Goal: Register for event/course

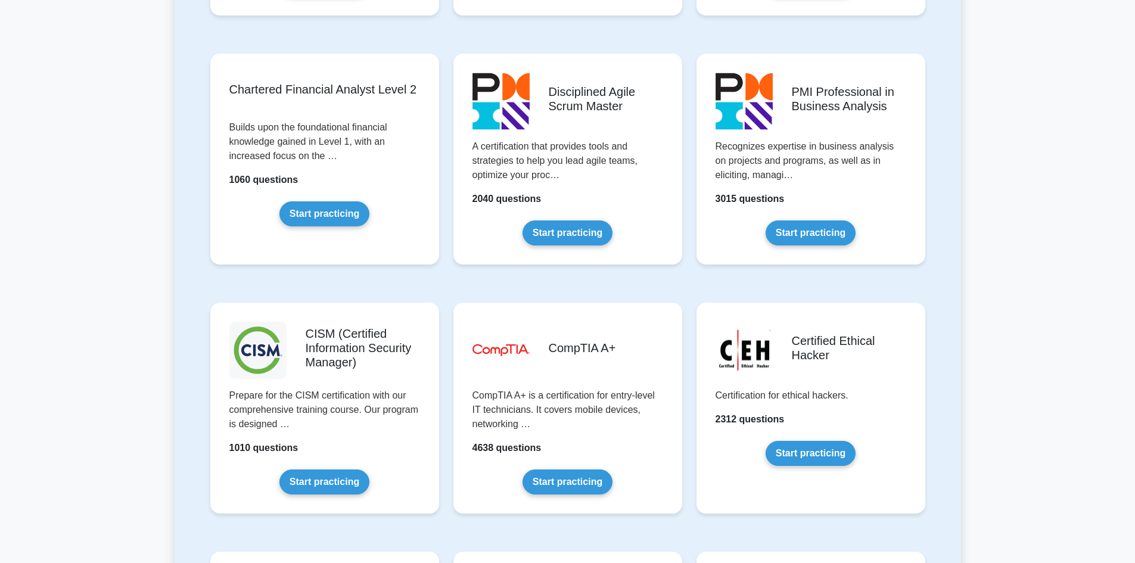
scroll to position [1490, 0]
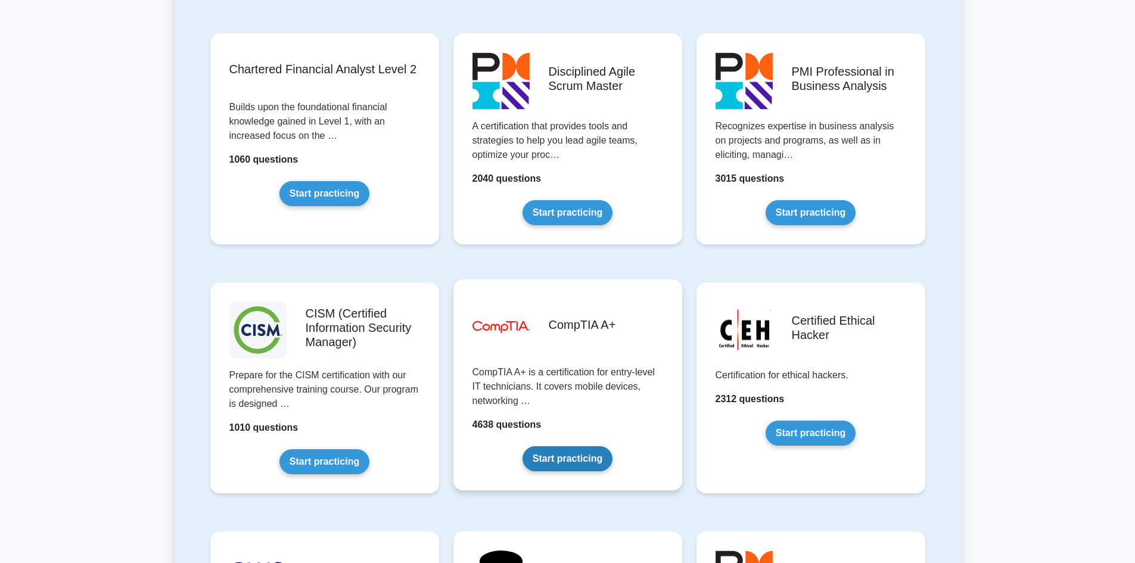
click at [565, 455] on link "Start practicing" at bounding box center [568, 458] width 90 height 25
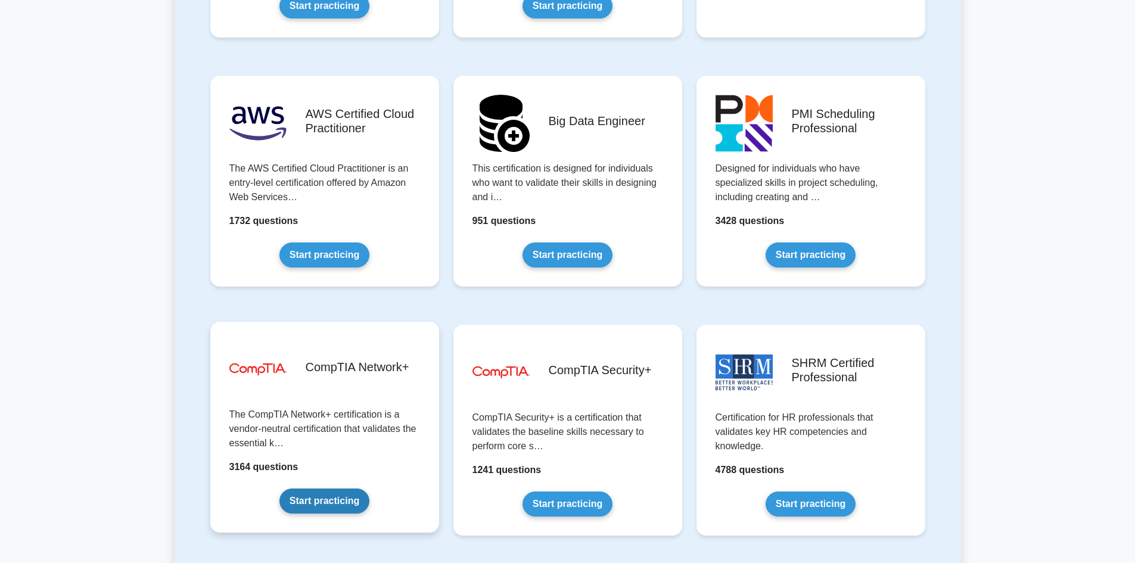
scroll to position [1967, 0]
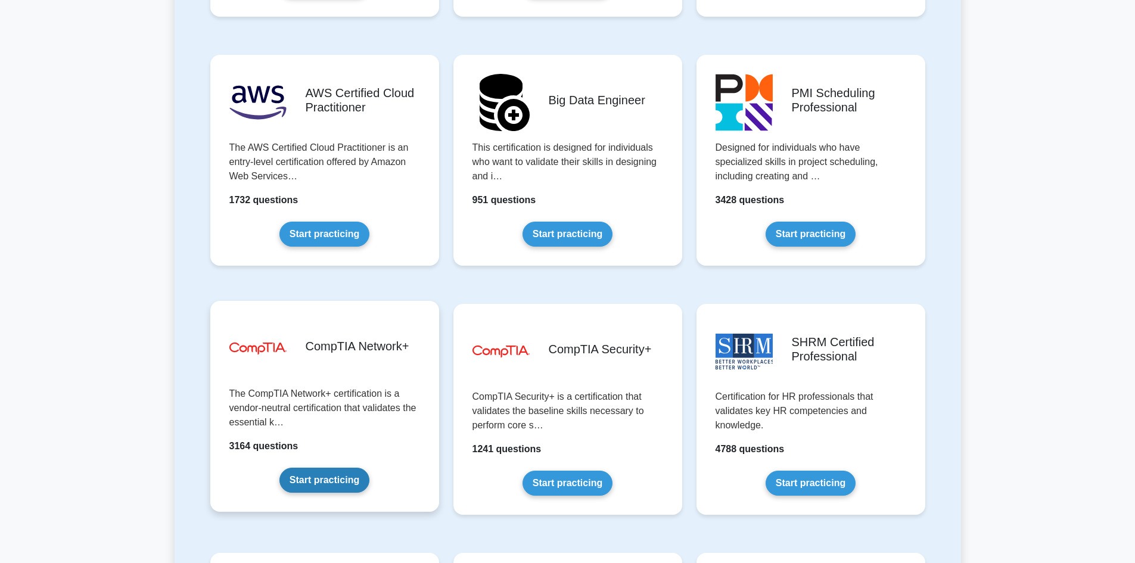
click at [343, 471] on link "Start practicing" at bounding box center [324, 480] width 90 height 25
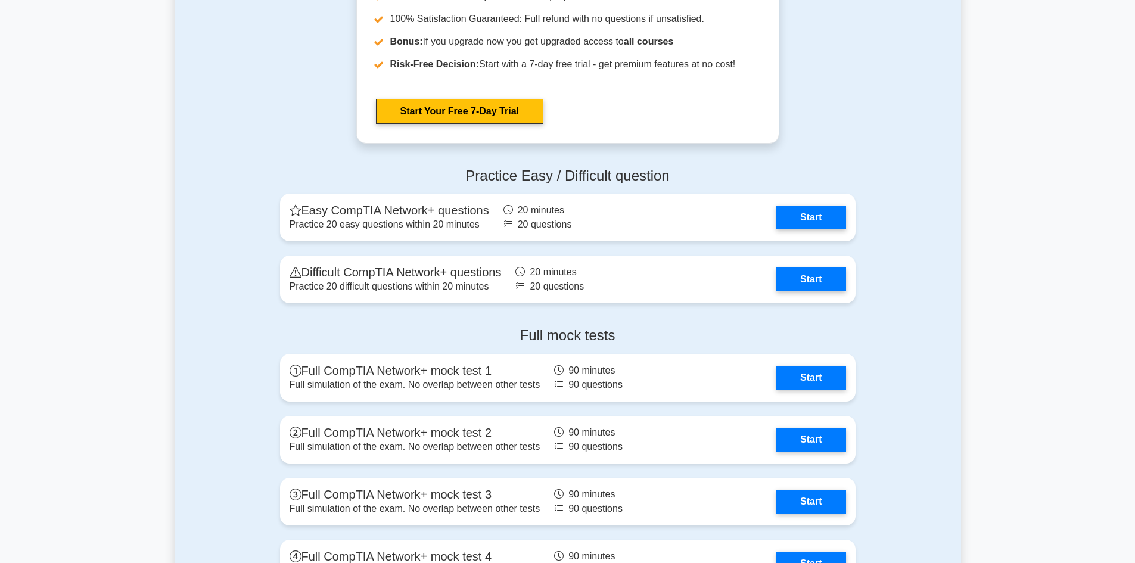
scroll to position [2324, 0]
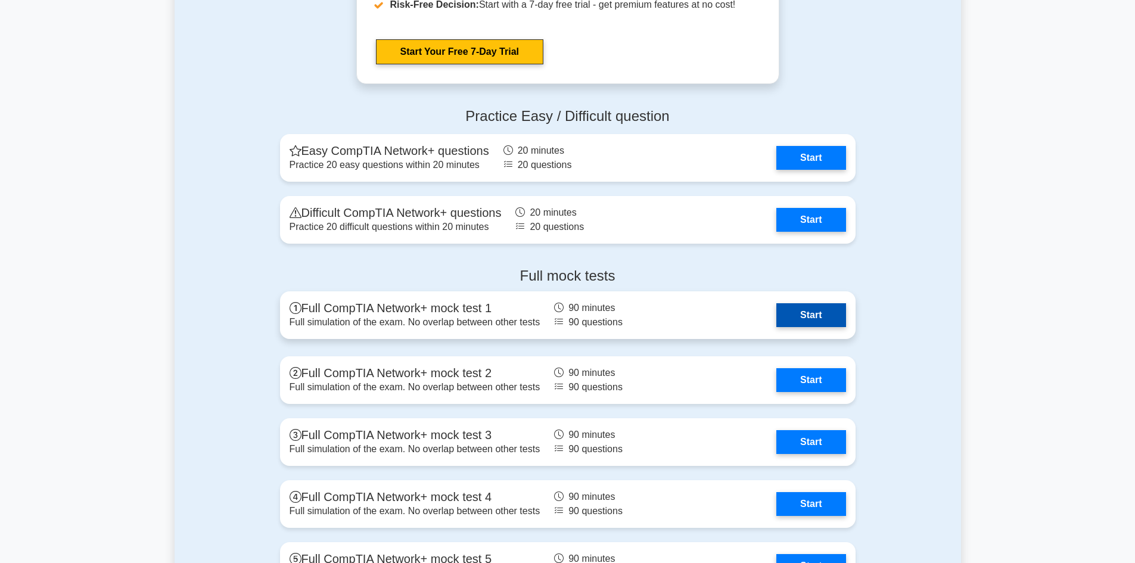
click at [817, 321] on link "Start" at bounding box center [811, 315] width 69 height 24
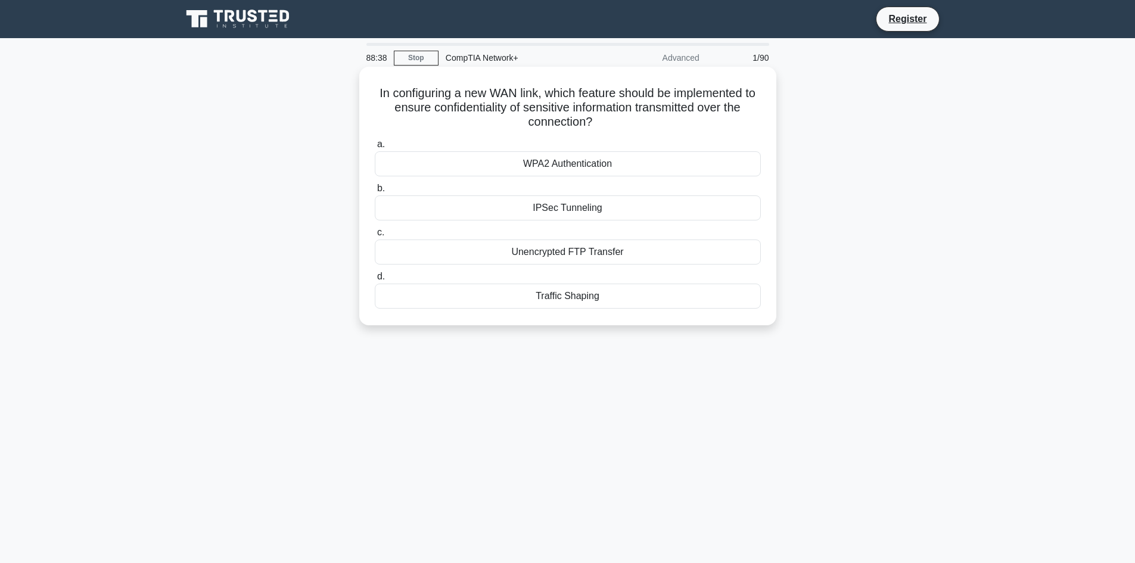
click at [563, 254] on div "Unencrypted FTP Transfer" at bounding box center [568, 252] width 386 height 25
click at [375, 237] on input "c. Unencrypted FTP Transfer" at bounding box center [375, 233] width 0 height 8
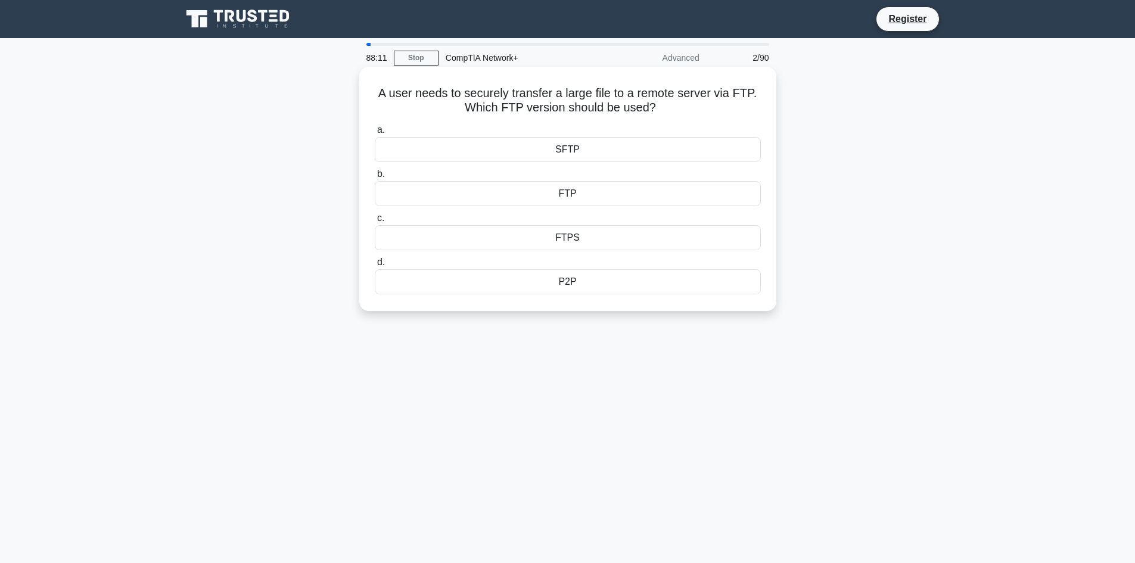
click at [566, 237] on div "FTPS" at bounding box center [568, 237] width 386 height 25
click at [375, 222] on input "c. FTPS" at bounding box center [375, 219] width 0 height 8
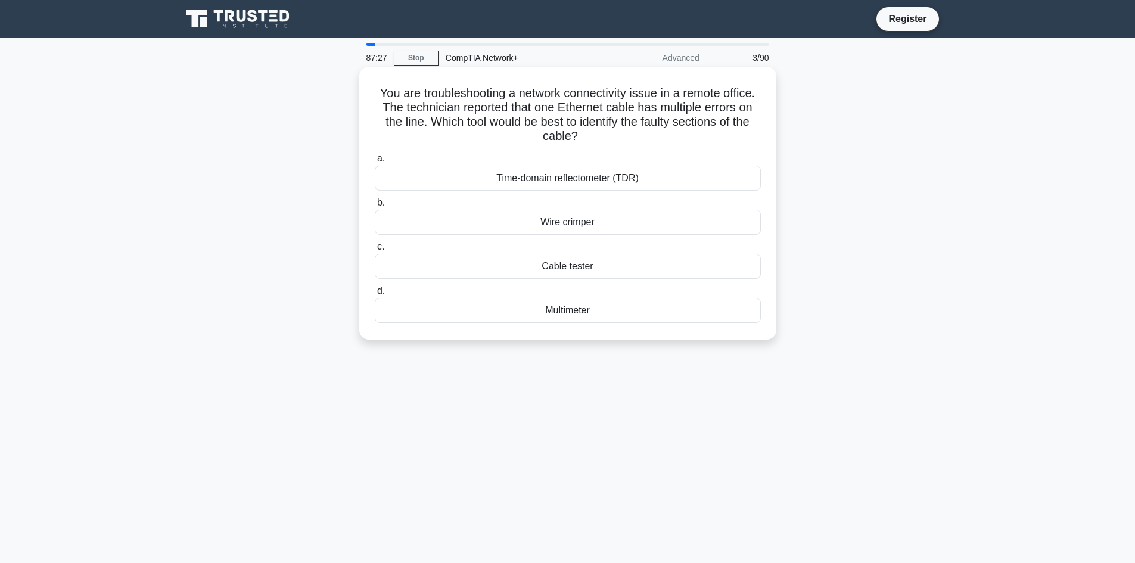
click at [535, 266] on div "Cable tester" at bounding box center [568, 266] width 386 height 25
click at [375, 251] on input "c. Cable tester" at bounding box center [375, 247] width 0 height 8
click at [536, 173] on div "Create a site-to-site VPN" at bounding box center [568, 178] width 386 height 25
click at [375, 163] on input "a. Create a site-to-site VPN" at bounding box center [375, 159] width 0 height 8
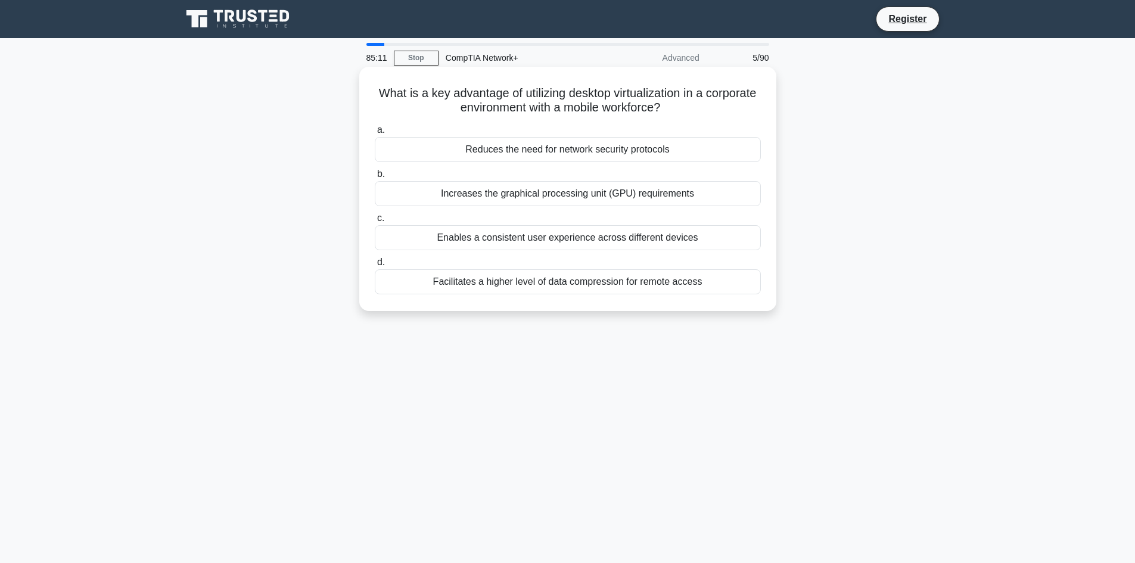
click at [598, 277] on div "Facilitates a higher level of data compression for remote access" at bounding box center [568, 281] width 386 height 25
click at [375, 266] on input "d. Facilitates a higher level of data compression for remote access" at bounding box center [375, 263] width 0 height 8
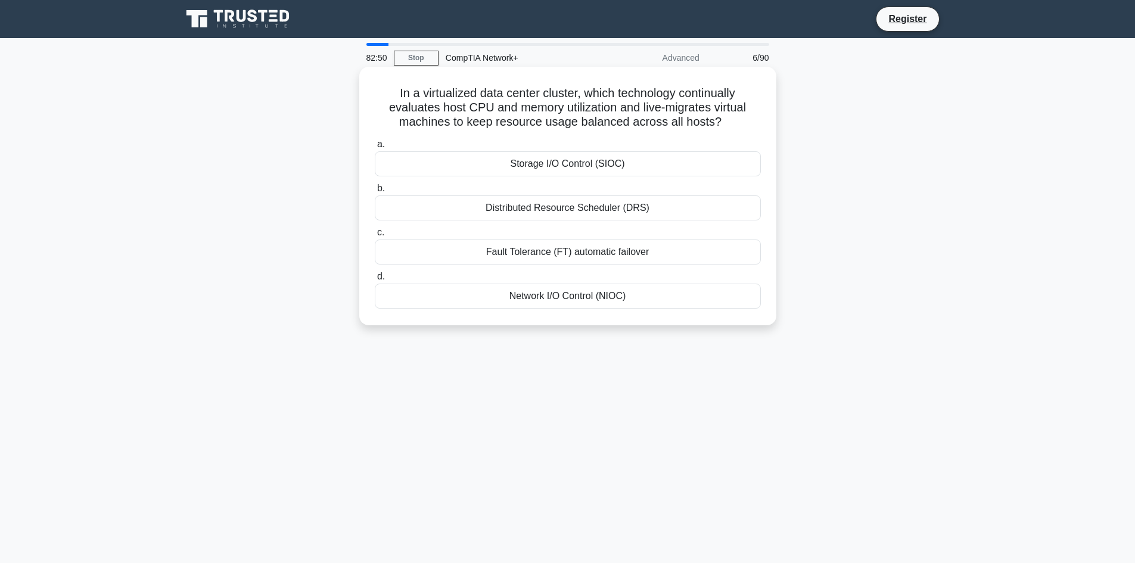
click at [485, 204] on div "Distributed Resource Scheduler (DRS)" at bounding box center [568, 207] width 386 height 25
click at [375, 192] on input "b. Distributed Resource Scheduler (DRS)" at bounding box center [375, 189] width 0 height 8
click at [477, 251] on div "Implementing DLP and disabling USB ports" at bounding box center [568, 252] width 386 height 25
click at [375, 237] on input "c. Implementing DLP and disabling USB ports" at bounding box center [375, 233] width 0 height 8
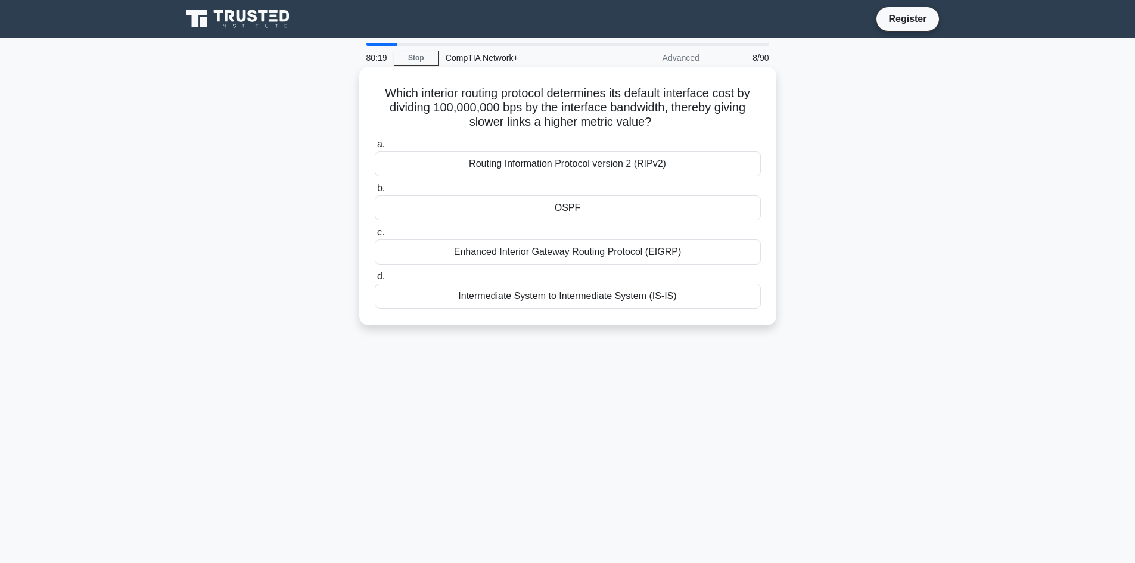
drag, startPoint x: 374, startPoint y: 92, endPoint x: 707, endPoint y: 320, distance: 403.0
click at [707, 320] on div "Which interior routing protocol determines its default interface cost by dividi…" at bounding box center [568, 196] width 408 height 249
copy div "Which interior routing protocol determines its default interface cost by dividi…"
click at [660, 197] on div "OSPF" at bounding box center [568, 207] width 386 height 25
click at [375, 192] on input "b. OSPF" at bounding box center [375, 189] width 0 height 8
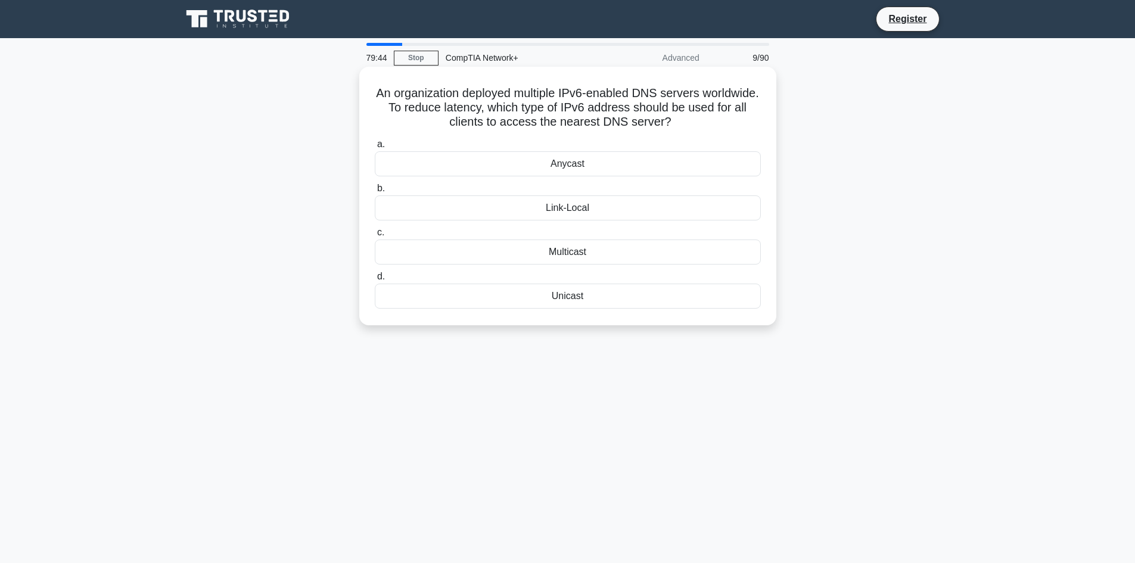
drag, startPoint x: 403, startPoint y: 91, endPoint x: 598, endPoint y: 294, distance: 281.1
click at [598, 294] on div "An organization deployed multiple IPv6-enabled DNS servers worldwide. To reduce…" at bounding box center [568, 196] width 408 height 249
copy div "An organization deployed multiple IPv6-enabled DNS servers worldwide. To reduce…"
click at [539, 162] on div "Anycast" at bounding box center [568, 163] width 386 height 25
click at [375, 148] on input "a. Anycast" at bounding box center [375, 145] width 0 height 8
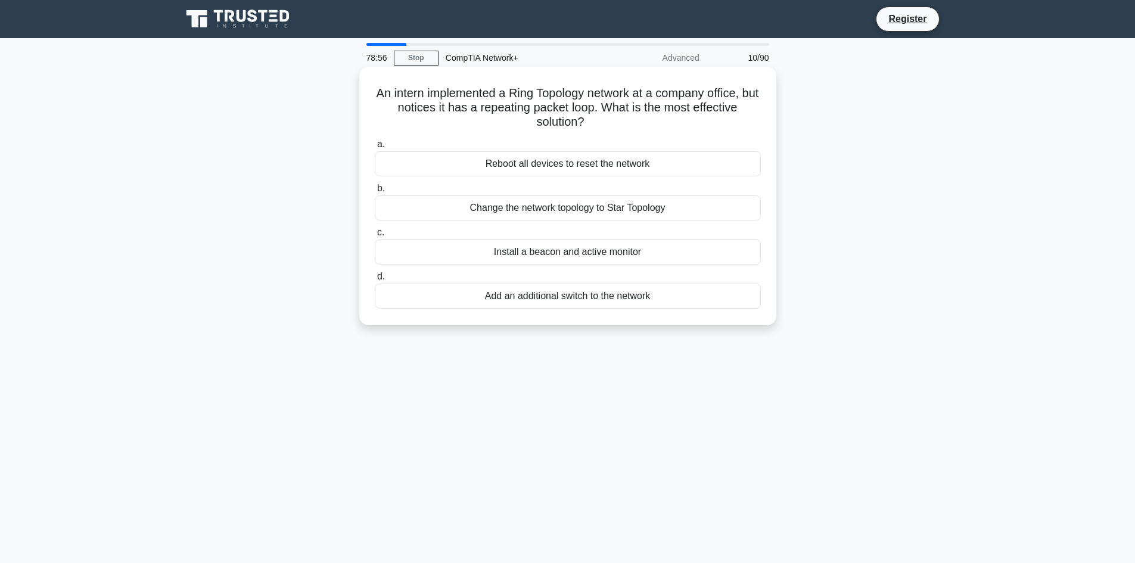
drag, startPoint x: 380, startPoint y: 93, endPoint x: 689, endPoint y: 303, distance: 374.2
click at [689, 303] on div "An intern implemented a Ring Topology network at a company office, but notices …" at bounding box center [568, 196] width 408 height 249
copy div "An intern implemented a Ring Topology network at a company office, but notices …"
click at [492, 251] on div "Install a beacon and active monitor" at bounding box center [568, 252] width 386 height 25
click at [375, 237] on input "c. Install a beacon and active monitor" at bounding box center [375, 233] width 0 height 8
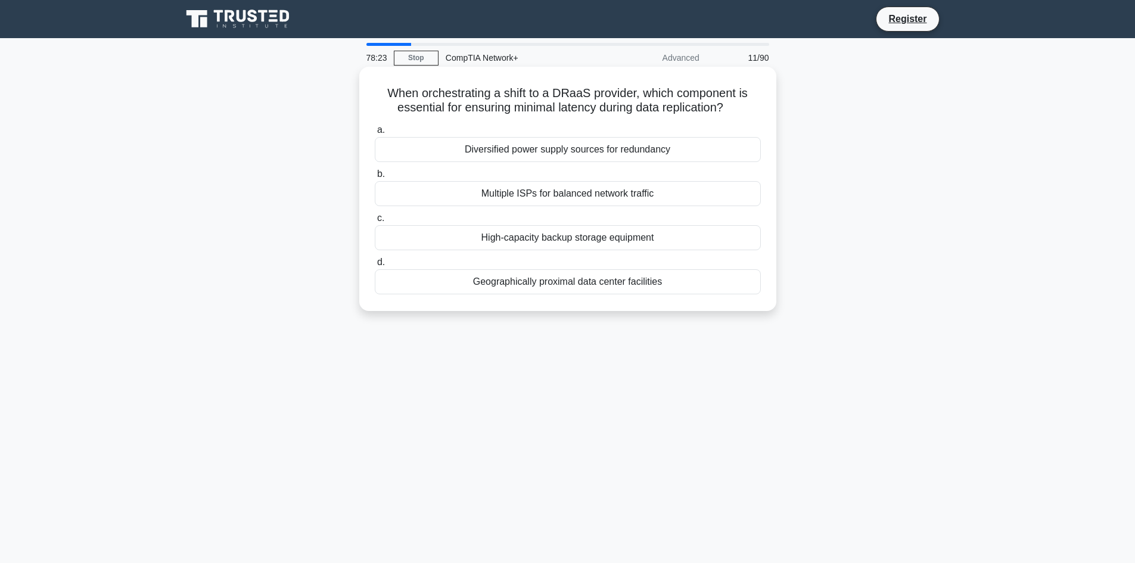
drag, startPoint x: 384, startPoint y: 93, endPoint x: 672, endPoint y: 306, distance: 357.4
click at [672, 306] on div "When orchestrating a shift to a DRaaS provider, which component is essential fo…" at bounding box center [568, 189] width 408 height 235
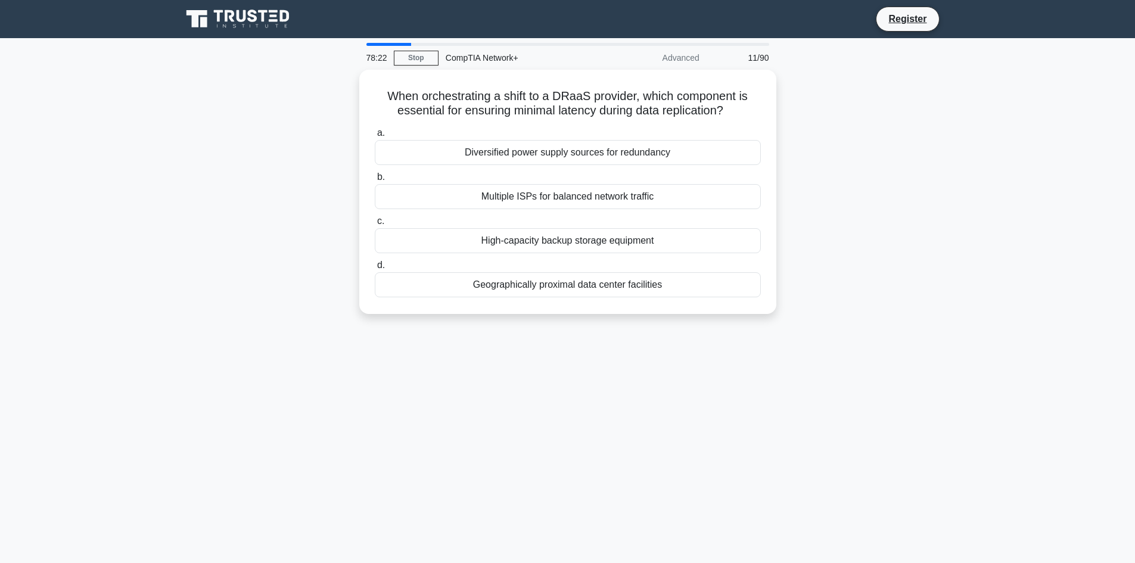
copy div "When orchestrating a shift to a DRaaS provider, which component is essential fo…"
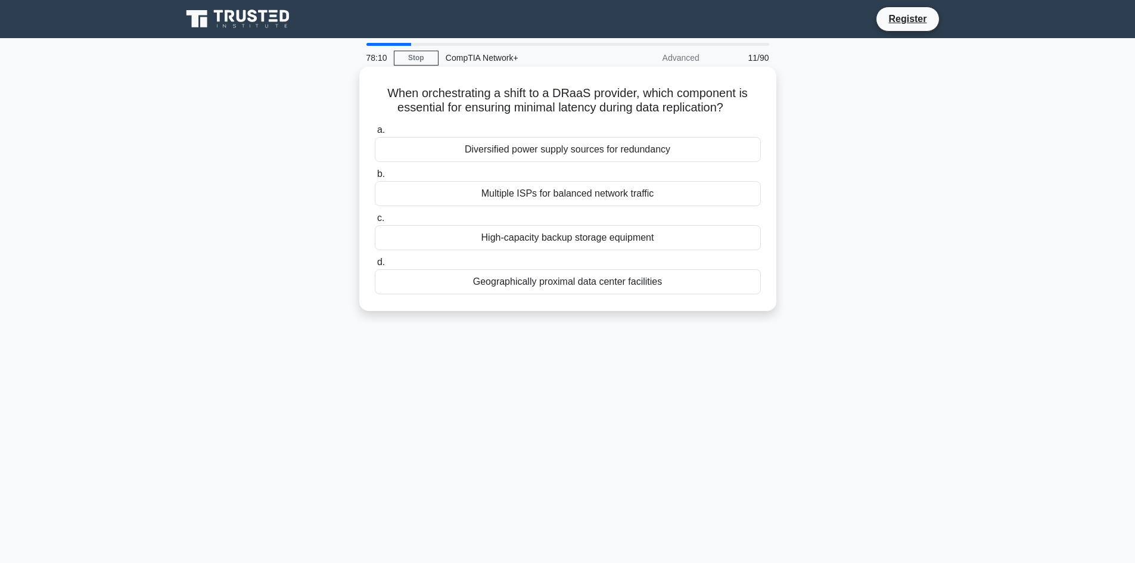
click at [429, 139] on div "Diversified power supply sources for redundancy" at bounding box center [568, 149] width 386 height 25
click at [375, 134] on input "a. Diversified power supply sources for redundancy" at bounding box center [375, 130] width 0 height 8
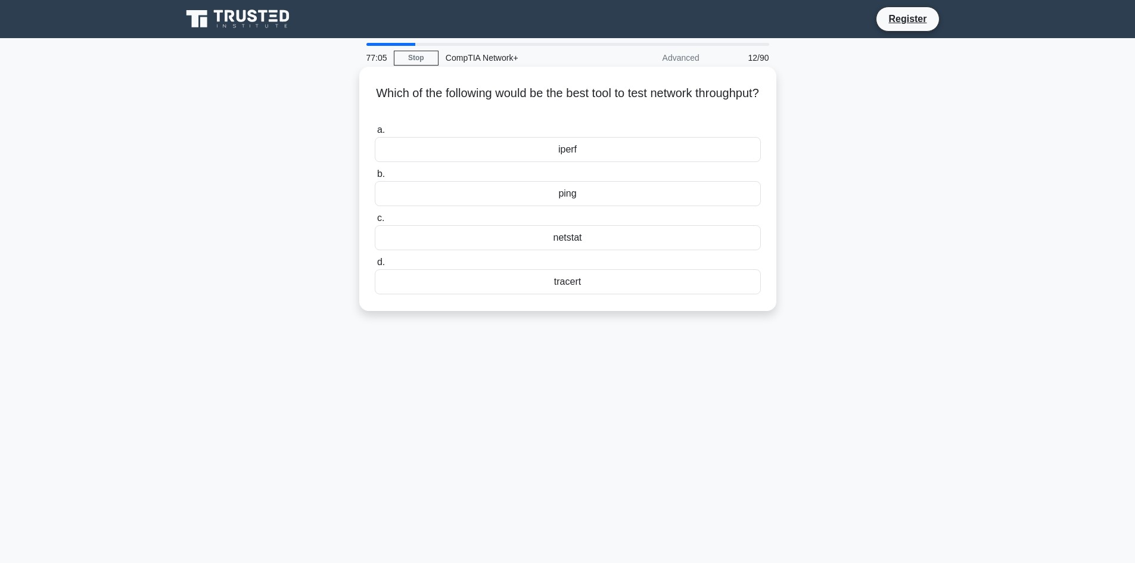
click at [550, 194] on div "ping" at bounding box center [568, 193] width 386 height 25
click at [375, 178] on input "b. ping" at bounding box center [375, 174] width 0 height 8
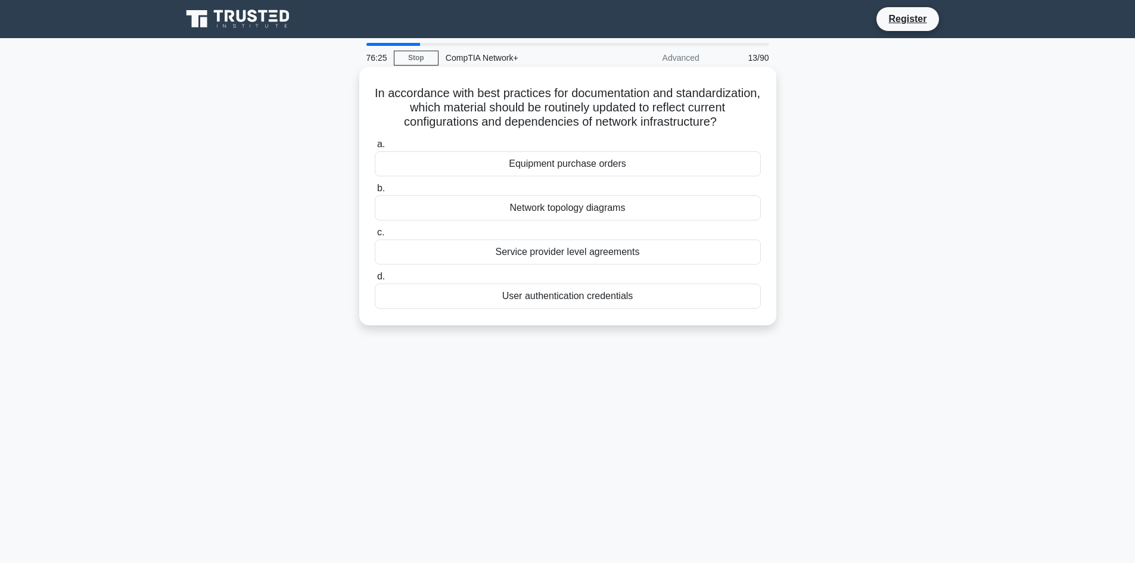
click at [509, 207] on div "Network topology diagrams" at bounding box center [568, 207] width 386 height 25
click at [375, 192] on input "b. Network topology diagrams" at bounding box center [375, 189] width 0 height 8
click at [526, 163] on div "Phase 3 (Perfect Forward Mode)" at bounding box center [568, 163] width 386 height 25
click at [375, 148] on input "a. Phase 3 (Perfect Forward Mode)" at bounding box center [375, 145] width 0 height 8
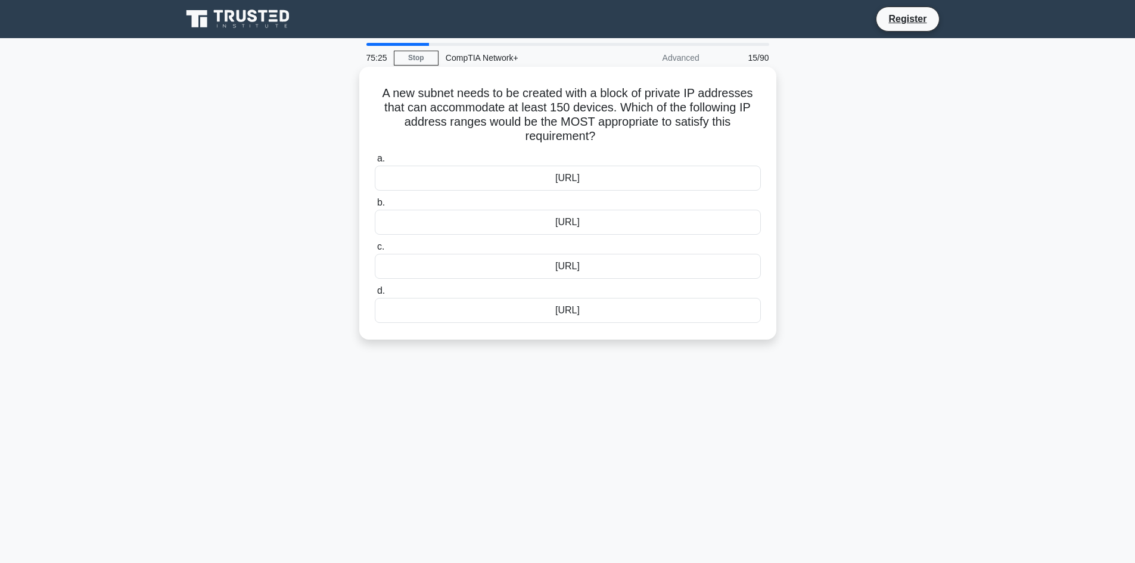
drag, startPoint x: 380, startPoint y: 88, endPoint x: 651, endPoint y: 338, distance: 369.0
click at [651, 338] on div "A new subnet needs to be created with a block of private IP addresses that can …" at bounding box center [567, 203] width 417 height 273
copy div "A new subnet needs to be created with a block of private IP addresses that can …"
click at [543, 175] on div "192.169.25.0/24" at bounding box center [568, 178] width 386 height 25
click at [375, 163] on input "a. 192.169.25.0/24" at bounding box center [375, 159] width 0 height 8
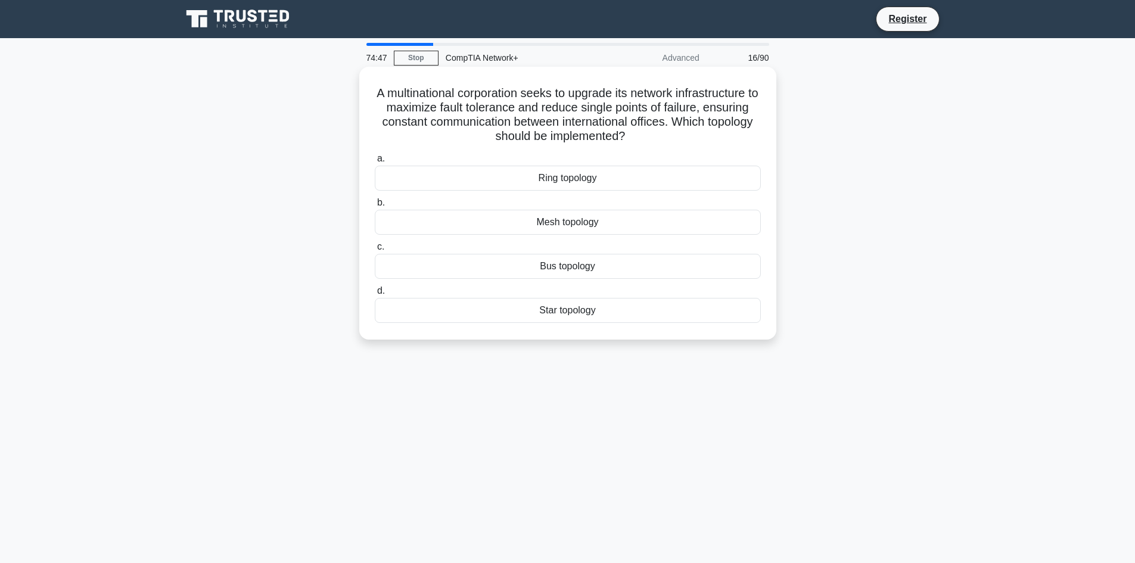
drag, startPoint x: 373, startPoint y: 86, endPoint x: 642, endPoint y: 318, distance: 355.0
click at [642, 318] on div "A multinational corporation seeks to upgrade its network infrastructure to maxi…" at bounding box center [568, 203] width 408 height 263
copy div "A multinational corporation seeks to upgrade its network infrastructure to maxi…"
click at [551, 223] on div "Mesh topology" at bounding box center [568, 222] width 386 height 25
click at [375, 207] on input "b. Mesh topology" at bounding box center [375, 203] width 0 height 8
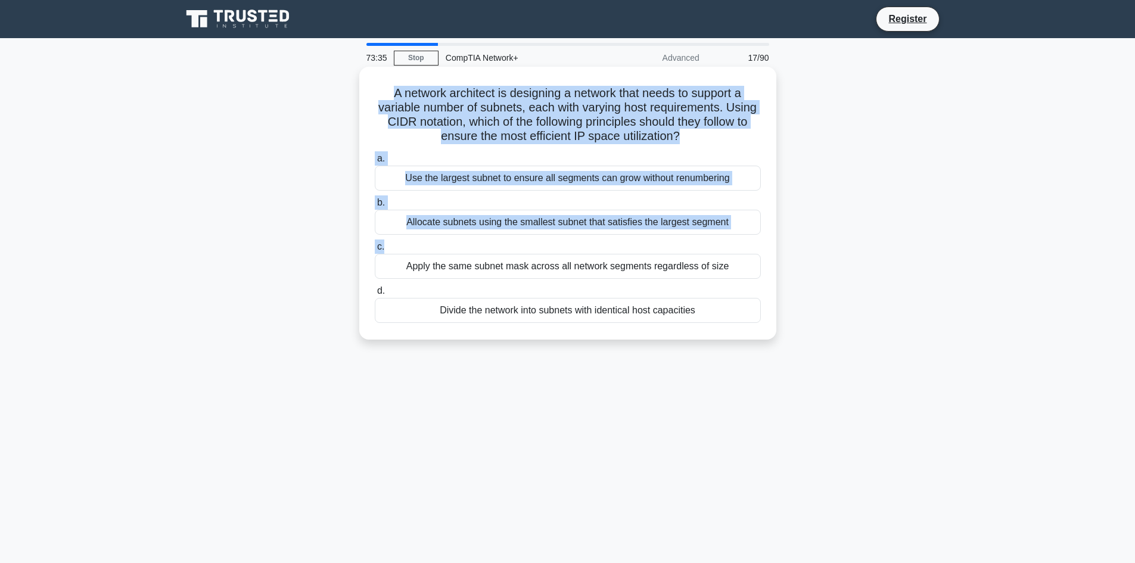
drag, startPoint x: 388, startPoint y: 92, endPoint x: 665, endPoint y: 251, distance: 319.8
click at [665, 251] on div "A network architect is designing a network that needs to support a variable num…" at bounding box center [568, 203] width 408 height 263
click at [679, 240] on label "c. Apply the same subnet mask across all network segments regardless of size" at bounding box center [568, 259] width 386 height 39
click at [375, 243] on input "c. Apply the same subnet mask across all network segments regardless of size" at bounding box center [375, 247] width 0 height 8
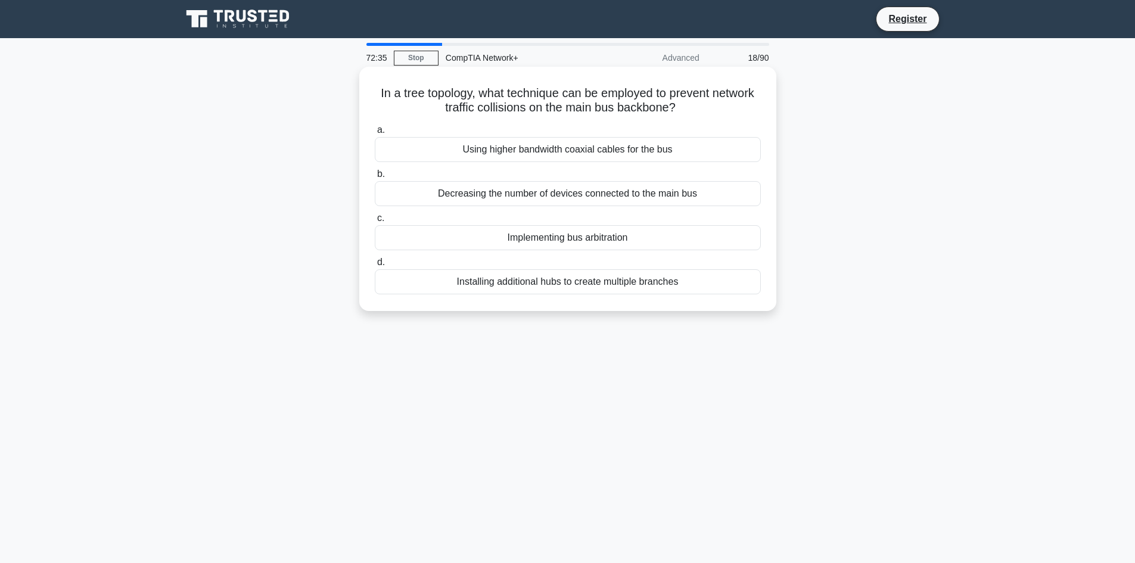
drag, startPoint x: 396, startPoint y: 89, endPoint x: 711, endPoint y: 304, distance: 381.3
click at [711, 304] on div "In a tree topology, what technique can be employed to prevent network traffic c…" at bounding box center [568, 189] width 408 height 235
copy div "In a tree topology, what technique can be employed to prevent network traffic c…"
click at [482, 235] on div "Implementing bus arbitration" at bounding box center [568, 237] width 386 height 25
click at [375, 222] on input "c. Implementing bus arbitration" at bounding box center [375, 219] width 0 height 8
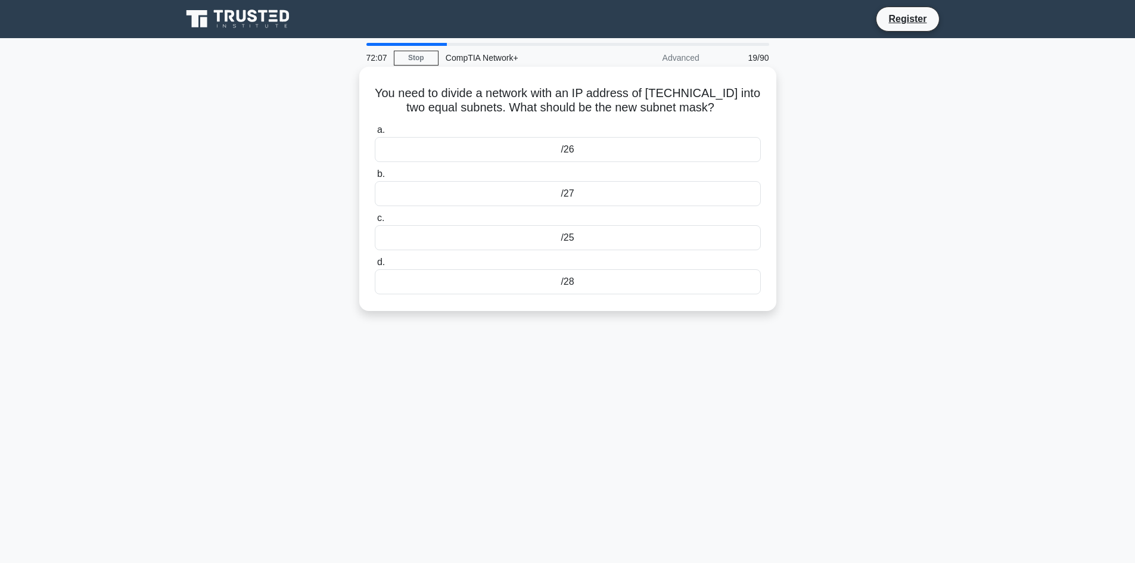
drag, startPoint x: 376, startPoint y: 88, endPoint x: 607, endPoint y: 278, distance: 299.3
click at [607, 278] on div "You need to divide a network with an IP address of 192.168.1.64/26 into two equ…" at bounding box center [568, 189] width 408 height 235
copy div "You need to divide a network with an IP address of 192.168.1.64/26 into two equ…"
click at [515, 195] on div "/27" at bounding box center [568, 193] width 386 height 25
click at [375, 178] on input "b. /27" at bounding box center [375, 174] width 0 height 8
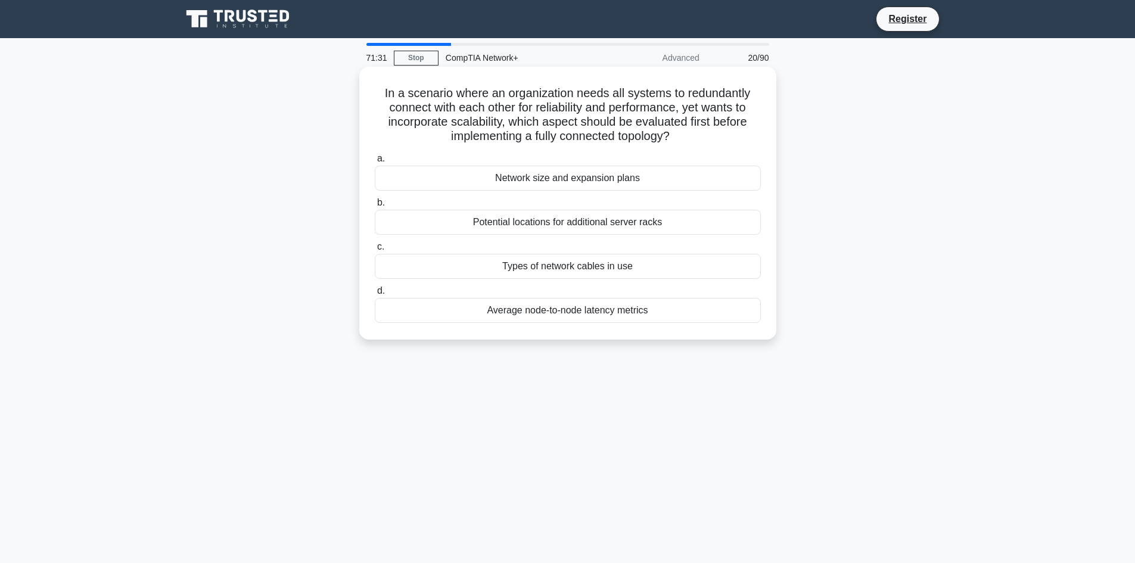
drag, startPoint x: 384, startPoint y: 88, endPoint x: 675, endPoint y: 319, distance: 371.5
click at [675, 319] on div "In a scenario where an organization needs all systems to redundantly connect wi…" at bounding box center [568, 203] width 408 height 263
copy div "n a scenario where an organization needs all systems to redundantly connect wit…"
click at [571, 176] on div "Network size and expansion plans" at bounding box center [568, 178] width 386 height 25
click at [375, 163] on input "a. Network size and expansion plans" at bounding box center [375, 159] width 0 height 8
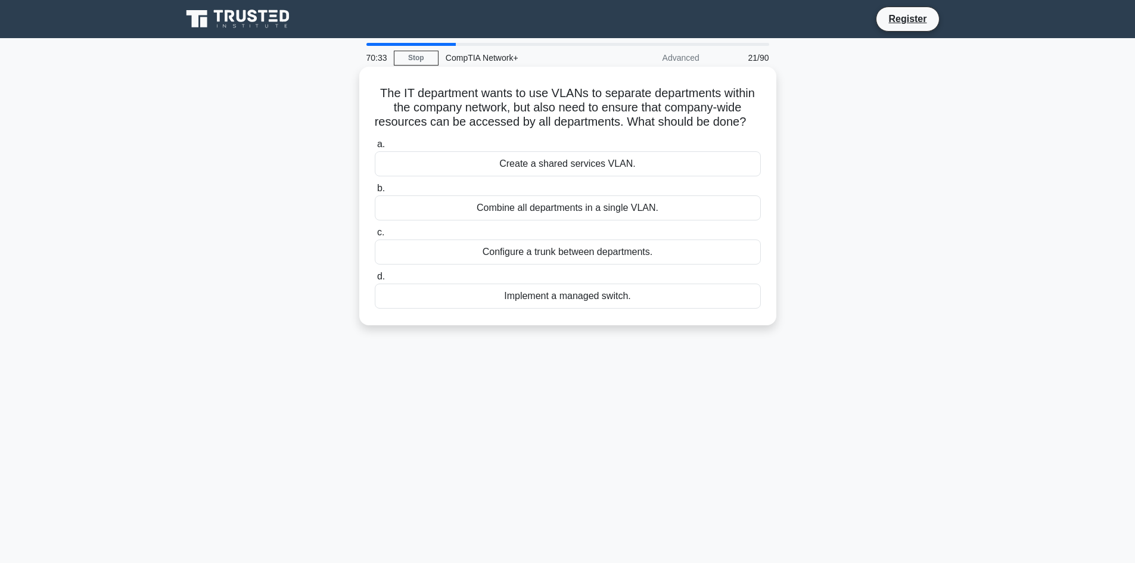
drag, startPoint x: 375, startPoint y: 92, endPoint x: 645, endPoint y: 324, distance: 355.4
click at [648, 311] on div "The IT department wants to use VLANs to separate departments within the company…" at bounding box center [568, 196] width 408 height 249
copy div "The IT department wants to use VLANs to separate departments within the company…"
click at [553, 172] on div "Create a shared services VLAN." at bounding box center [568, 163] width 386 height 25
click at [375, 148] on input "a. Create a shared services VLAN." at bounding box center [375, 145] width 0 height 8
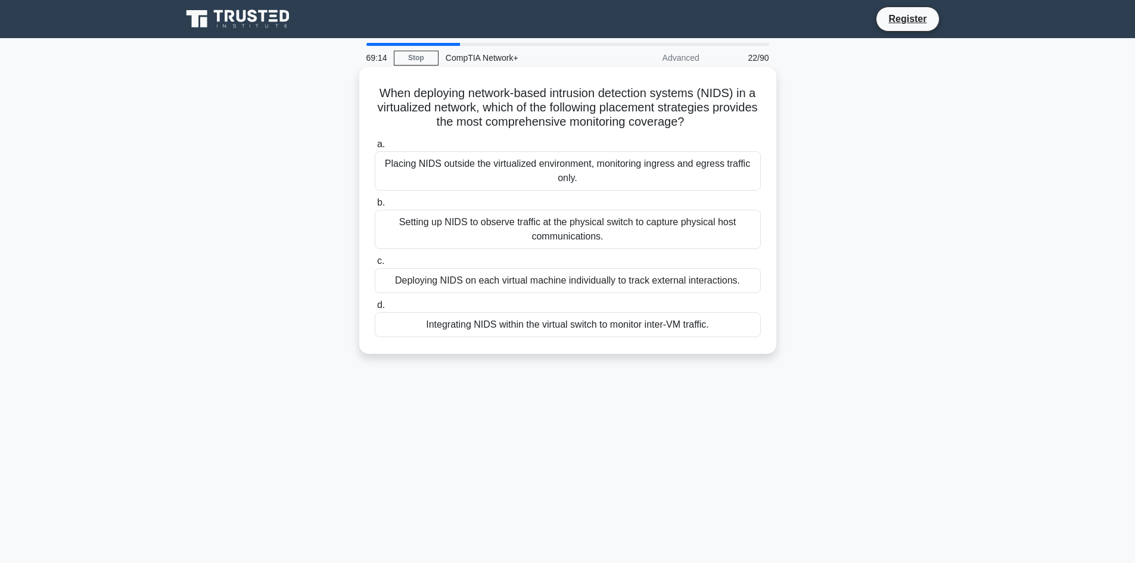
drag, startPoint x: 373, startPoint y: 90, endPoint x: 747, endPoint y: 345, distance: 452.4
click at [747, 345] on div "When deploying network-based intrusion detection systems (NIDS) in a virtualize…" at bounding box center [568, 211] width 408 height 278
click at [498, 320] on div "Integrating NIDS within the virtual switch to monitor inter-VM traffic." at bounding box center [568, 324] width 386 height 25
click at [375, 309] on input "d. Integrating NIDS within the virtual switch to monitor inter-VM traffic." at bounding box center [375, 306] width 0 height 8
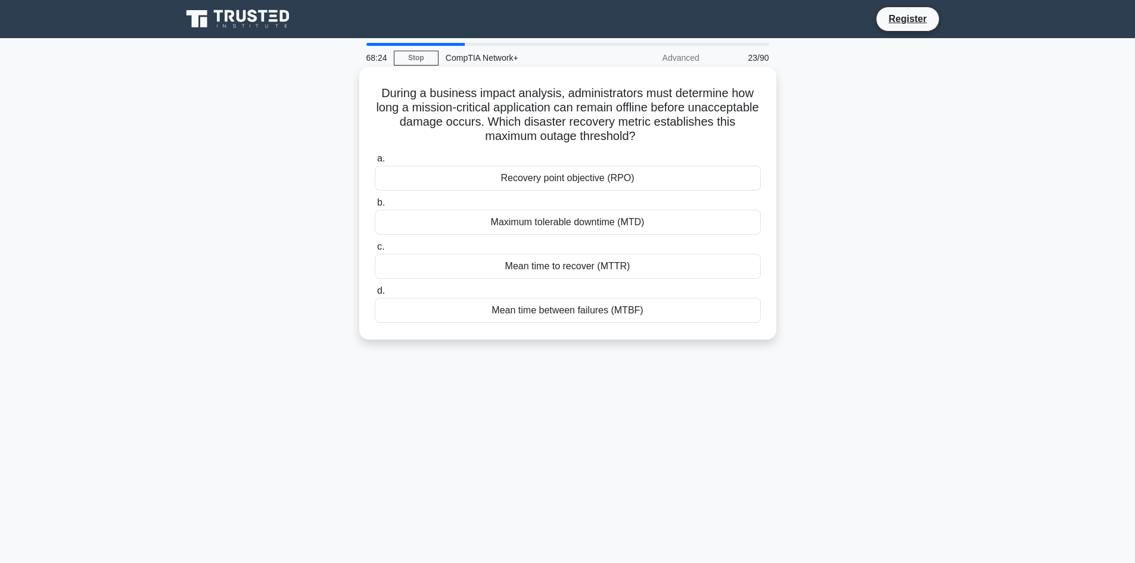
drag, startPoint x: 376, startPoint y: 90, endPoint x: 647, endPoint y: 315, distance: 352.5
click at [647, 315] on div "During a business impact analysis, administrators must determine how long a mis…" at bounding box center [568, 203] width 408 height 263
click at [576, 225] on div "Maximum tolerable downtime (MTD)" at bounding box center [568, 222] width 386 height 25
click at [375, 207] on input "b. Maximum tolerable downtime (MTD)" at bounding box center [375, 203] width 0 height 8
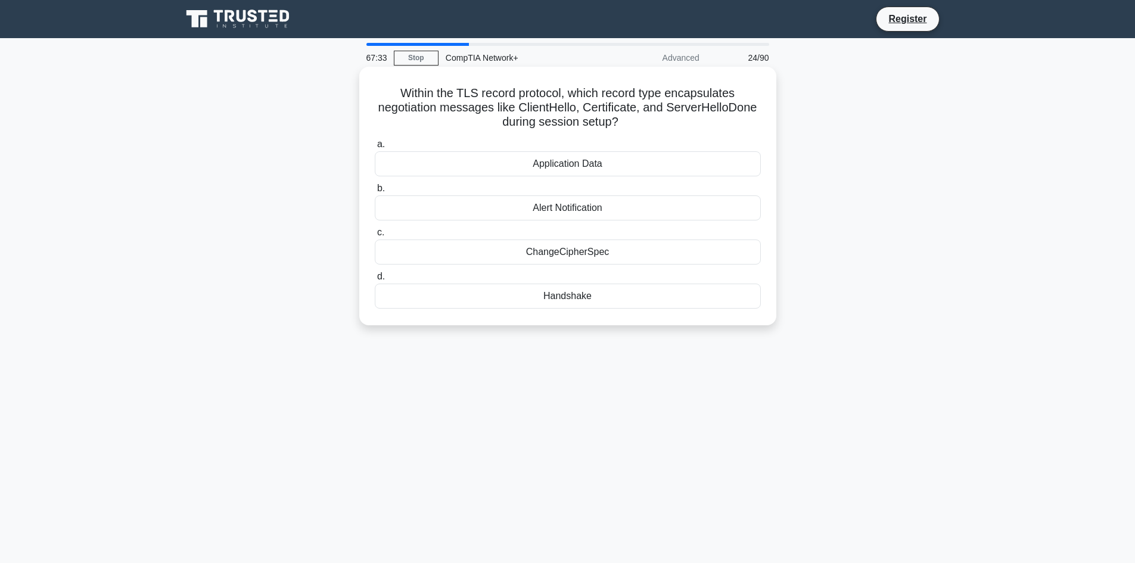
drag, startPoint x: 398, startPoint y: 93, endPoint x: 629, endPoint y: 317, distance: 322.0
click at [629, 317] on div "Within the TLS record protocol, which record type encapsulates negotiation mess…" at bounding box center [568, 196] width 408 height 249
click at [556, 300] on div "Handshake" at bounding box center [568, 296] width 386 height 25
click at [375, 281] on input "d. Handshake" at bounding box center [375, 277] width 0 height 8
drag, startPoint x: 393, startPoint y: 88, endPoint x: 612, endPoint y: 318, distance: 317.4
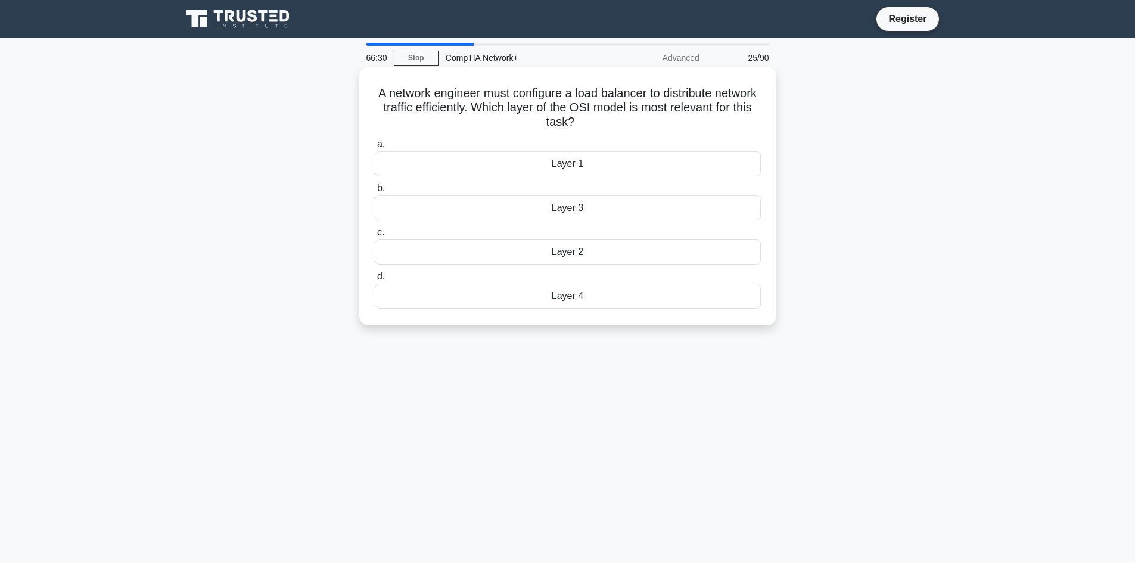
click at [612, 318] on div "A network engineer must configure a load balancer to distribute network traffic…" at bounding box center [568, 196] width 408 height 249
click at [570, 297] on div "Layer 4" at bounding box center [568, 296] width 386 height 25
click at [375, 281] on input "d. Layer 4" at bounding box center [375, 277] width 0 height 8
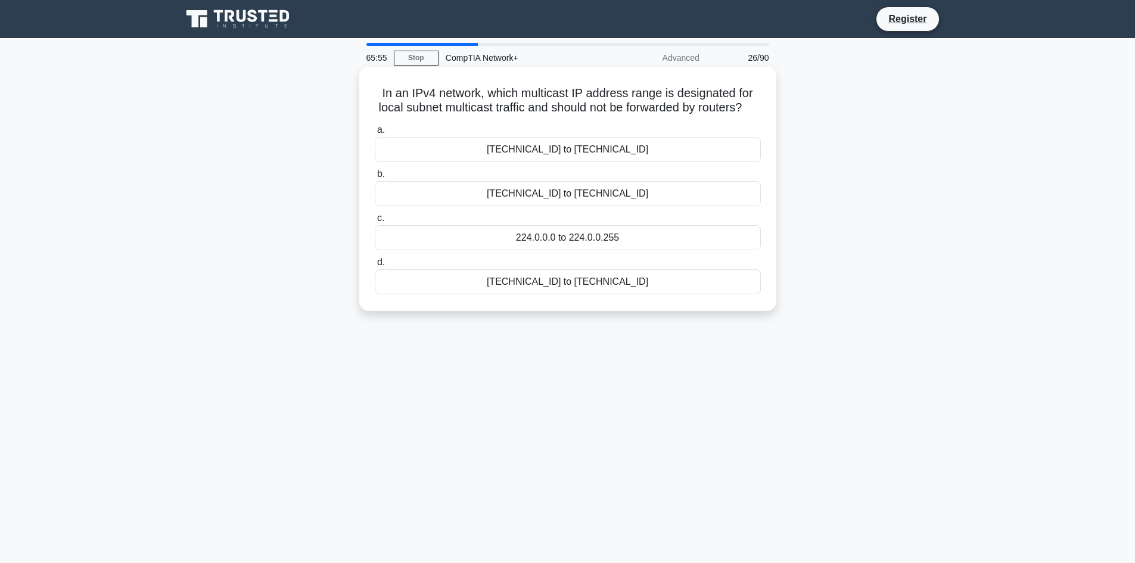
drag, startPoint x: 377, startPoint y: 91, endPoint x: 669, endPoint y: 314, distance: 367.2
click at [669, 306] on div "In an IPv4 network, which multicast IP address range is designated for local su…" at bounding box center [568, 189] width 408 height 235
click at [598, 245] on div "224.0.0.0 to 224.0.0.255" at bounding box center [568, 237] width 386 height 25
click at [375, 222] on input "c. 224.0.0.0 to 224.0.0.255" at bounding box center [375, 219] width 0 height 8
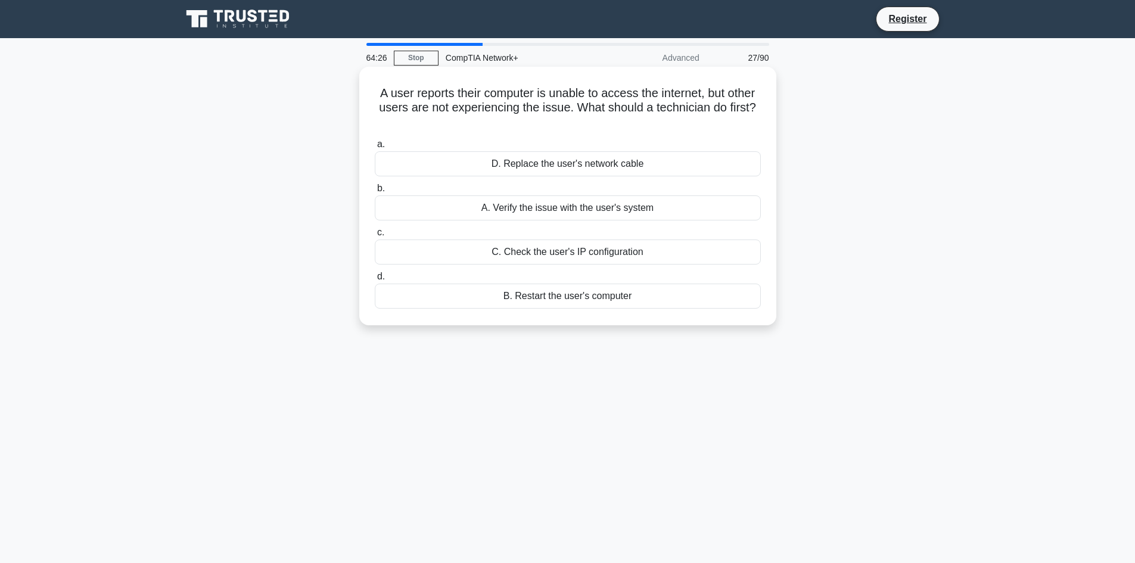
click at [660, 250] on div "C. Check the user's IP configuration" at bounding box center [568, 252] width 386 height 25
click at [375, 237] on input "c. C. Check the user's IP configuration" at bounding box center [375, 233] width 0 height 8
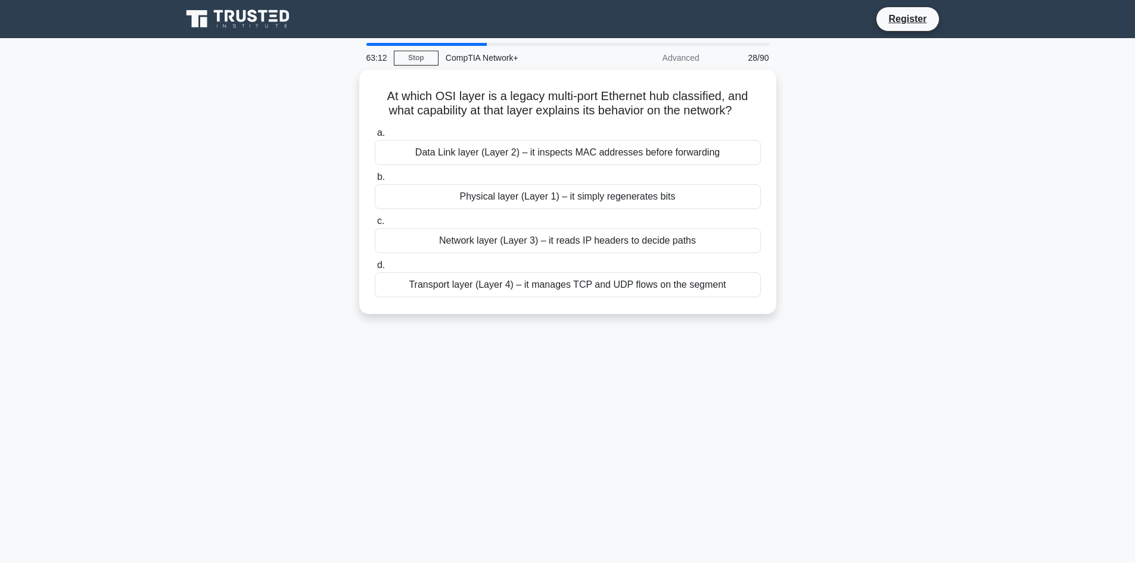
drag, startPoint x: 380, startPoint y: 91, endPoint x: 740, endPoint y: 328, distance: 430.7
click at [740, 328] on div "At which OSI layer is a legacy multi-port Ethernet hub classified, and what cap…" at bounding box center [568, 199] width 787 height 259
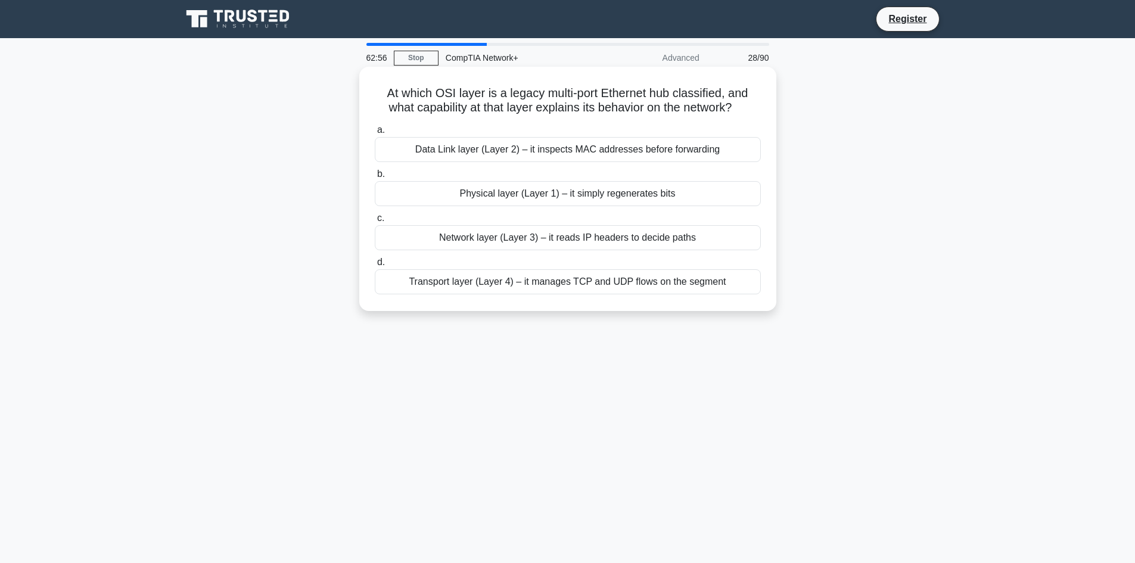
click at [462, 197] on div "Physical layer (Layer 1) – it simply regenerates bits" at bounding box center [568, 193] width 386 height 25
click at [375, 178] on input "b. Physical layer (Layer 1) – it simply regenerates bits" at bounding box center [375, 174] width 0 height 8
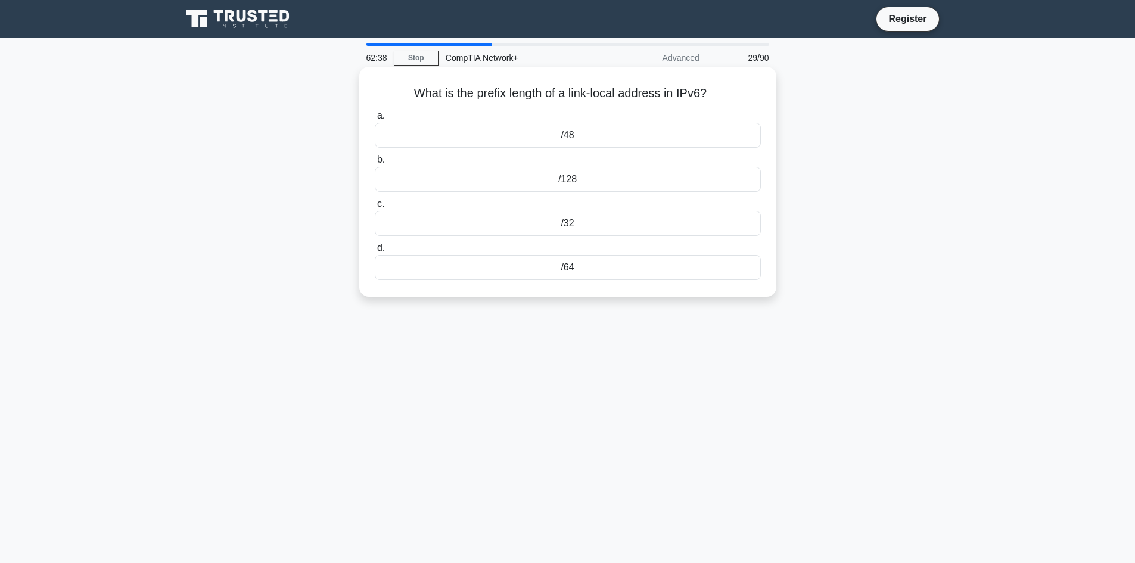
drag, startPoint x: 409, startPoint y: 97, endPoint x: 623, endPoint y: 279, distance: 281.1
click at [623, 279] on div "What is the prefix length of a link-local address in IPv6? .spinner_0XTQ{transf…" at bounding box center [568, 182] width 408 height 220
click at [563, 268] on div "/64" at bounding box center [568, 267] width 386 height 25
click at [375, 252] on input "d. /64" at bounding box center [375, 248] width 0 height 8
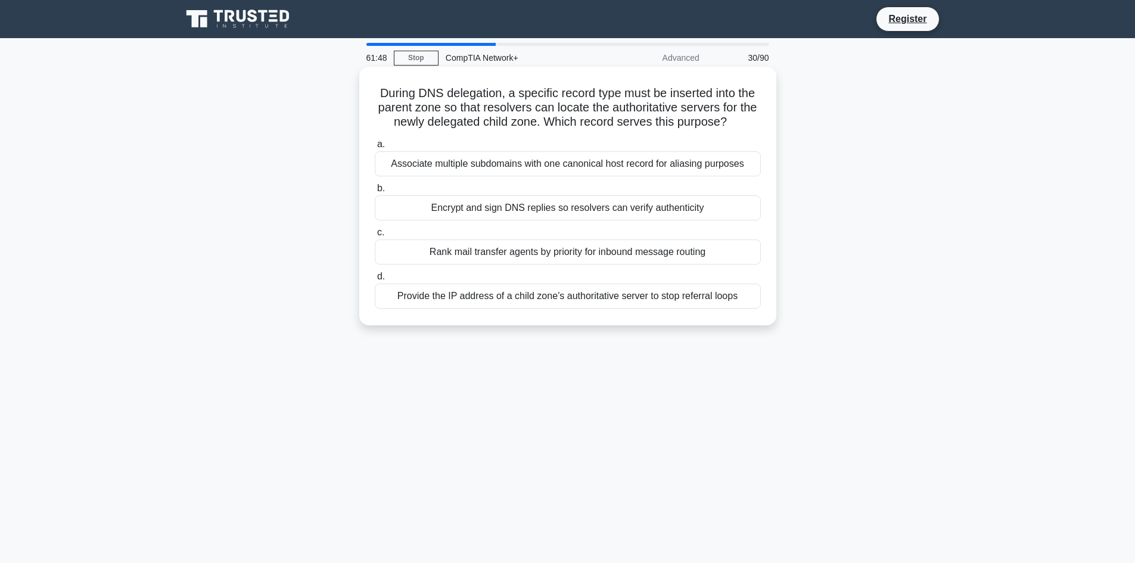
drag, startPoint x: 375, startPoint y: 94, endPoint x: 752, endPoint y: 319, distance: 439.2
click at [752, 319] on div "During DNS delegation, a specific record type must be inserted into the parent …" at bounding box center [568, 196] width 408 height 249
click at [461, 296] on div "Provide the IP address of a child zone’s authoritative server to stop referral …" at bounding box center [568, 296] width 386 height 25
click at [375, 281] on input "d. Provide the IP address of a child zone’s authoritative server to stop referr…" at bounding box center [375, 277] width 0 height 8
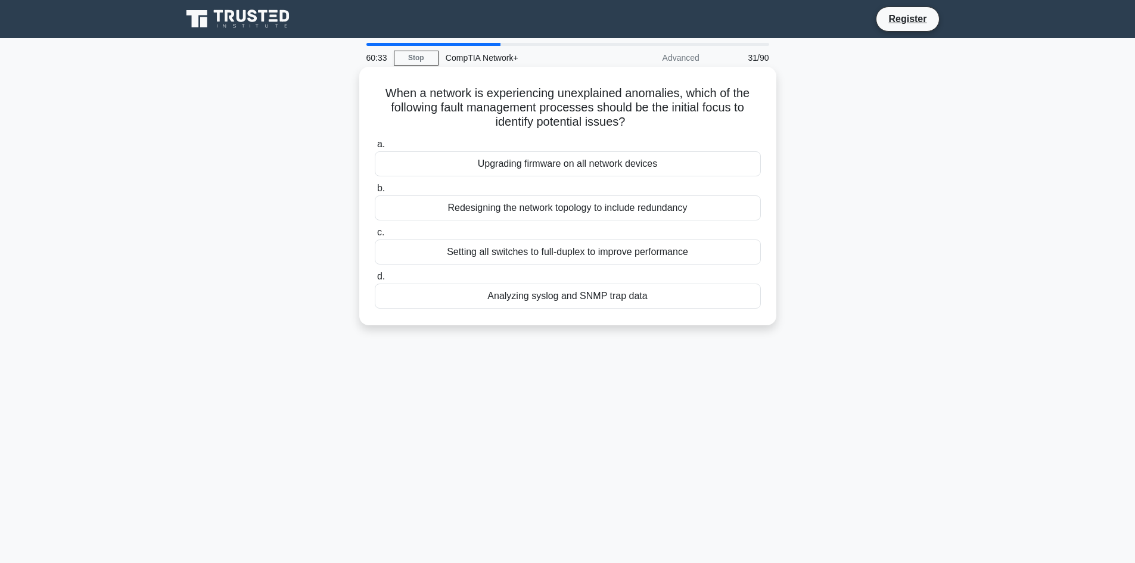
drag, startPoint x: 382, startPoint y: 94, endPoint x: 678, endPoint y: 310, distance: 366.8
click at [678, 310] on div "When a network is experiencing unexplained anomalies, which of the following fa…" at bounding box center [568, 196] width 408 height 249
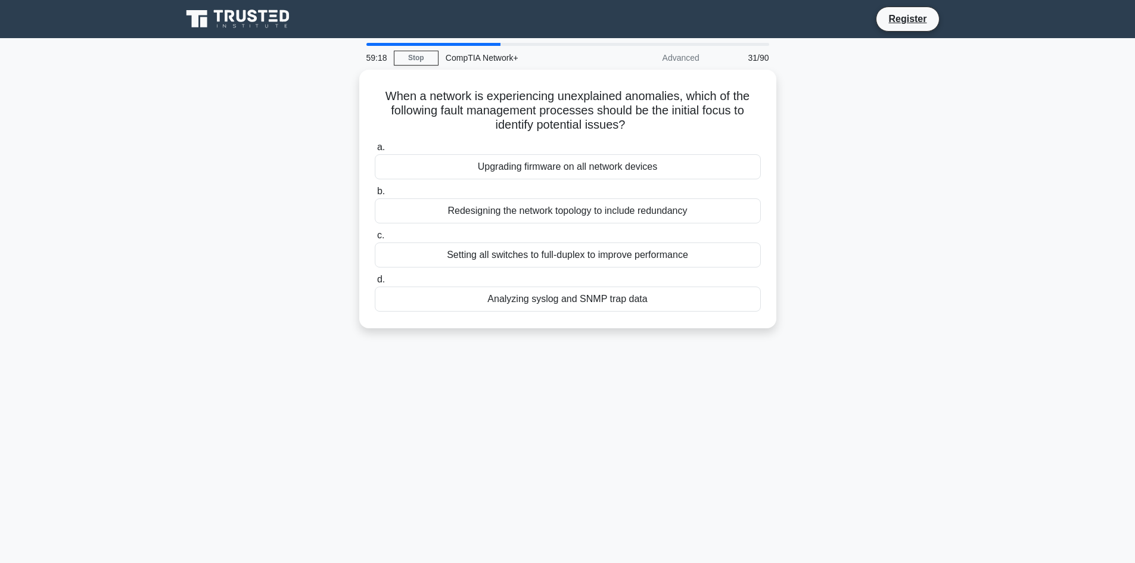
click at [591, 376] on div "59:18 Stop CompTIA Network+ Advanced 31/90 When a network is experiencing unexp…" at bounding box center [568, 341] width 787 height 596
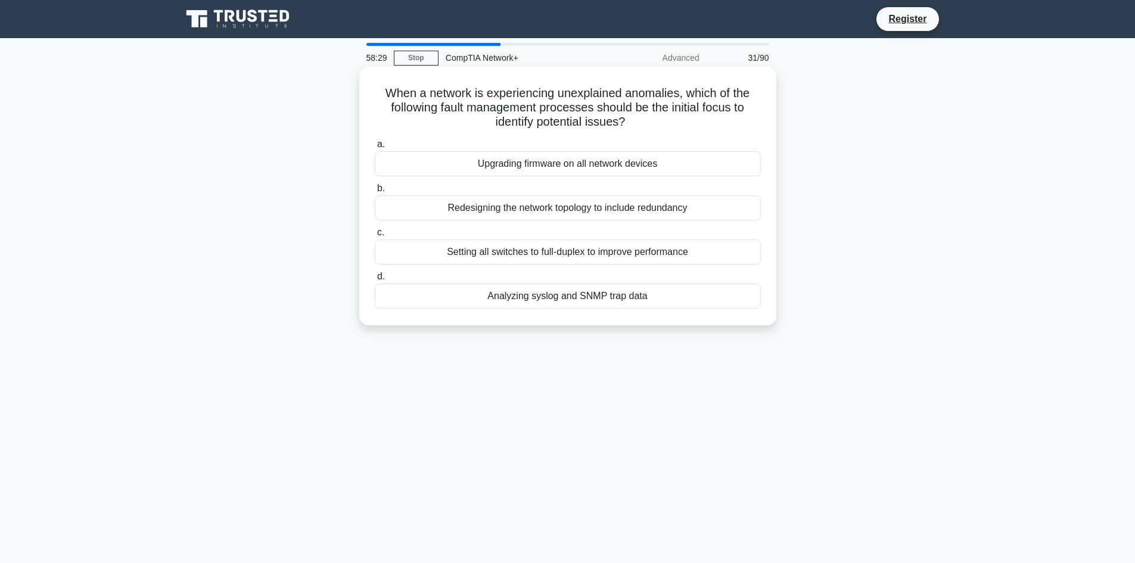
click at [579, 167] on div "Upgrading firmware on all network devices" at bounding box center [568, 163] width 386 height 25
click at [375, 148] on input "a. Upgrading firmware on all network devices" at bounding box center [375, 145] width 0 height 8
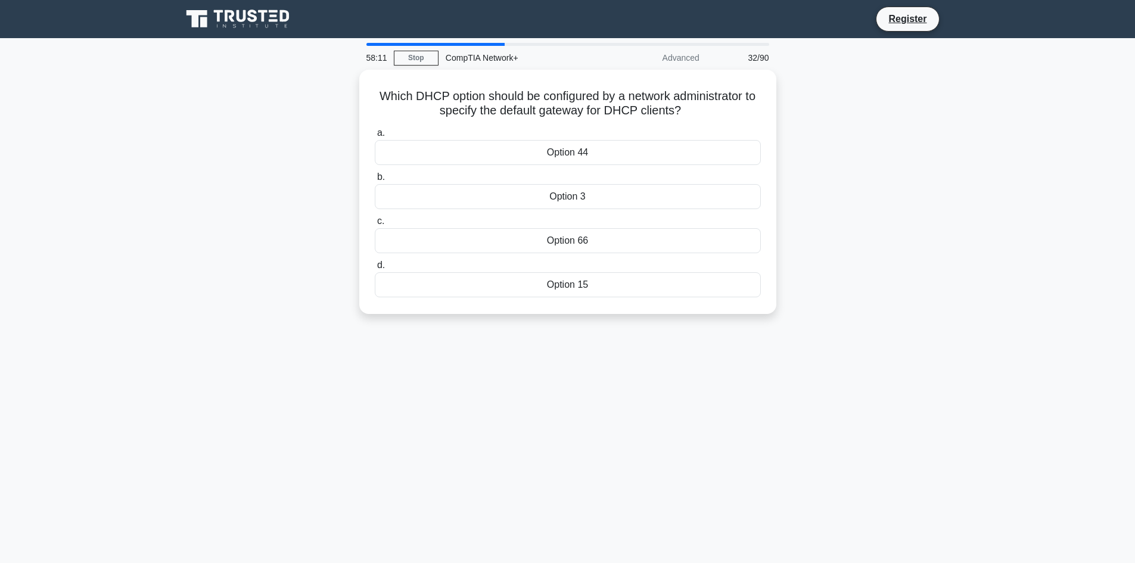
drag, startPoint x: 375, startPoint y: 91, endPoint x: 625, endPoint y: 318, distance: 338.3
click at [625, 318] on div "Which DHCP option should be configured by a network administrator to specify th…" at bounding box center [568, 199] width 787 height 259
click at [549, 195] on div "Option 3" at bounding box center [568, 193] width 386 height 25
click at [375, 178] on input "b. Option 3" at bounding box center [375, 174] width 0 height 8
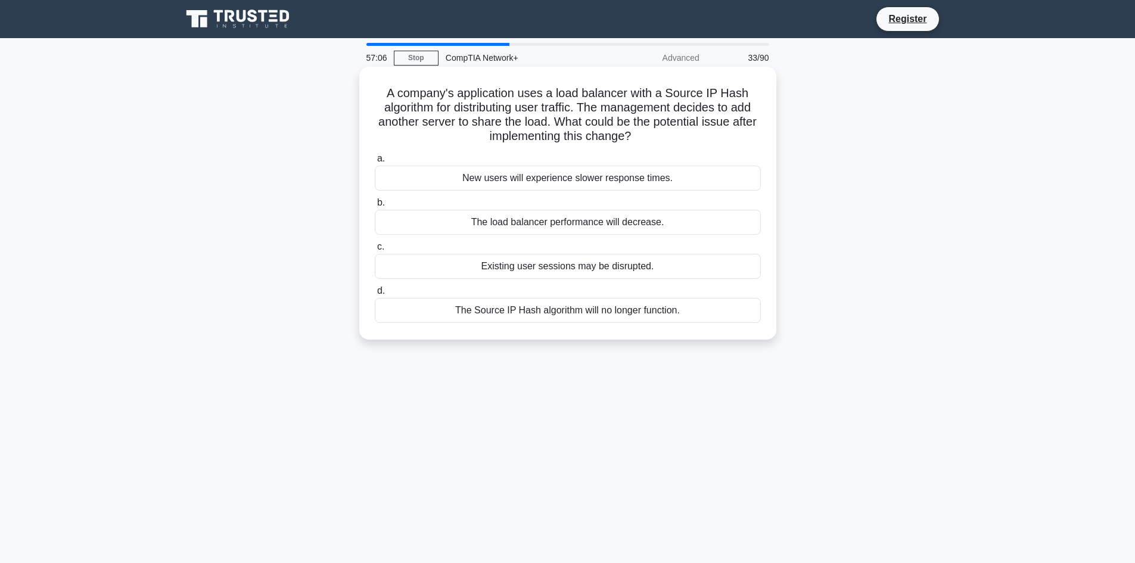
drag, startPoint x: 386, startPoint y: 89, endPoint x: 729, endPoint y: 328, distance: 418.1
click at [729, 328] on div "A company's application uses a load balancer with a Source IP Hash algorithm fo…" at bounding box center [568, 203] width 408 height 263
click at [567, 267] on div "Existing user sessions may be disrupted." at bounding box center [568, 266] width 386 height 25
click at [375, 251] on input "c. Existing user sessions may be disrupted." at bounding box center [375, 247] width 0 height 8
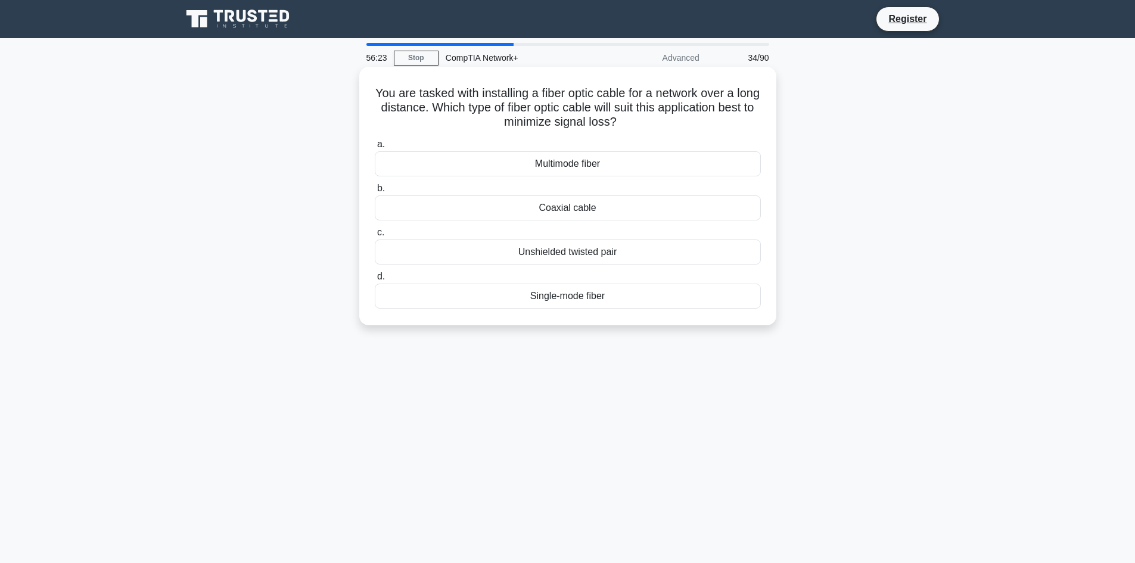
drag, startPoint x: 383, startPoint y: 91, endPoint x: 610, endPoint y: 302, distance: 309.9
click at [610, 302] on div "You are tasked with installing a fiber optic cable for a network over a long di…" at bounding box center [568, 196] width 408 height 249
click at [546, 302] on div "Single-mode fiber" at bounding box center [568, 296] width 386 height 25
click at [375, 281] on input "d. Single-mode fiber" at bounding box center [375, 277] width 0 height 8
drag, startPoint x: 371, startPoint y: 88, endPoint x: 617, endPoint y: 296, distance: 321.8
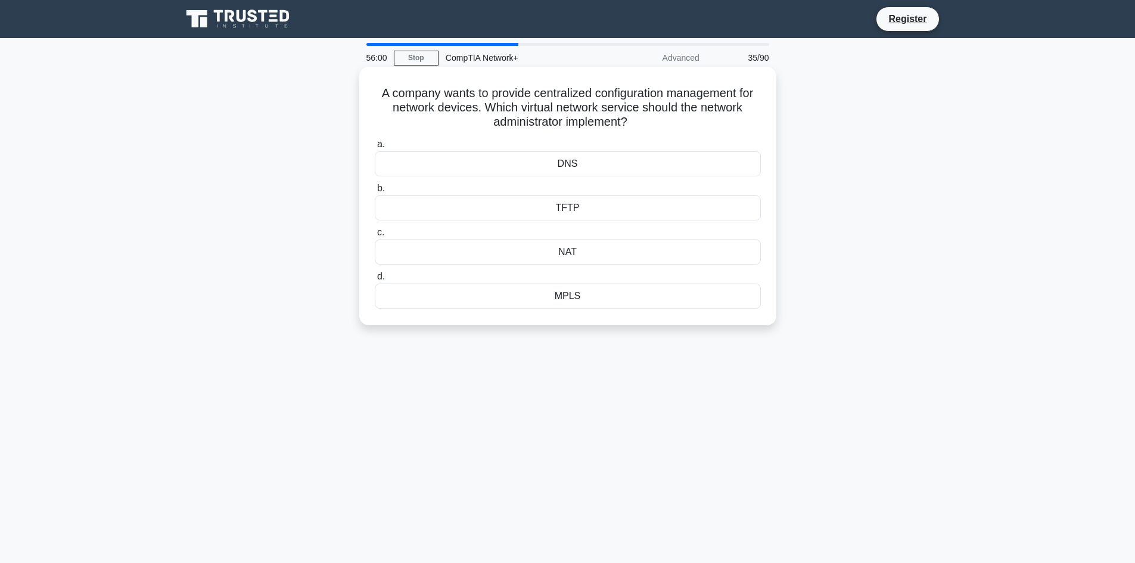
click at [617, 296] on div "A company wants to provide centralized configuration management for network dev…" at bounding box center [568, 196] width 408 height 249
click at [459, 203] on div "TFTP" at bounding box center [568, 207] width 386 height 25
click at [375, 192] on input "b. TFTP" at bounding box center [375, 189] width 0 height 8
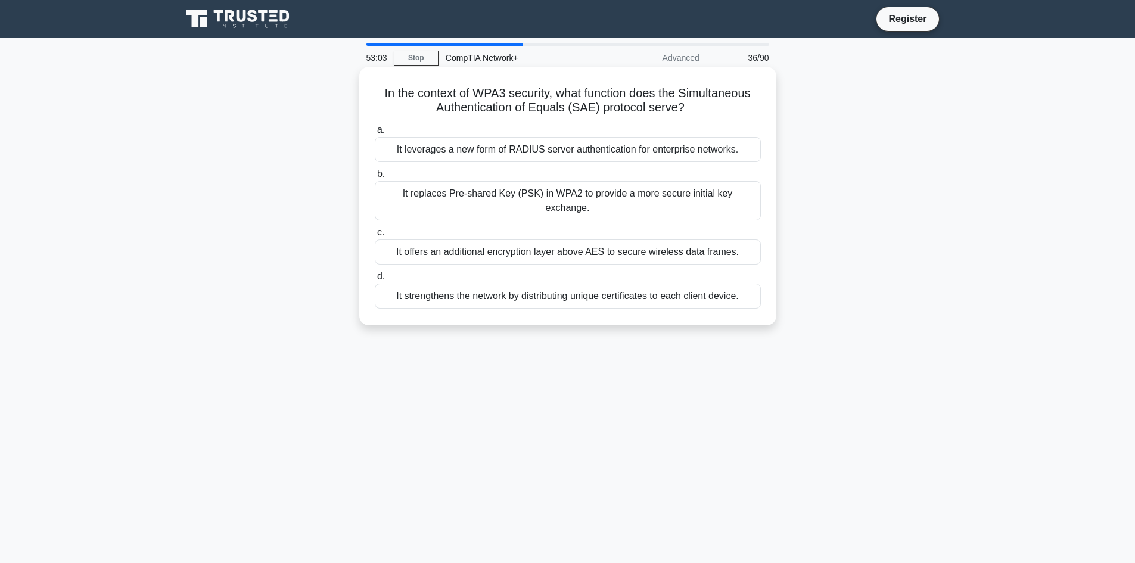
click at [507, 285] on div "It strengthens the network by distributing unique certificates to each client d…" at bounding box center [568, 296] width 386 height 25
click at [375, 281] on input "d. It strengthens the network by distributing unique certificates to each clien…" at bounding box center [375, 277] width 0 height 8
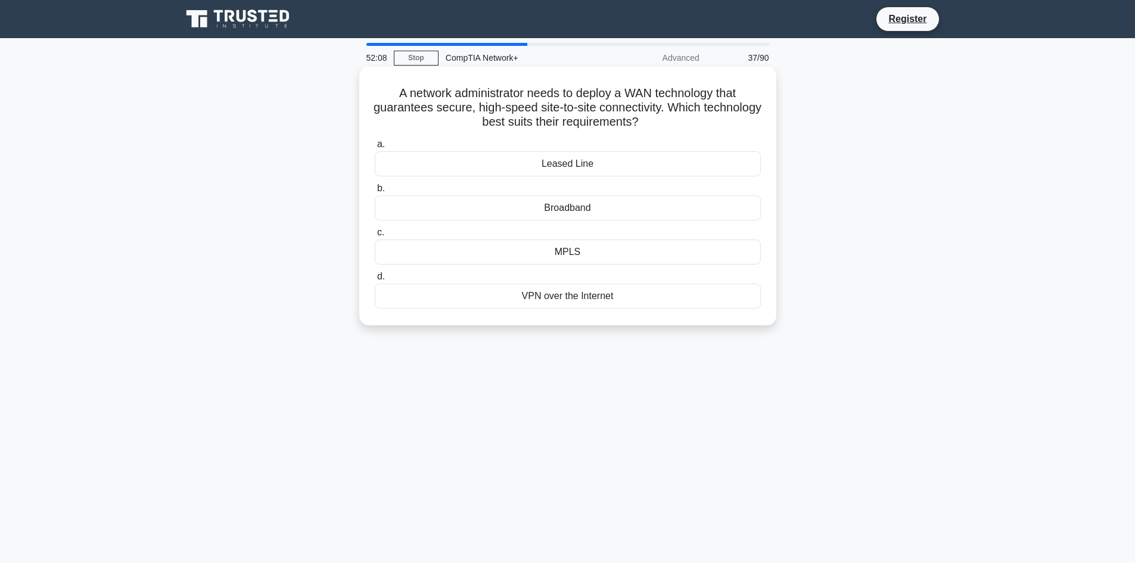
click at [567, 169] on div "Leased Line" at bounding box center [568, 163] width 386 height 25
click at [375, 148] on input "a. Leased Line" at bounding box center [375, 145] width 0 height 8
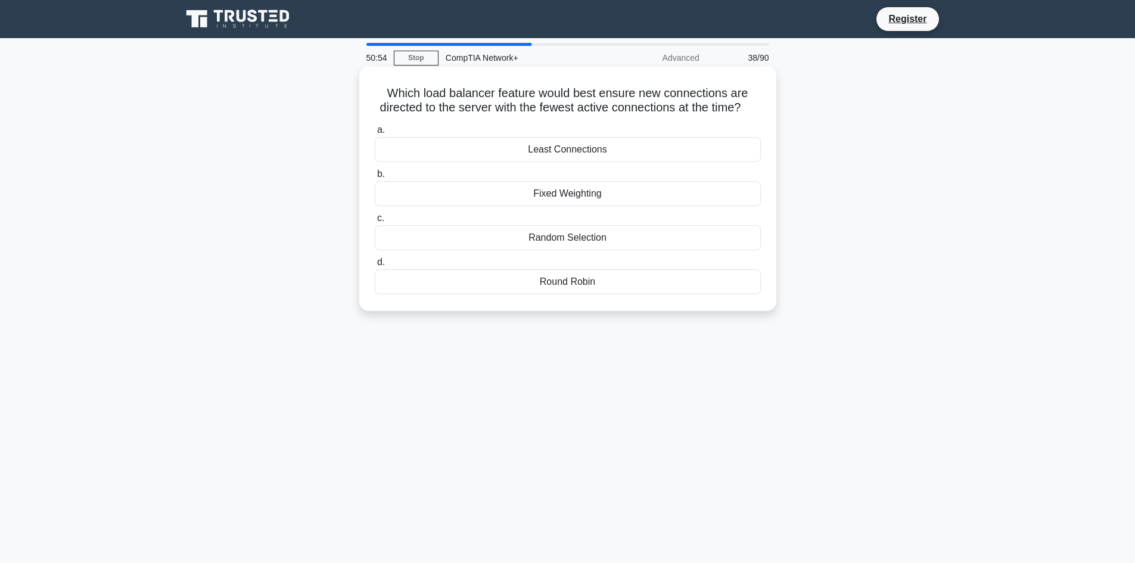
drag, startPoint x: 382, startPoint y: 87, endPoint x: 623, endPoint y: 302, distance: 323.3
click at [623, 302] on div "Which load balancer feature would best ensure new connections are directed to t…" at bounding box center [568, 189] width 408 height 235
click at [587, 161] on div "Least Connections" at bounding box center [568, 149] width 386 height 25
click at [375, 134] on input "a. Least Connections" at bounding box center [375, 130] width 0 height 8
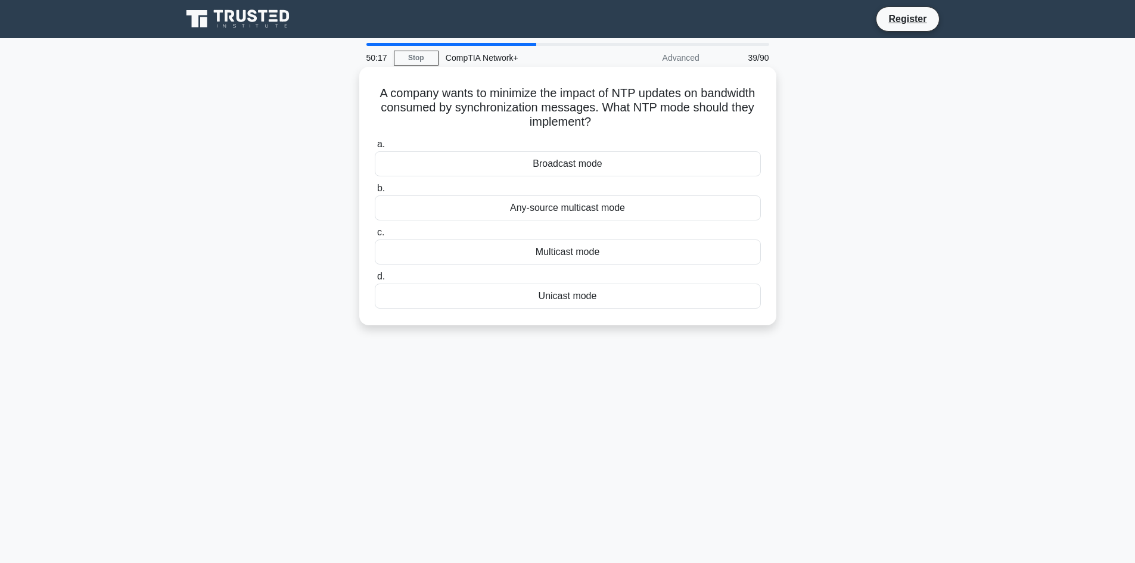
drag, startPoint x: 402, startPoint y: 94, endPoint x: 625, endPoint y: 324, distance: 320.7
click at [625, 324] on div "A company wants to minimize the impact of NTP updates on bandwidth consumed by …" at bounding box center [567, 196] width 417 height 259
click at [548, 250] on div "Multicast mode" at bounding box center [568, 252] width 386 height 25
click at [375, 237] on input "c. Multicast mode" at bounding box center [375, 233] width 0 height 8
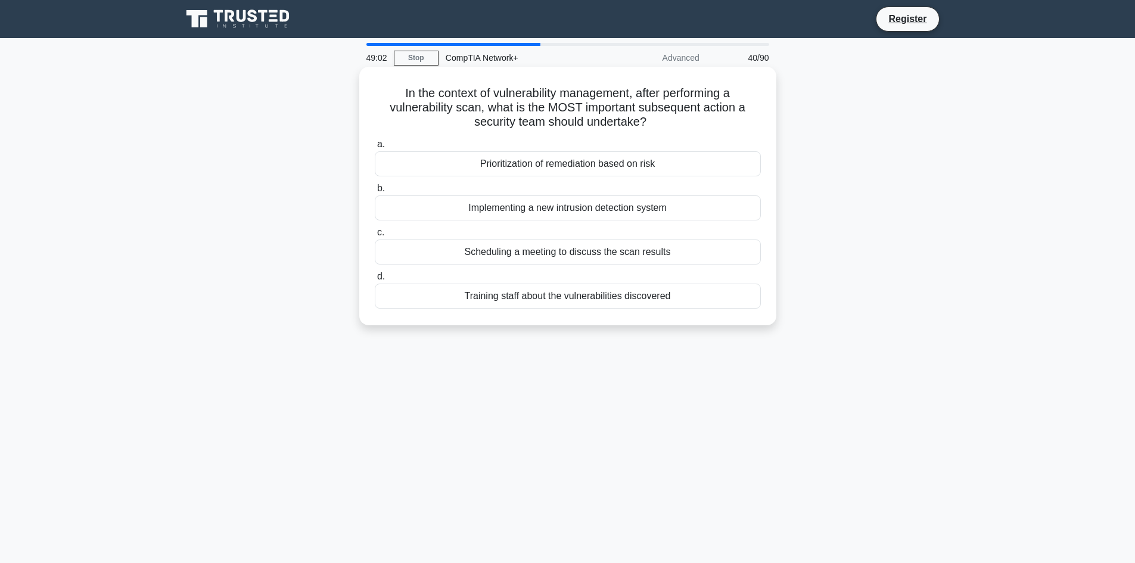
click at [567, 294] on div "Training staff about the vulnerabilities discovered" at bounding box center [568, 296] width 386 height 25
click at [375, 281] on input "d. Training staff about the vulnerabilities discovered" at bounding box center [375, 277] width 0 height 8
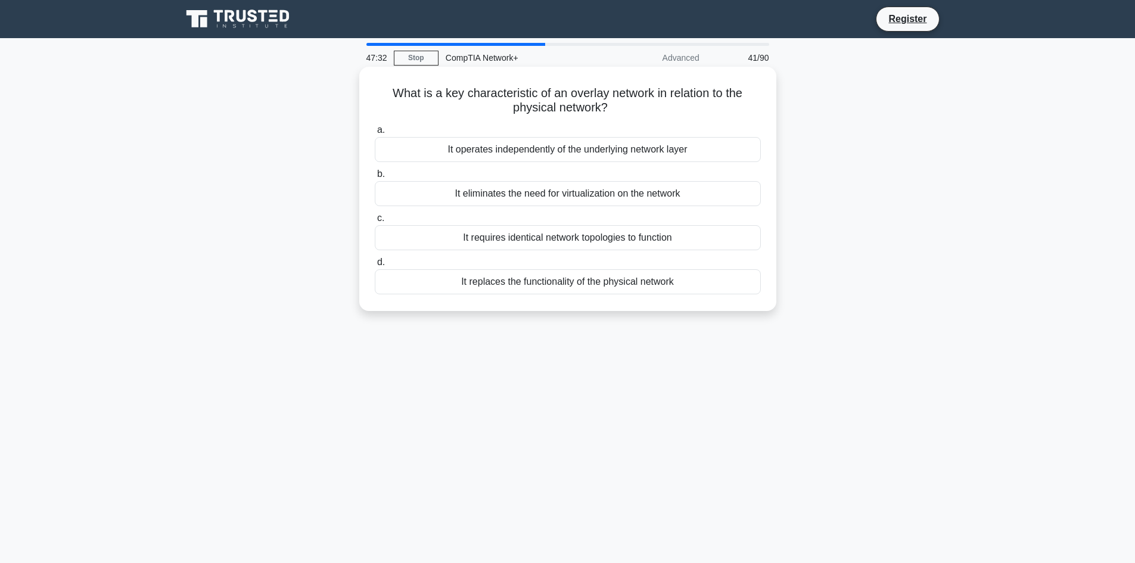
click at [530, 150] on div "It operates independently of the underlying network layer" at bounding box center [568, 149] width 386 height 25
click at [375, 134] on input "a. It operates independently of the underlying network layer" at bounding box center [375, 130] width 0 height 8
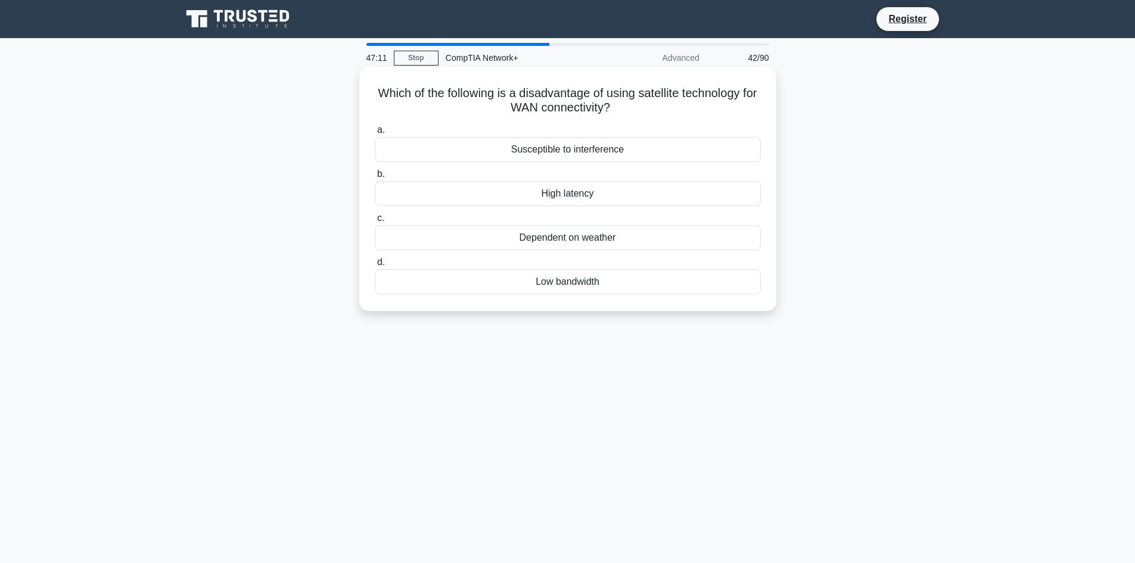
click at [538, 234] on div "Dependent on weather" at bounding box center [568, 237] width 386 height 25
click at [375, 222] on input "c. Dependent on weather" at bounding box center [375, 219] width 0 height 8
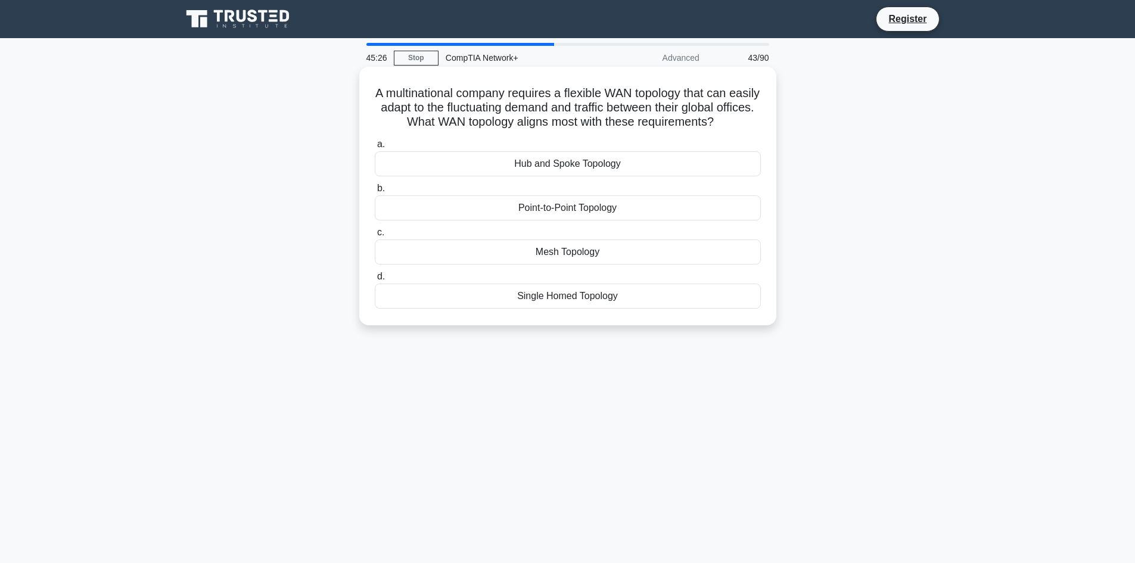
click at [561, 253] on div "Mesh Topology" at bounding box center [568, 252] width 386 height 25
click at [375, 237] on input "c. Mesh Topology" at bounding box center [375, 233] width 0 height 8
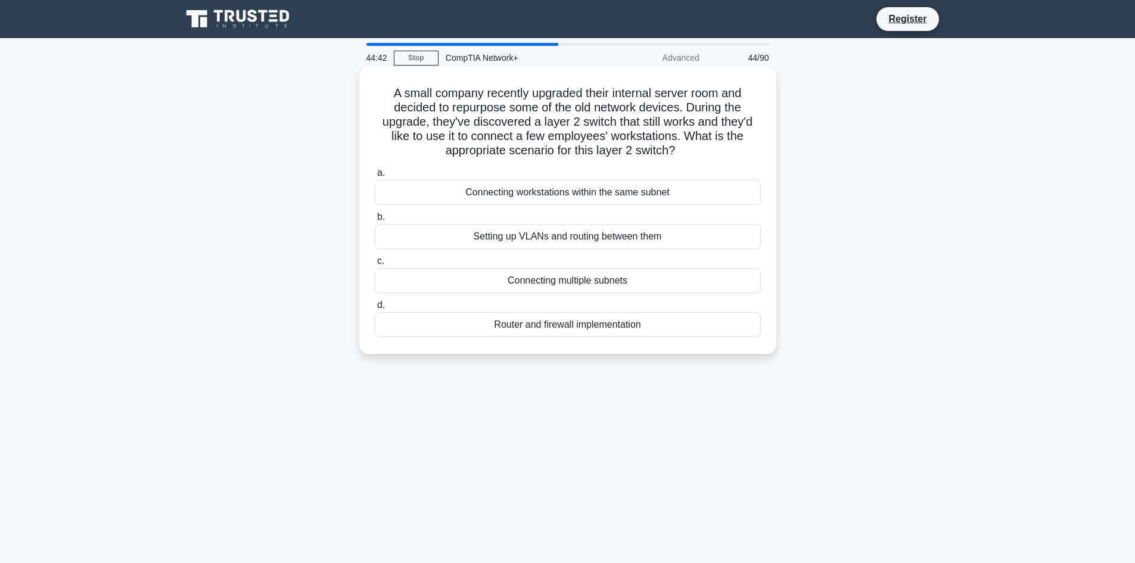
drag, startPoint x: 389, startPoint y: 92, endPoint x: 653, endPoint y: 351, distance: 370.0
click at [653, 351] on div "A small company recently upgraded their internal server room and decided to rep…" at bounding box center [567, 210] width 417 height 287
click at [495, 195] on div "Connecting workstations within the same subnet" at bounding box center [568, 192] width 386 height 25
click at [375, 177] on input "a. Connecting workstations within the same subnet" at bounding box center [375, 173] width 0 height 8
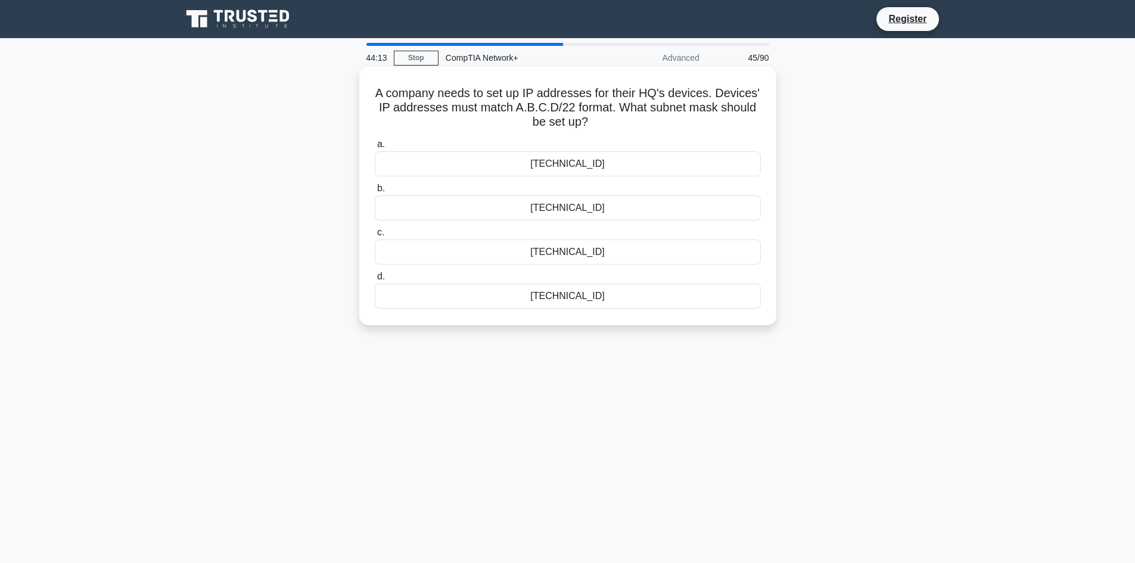
drag, startPoint x: 376, startPoint y: 92, endPoint x: 621, endPoint y: 305, distance: 324.8
click at [621, 305] on div "A company needs to set up IP addresses for their HQ's devices. Devices' IP addr…" at bounding box center [568, 196] width 408 height 249
click at [533, 163] on div "255.255.252.0" at bounding box center [568, 163] width 386 height 25
click at [375, 148] on input "a. 255.255.252.0" at bounding box center [375, 145] width 0 height 8
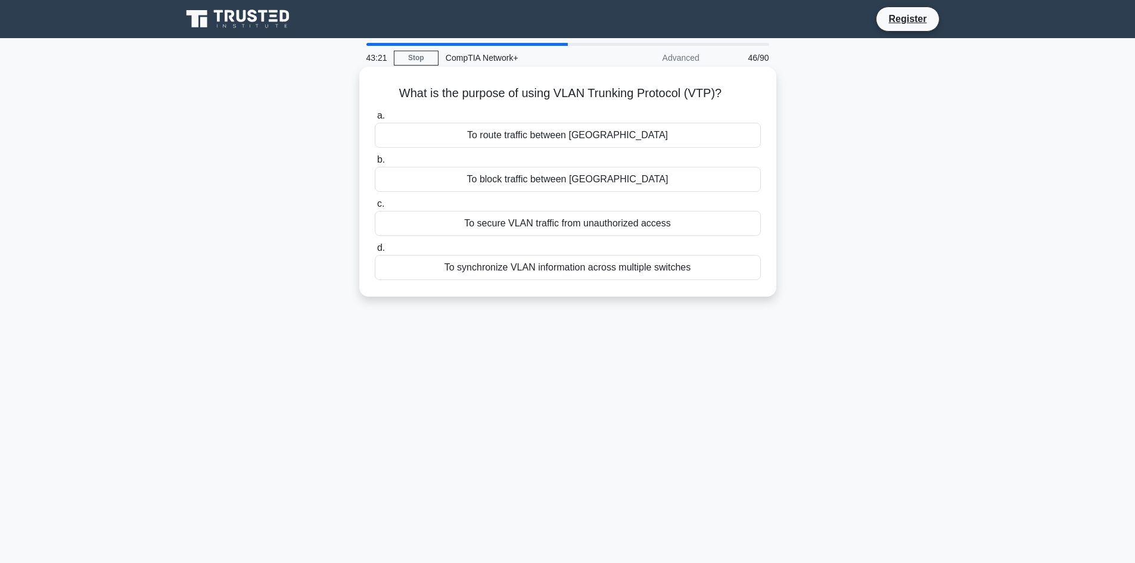
click at [598, 225] on div "To secure VLAN traffic from unauthorized access" at bounding box center [568, 223] width 386 height 25
click at [375, 208] on input "c. To secure VLAN traffic from unauthorized access" at bounding box center [375, 204] width 0 height 8
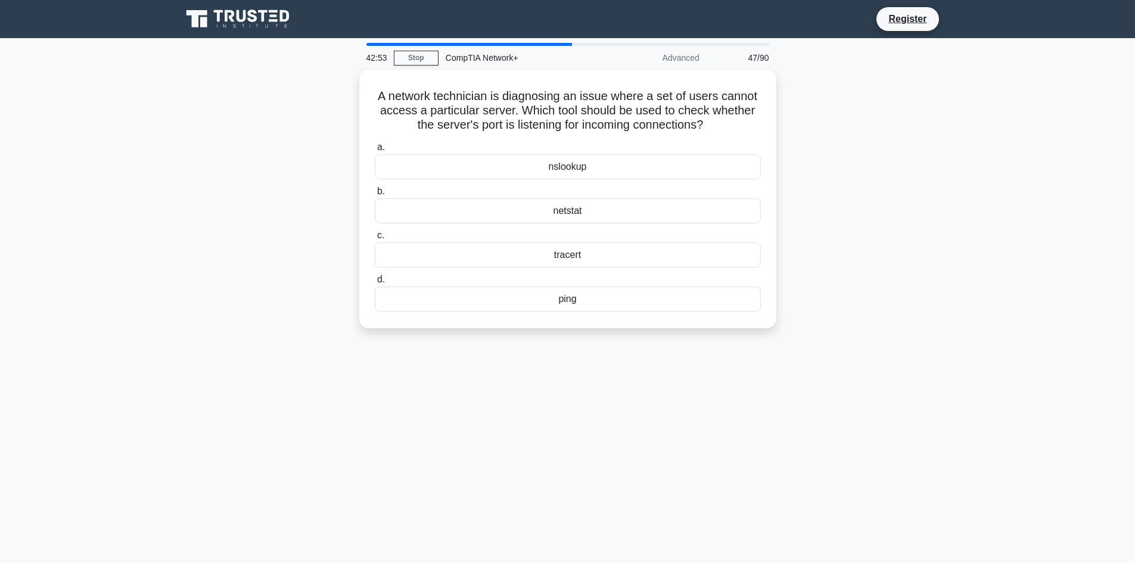
drag, startPoint x: 375, startPoint y: 90, endPoint x: 642, endPoint y: 330, distance: 359.1
click at [642, 330] on div "A network technician is diagnosing an issue where a set of users cannot access …" at bounding box center [568, 206] width 787 height 273
click at [580, 206] on div "netstat" at bounding box center [568, 207] width 386 height 25
click at [375, 192] on input "b. netstat" at bounding box center [375, 189] width 0 height 8
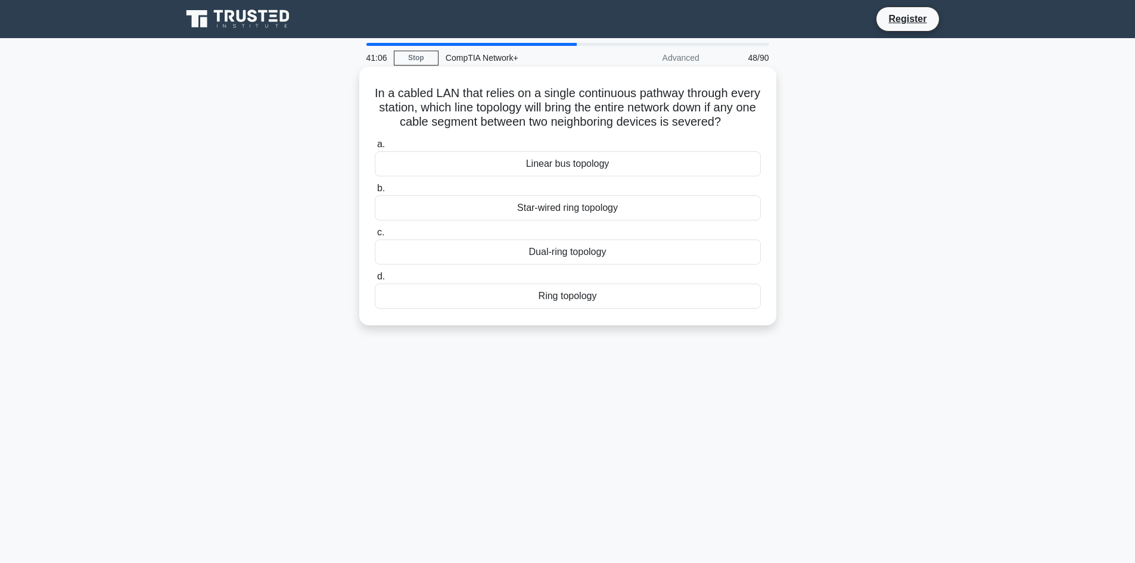
click at [557, 309] on div "Ring topology" at bounding box center [568, 296] width 386 height 25
click at [375, 281] on input "d. Ring topology" at bounding box center [375, 277] width 0 height 8
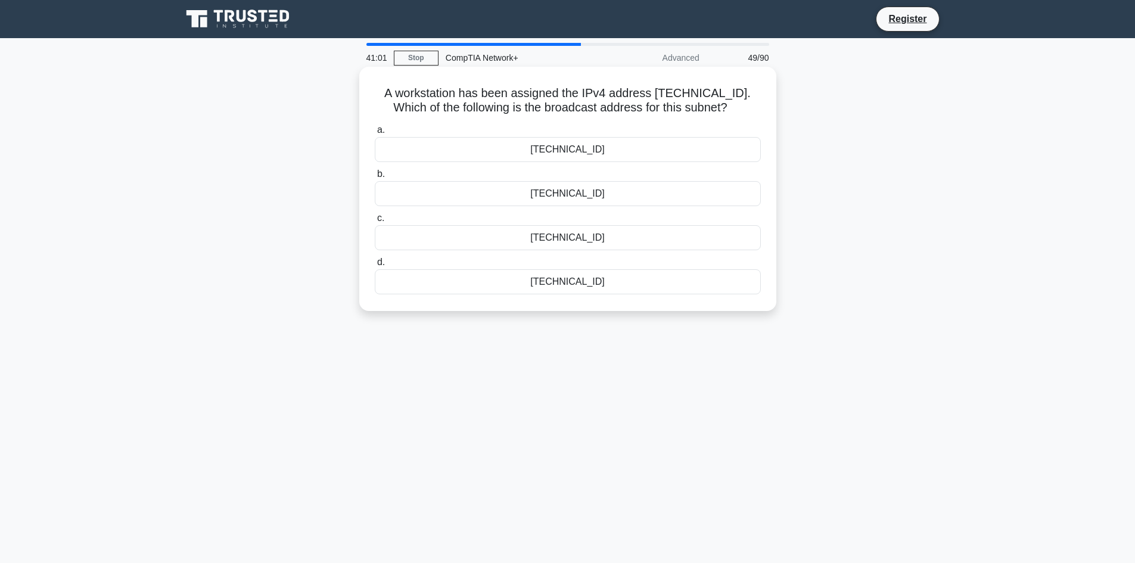
click at [541, 240] on div "192.168.12.255" at bounding box center [568, 237] width 386 height 25
click at [375, 222] on input "c. 192.168.12.255" at bounding box center [375, 219] width 0 height 8
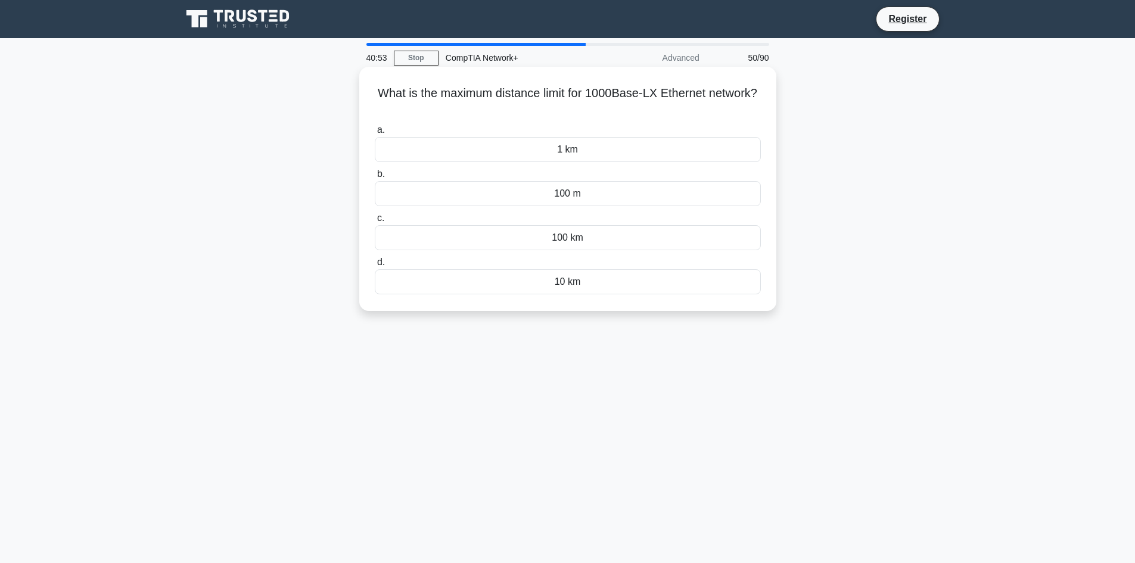
drag, startPoint x: 374, startPoint y: 86, endPoint x: 537, endPoint y: 257, distance: 236.1
click at [654, 316] on div "What is the maximum distance limit for 1000Base-LX Ethernet network? .spinner_0…" at bounding box center [568, 199] width 787 height 259
click at [553, 286] on div "10 km" at bounding box center [568, 281] width 386 height 25
click at [375, 266] on input "d. 10 km" at bounding box center [375, 263] width 0 height 8
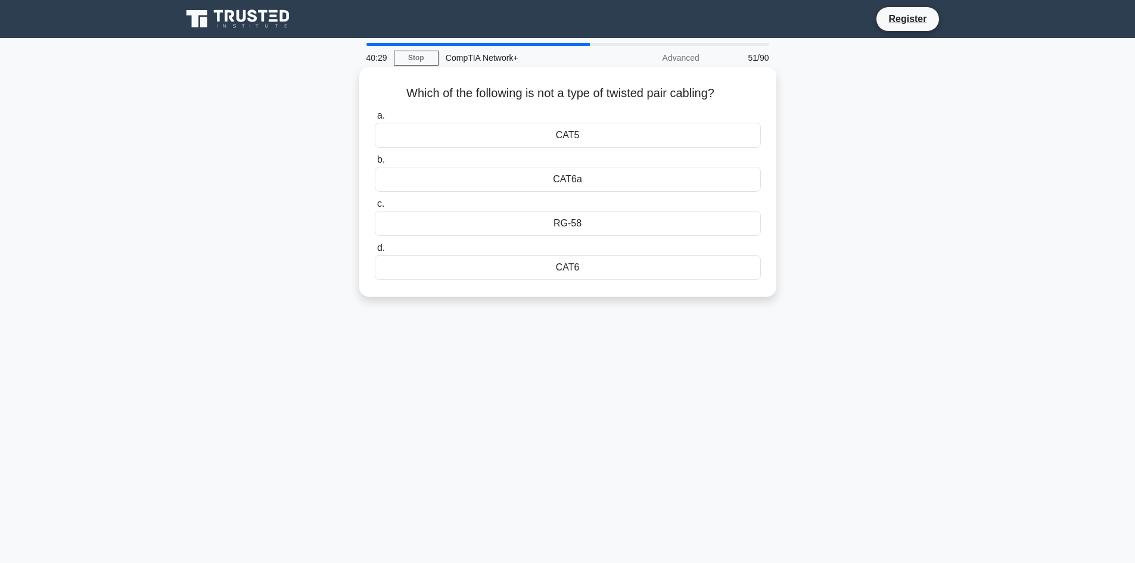
drag, startPoint x: 396, startPoint y: 89, endPoint x: 654, endPoint y: 271, distance: 315.6
click at [654, 271] on div "Which of the following is not a type of twisted pair cabling? .spinner_0XTQ{tra…" at bounding box center [568, 182] width 408 height 220
click at [497, 220] on div "RG-58" at bounding box center [568, 223] width 386 height 25
click at [375, 208] on input "c. RG-58" at bounding box center [375, 204] width 0 height 8
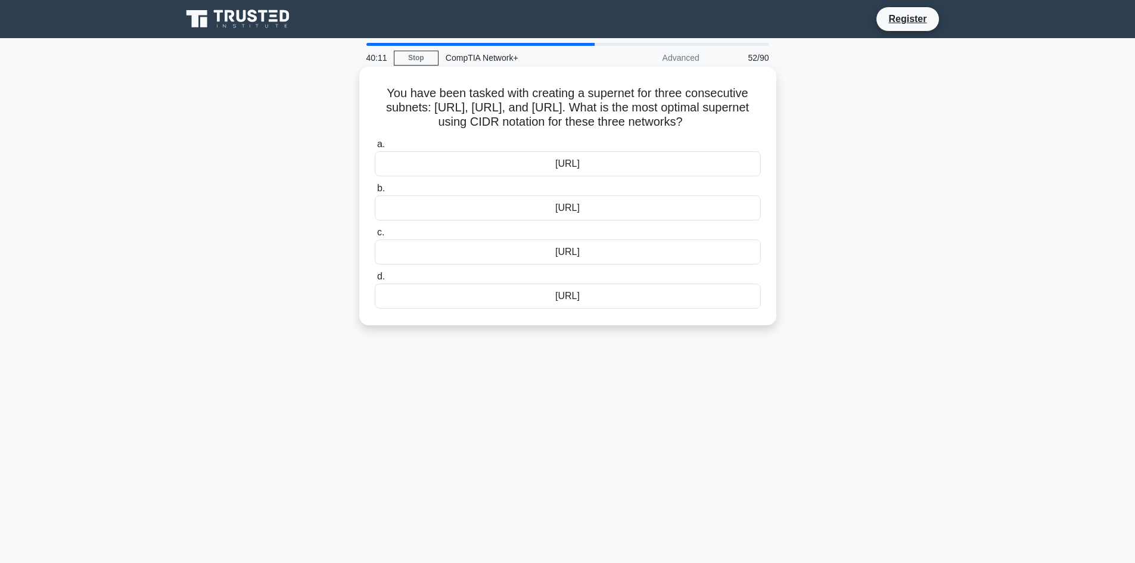
drag, startPoint x: 384, startPoint y: 92, endPoint x: 650, endPoint y: 295, distance: 333.7
click at [650, 295] on div "You have been tasked with creating a supernet for three consecutive subnets: 17…" at bounding box center [568, 196] width 408 height 249
click at [498, 251] on div "172.16.0.0/15" at bounding box center [568, 252] width 386 height 25
click at [375, 237] on input "c. 172.16.0.0/15" at bounding box center [375, 233] width 0 height 8
drag, startPoint x: 387, startPoint y: 91, endPoint x: 607, endPoint y: 310, distance: 310.6
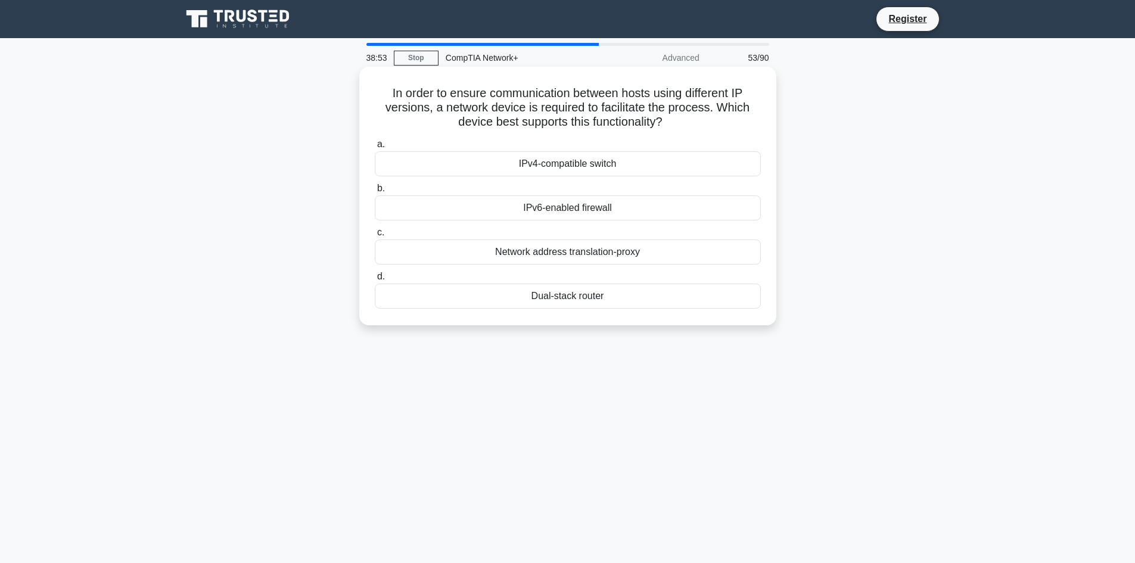
click at [607, 310] on div "In order to ensure communication between hosts using different IP versions, a n…" at bounding box center [568, 196] width 408 height 249
click at [583, 297] on div "Dual-stack router" at bounding box center [568, 296] width 386 height 25
click at [375, 281] on input "d. Dual-stack router" at bounding box center [375, 277] width 0 height 8
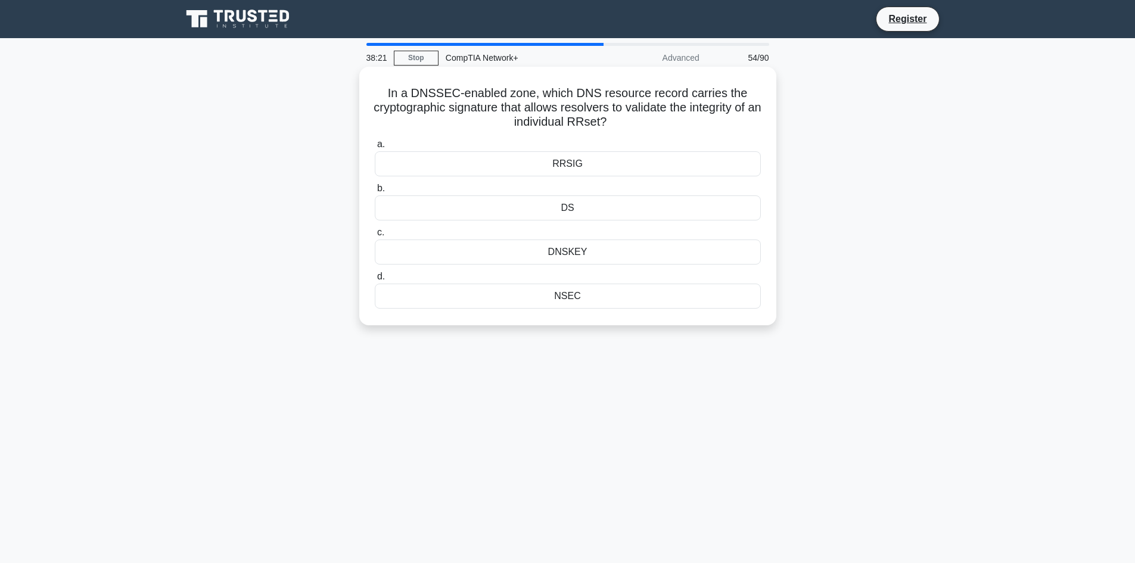
drag, startPoint x: 390, startPoint y: 92, endPoint x: 601, endPoint y: 302, distance: 297.1
click at [601, 302] on div "In a DNSSEC-enabled zone, which DNS resource record carries the cryptographic s…" at bounding box center [568, 196] width 408 height 249
click at [527, 163] on div "RRSIG" at bounding box center [568, 163] width 386 height 25
click at [375, 148] on input "a. RRSIG" at bounding box center [375, 145] width 0 height 8
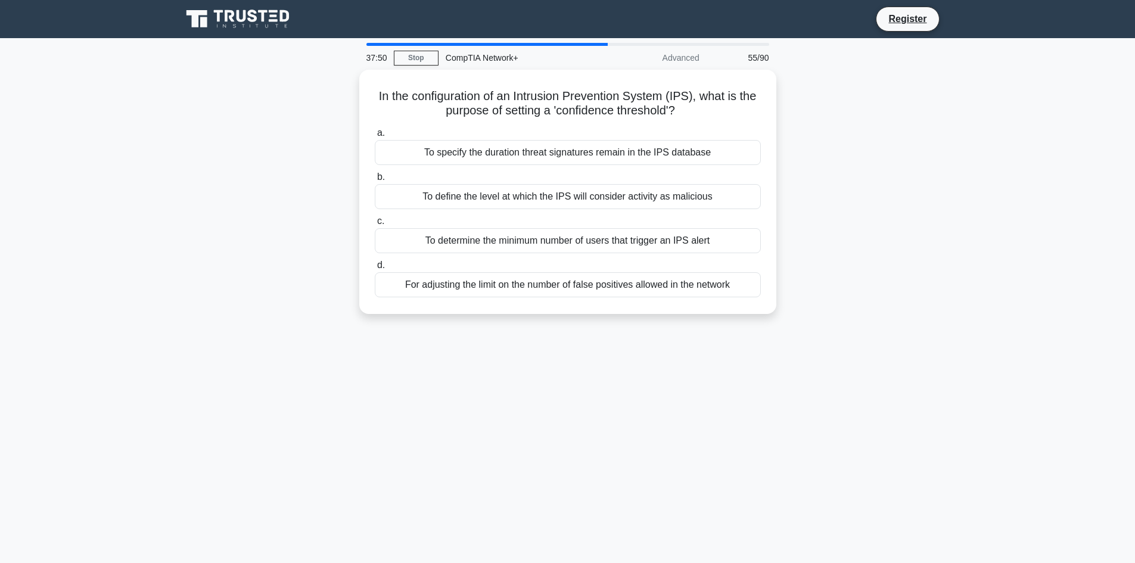
drag, startPoint x: 374, startPoint y: 91, endPoint x: 807, endPoint y: 293, distance: 478.6
click at [807, 293] on div "In the configuration of an Intrusion Prevention System (IPS), what is the purpo…" at bounding box center [568, 199] width 787 height 259
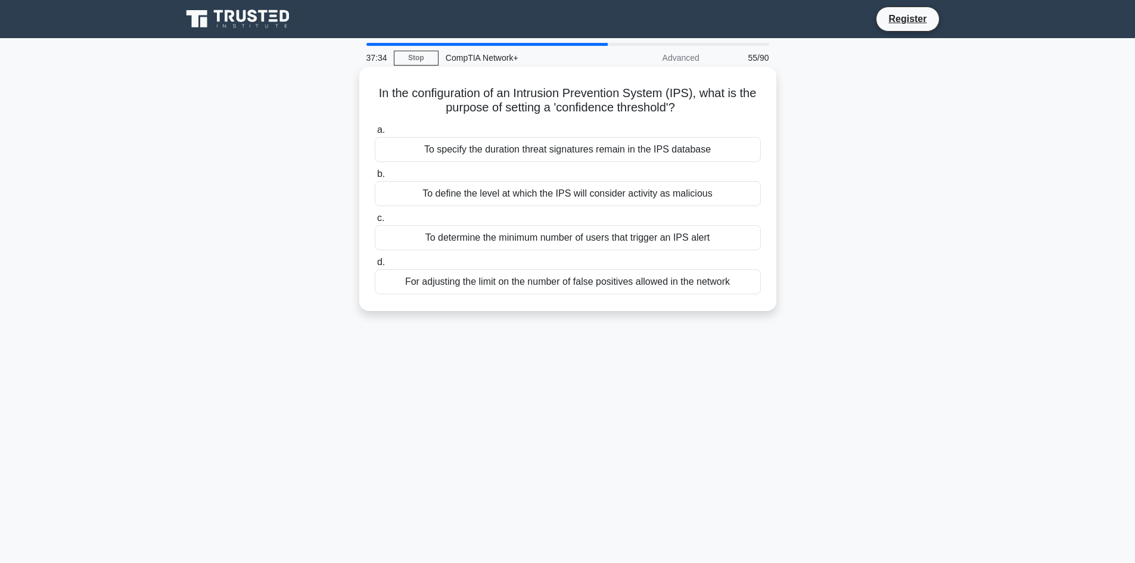
click at [459, 197] on div "To define the level at which the IPS will consider activity as malicious" at bounding box center [568, 193] width 386 height 25
click at [375, 178] on input "b. To define the level at which the IPS will consider activity as malicious" at bounding box center [375, 174] width 0 height 8
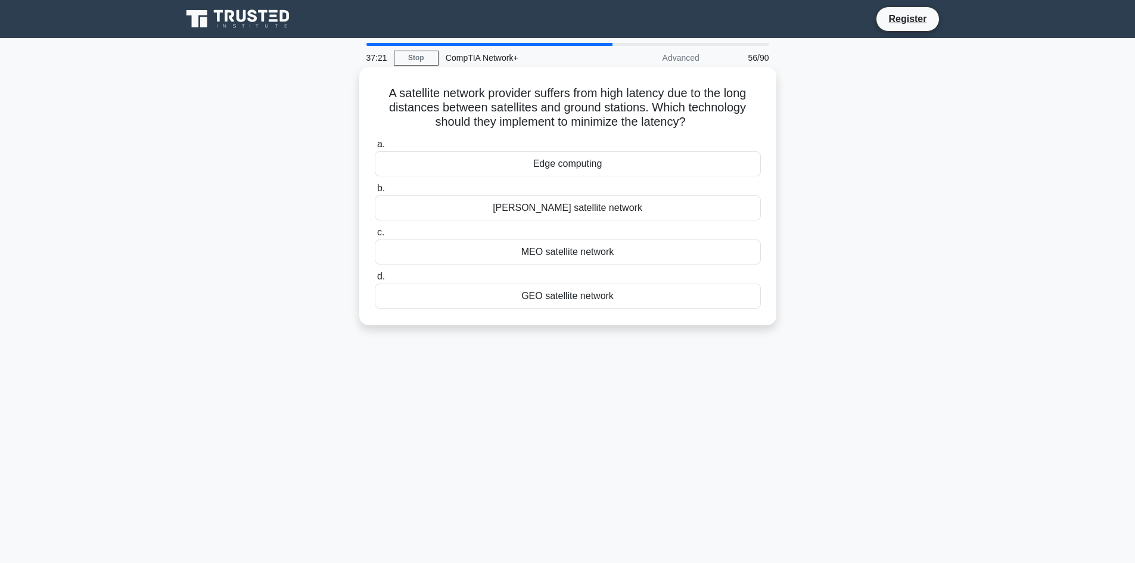
drag, startPoint x: 380, startPoint y: 91, endPoint x: 644, endPoint y: 324, distance: 352.1
click at [644, 324] on div "A satellite network provider suffers from high latency due to the long distance…" at bounding box center [567, 196] width 417 height 259
click at [548, 209] on div "LEO satellite network" at bounding box center [568, 207] width 386 height 25
click at [375, 192] on input "b. LEO satellite network" at bounding box center [375, 189] width 0 height 8
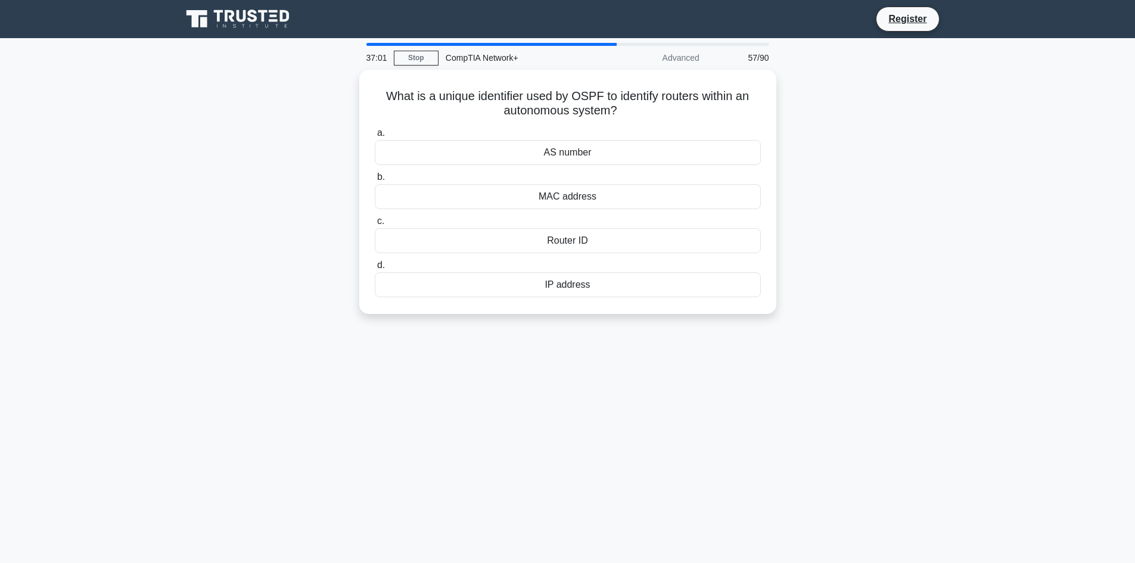
drag, startPoint x: 375, startPoint y: 88, endPoint x: 626, endPoint y: 331, distance: 349.0
click at [626, 331] on div "37:01 Stop CompTIA Network+ Advanced 57/90 What is a unique identifier used by …" at bounding box center [568, 341] width 787 height 596
click at [506, 237] on div "Router ID" at bounding box center [568, 237] width 386 height 25
click at [375, 222] on input "c. Router ID" at bounding box center [375, 219] width 0 height 8
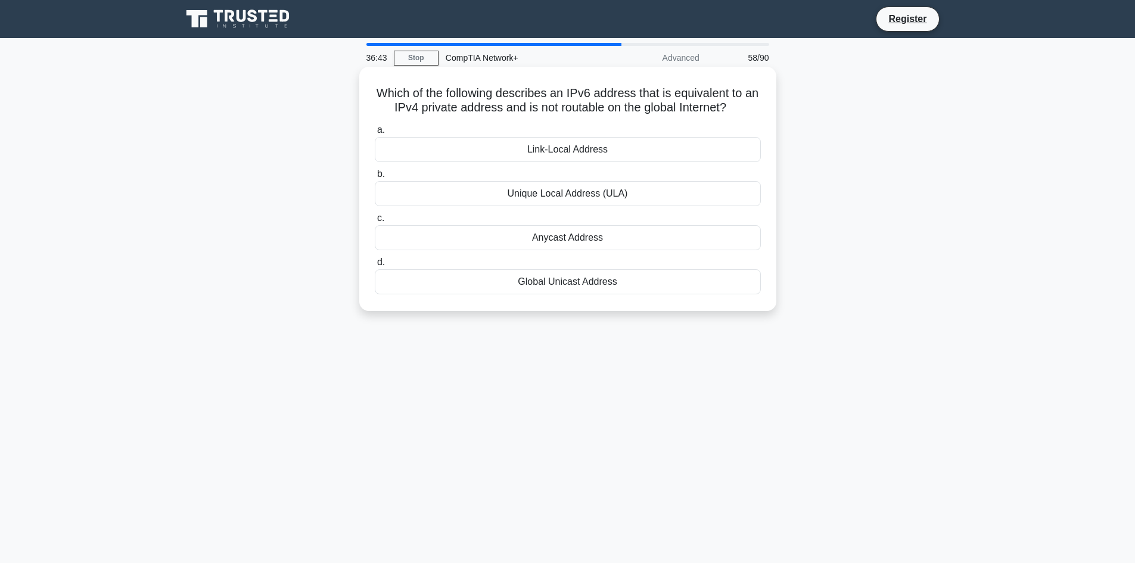
drag, startPoint x: 379, startPoint y: 89, endPoint x: 667, endPoint y: 284, distance: 348.1
click at [667, 284] on div "Which of the following describes an IPv6 address that is equivalent to an IPv4 …" at bounding box center [568, 189] width 408 height 235
click at [600, 198] on div "Unique Local Address (ULA)" at bounding box center [568, 193] width 386 height 25
click at [375, 178] on input "b. Unique Local Address (ULA)" at bounding box center [375, 174] width 0 height 8
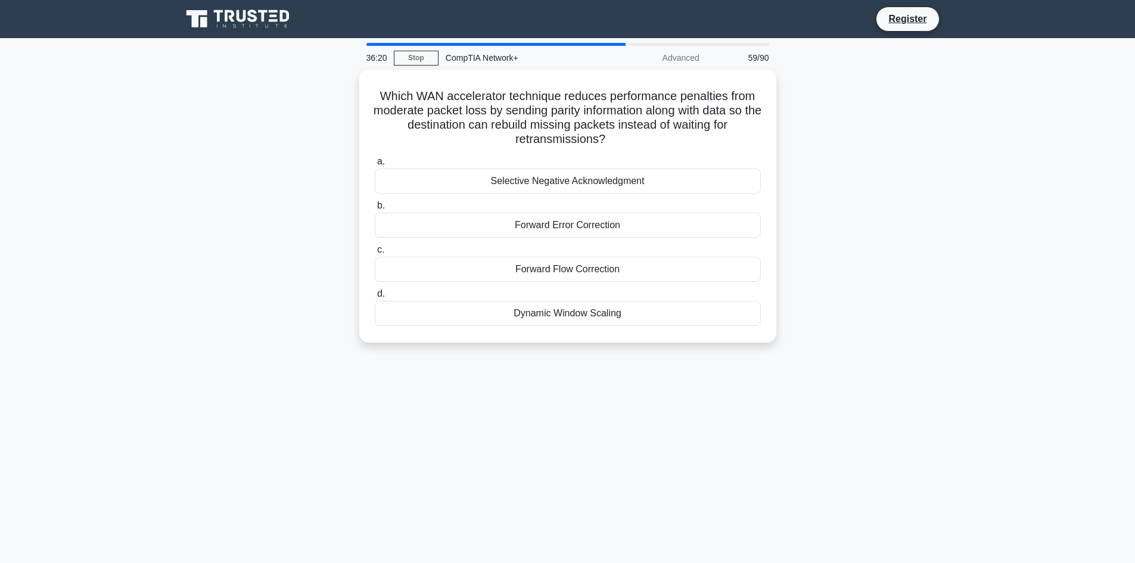
drag, startPoint x: 377, startPoint y: 91, endPoint x: 637, endPoint y: 344, distance: 363.7
click at [637, 344] on div "Which WAN accelerator technique reduces performance penalties from moderate pac…" at bounding box center [568, 213] width 787 height 287
click at [526, 225] on div "Forward Error Correction" at bounding box center [568, 222] width 386 height 25
click at [375, 207] on input "b. Forward Error Correction" at bounding box center [375, 203] width 0 height 8
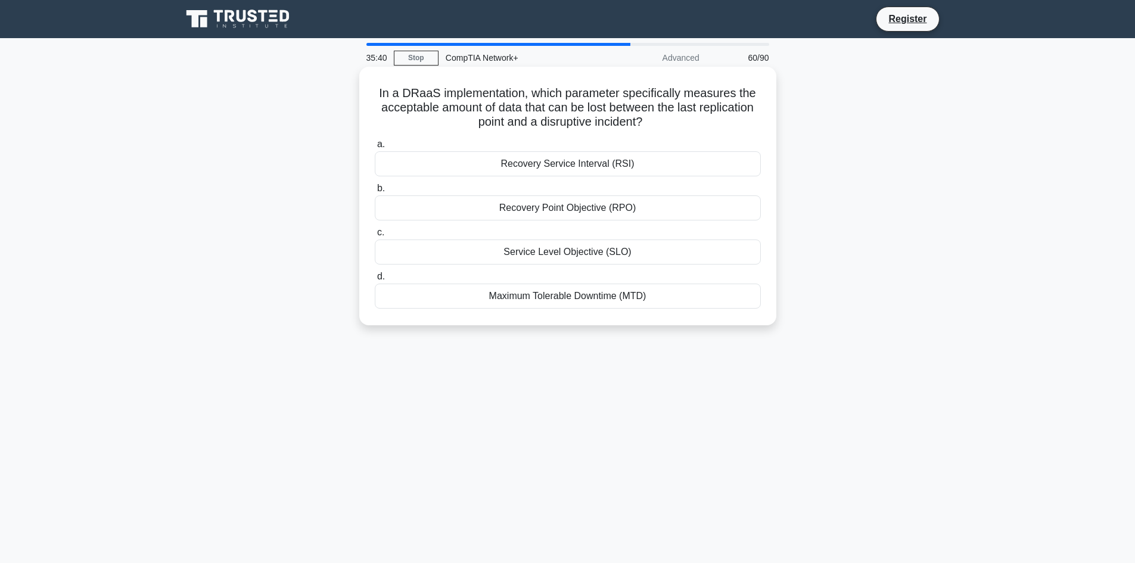
drag, startPoint x: 377, startPoint y: 94, endPoint x: 705, endPoint y: 306, distance: 390.9
click at [705, 306] on div "In a DRaaS implementation, which parameter specifically measures the acceptable…" at bounding box center [568, 196] width 408 height 249
click at [566, 207] on div "Recovery Point Objective (RPO)" at bounding box center [568, 207] width 386 height 25
click at [375, 192] on input "b. Recovery Point Objective (RPO)" at bounding box center [375, 189] width 0 height 8
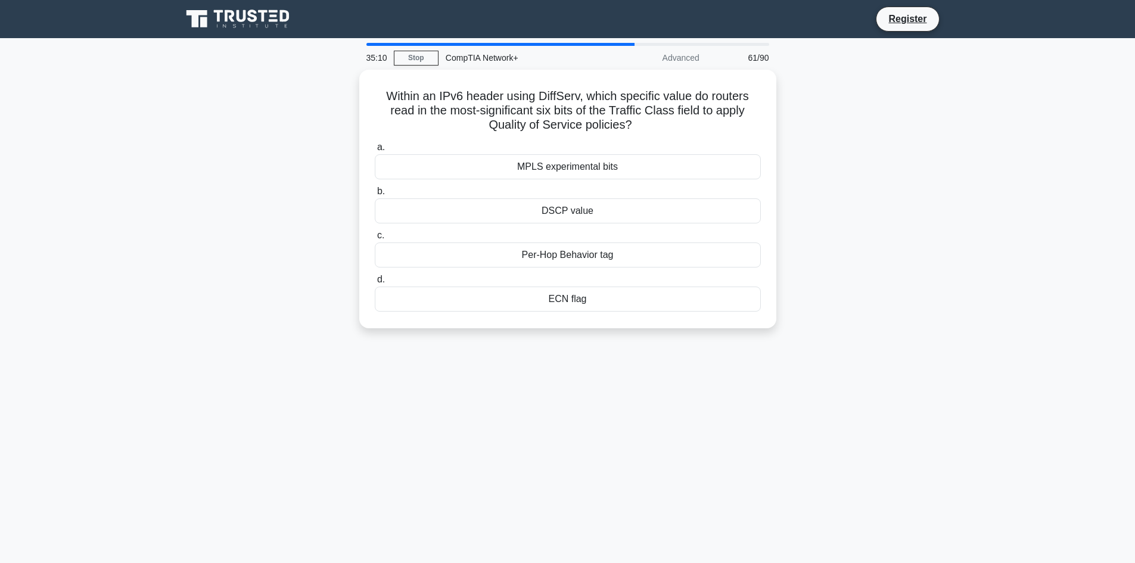
drag, startPoint x: 383, startPoint y: 91, endPoint x: 607, endPoint y: 331, distance: 328.0
click at [607, 331] on div "Within an IPv6 header using DiffServ, which specific value do routers read in t…" at bounding box center [568, 206] width 787 height 273
click at [546, 211] on div "DSCP value" at bounding box center [568, 207] width 386 height 25
click at [375, 192] on input "b. DSCP value" at bounding box center [375, 189] width 0 height 8
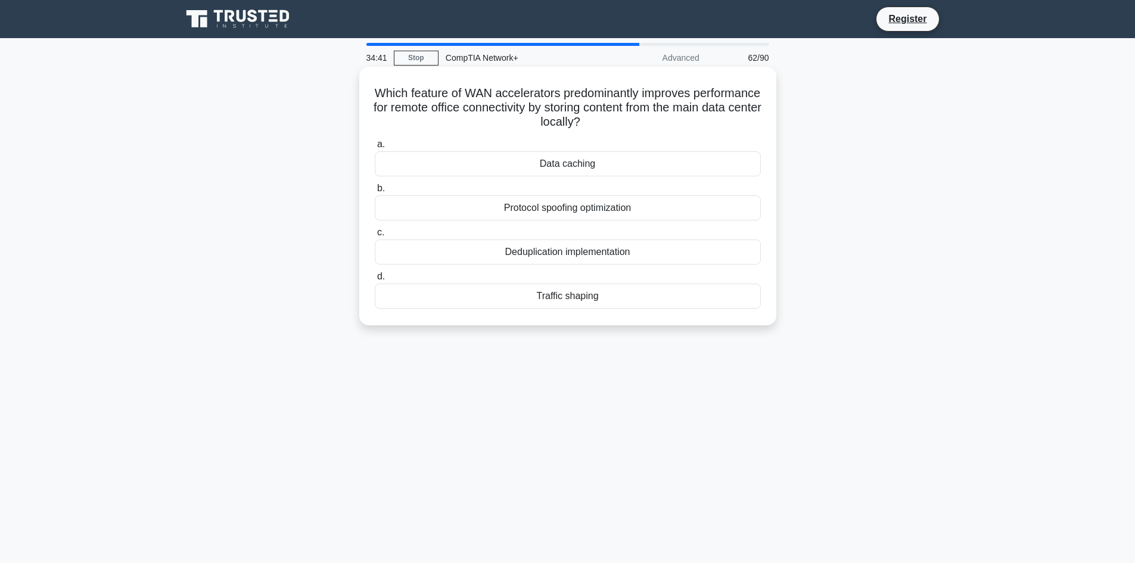
drag, startPoint x: 408, startPoint y: 94, endPoint x: 629, endPoint y: 322, distance: 318.2
click at [629, 322] on div "Which feature of WAN accelerators predominantly improves performance for remote…" at bounding box center [567, 196] width 417 height 259
click at [546, 166] on div "Data caching" at bounding box center [568, 163] width 386 height 25
click at [375, 148] on input "a. Data caching" at bounding box center [375, 145] width 0 height 8
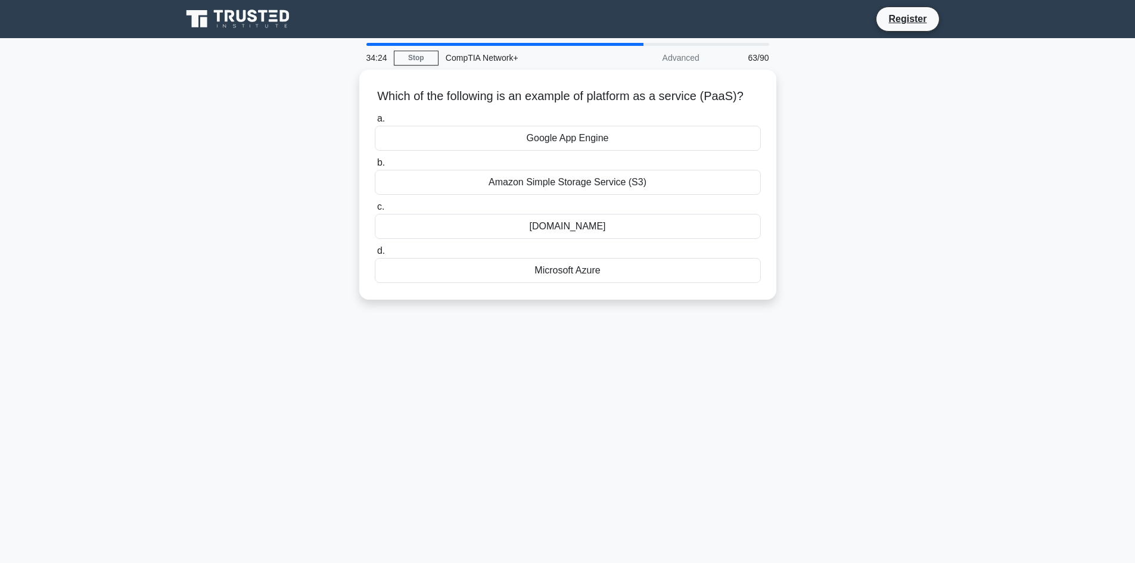
drag, startPoint x: 381, startPoint y: 92, endPoint x: 683, endPoint y: 332, distance: 385.6
click at [683, 332] on div "34:24 Stop CompTIA Network+ Advanced 63/90 Which of the following is an example…" at bounding box center [568, 341] width 787 height 596
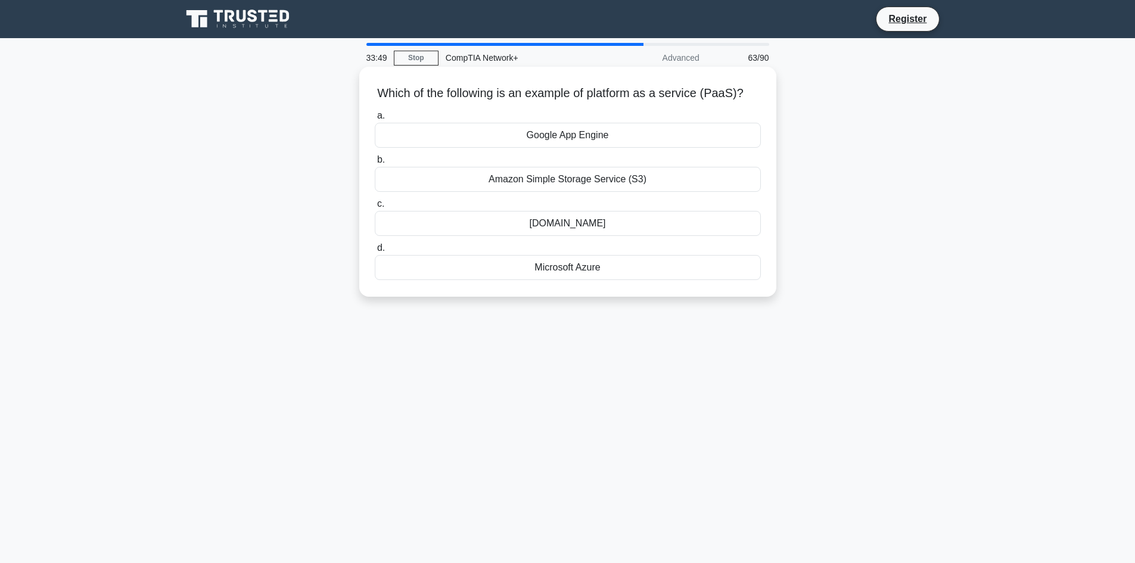
click at [566, 147] on div "Google App Engine" at bounding box center [568, 135] width 386 height 25
click at [375, 120] on input "a. Google App Engine" at bounding box center [375, 116] width 0 height 8
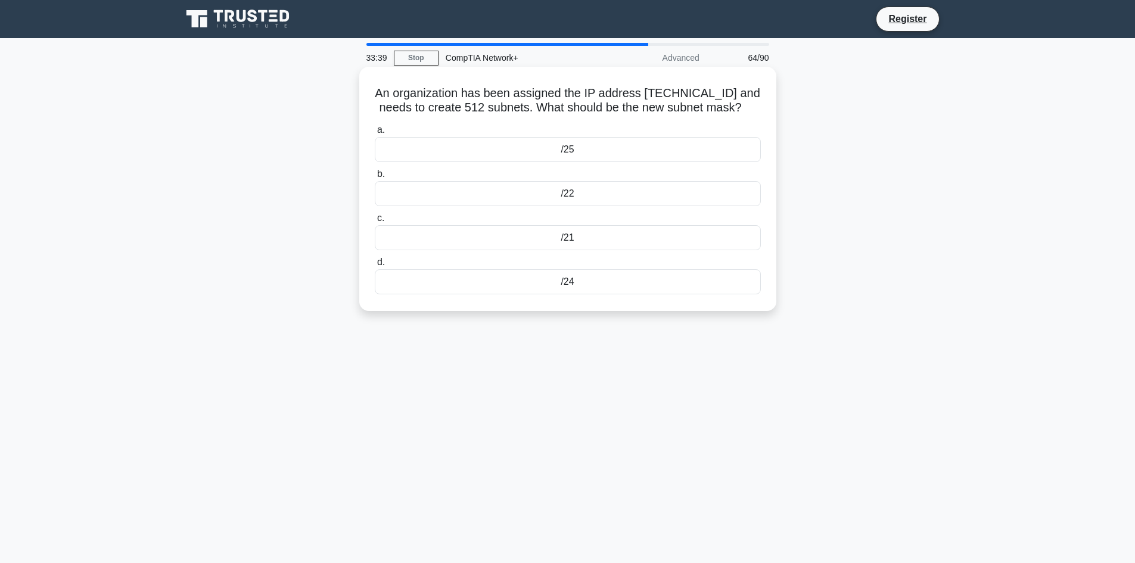
drag, startPoint x: 386, startPoint y: 92, endPoint x: 608, endPoint y: 294, distance: 300.0
click at [608, 294] on div "An organization has been assigned the IP address 172.16.0.0/16 and needs to cre…" at bounding box center [568, 189] width 408 height 235
click at [571, 151] on div "/25" at bounding box center [568, 149] width 386 height 25
click at [375, 134] on input "a. /25" at bounding box center [375, 130] width 0 height 8
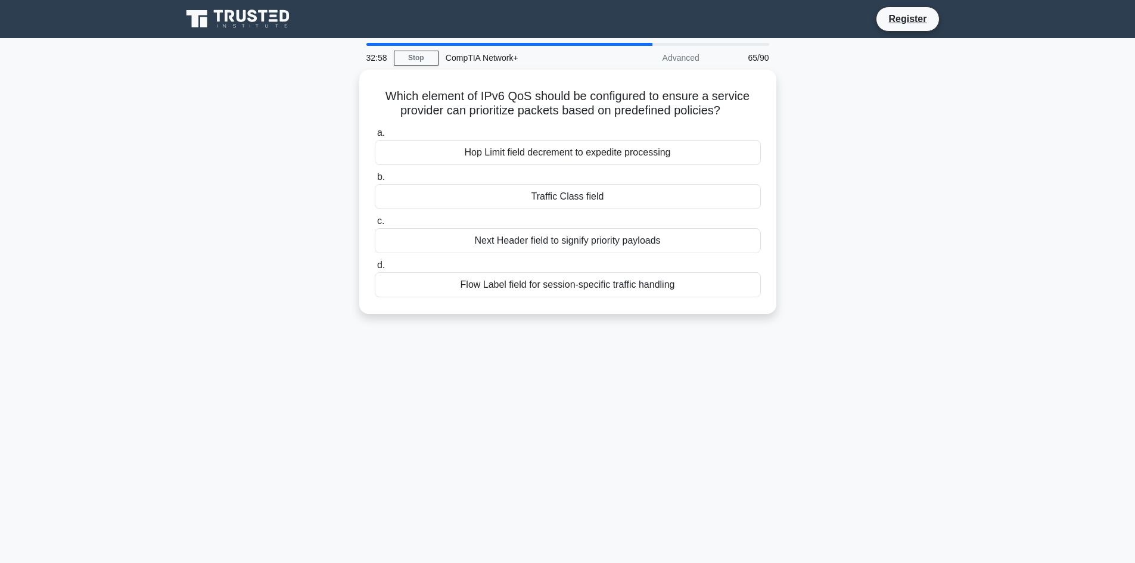
drag, startPoint x: 384, startPoint y: 95, endPoint x: 730, endPoint y: 326, distance: 415.5
click at [730, 326] on div "Which element of IPv6 QoS should be configured to ensure a service provider can…" at bounding box center [568, 199] width 787 height 259
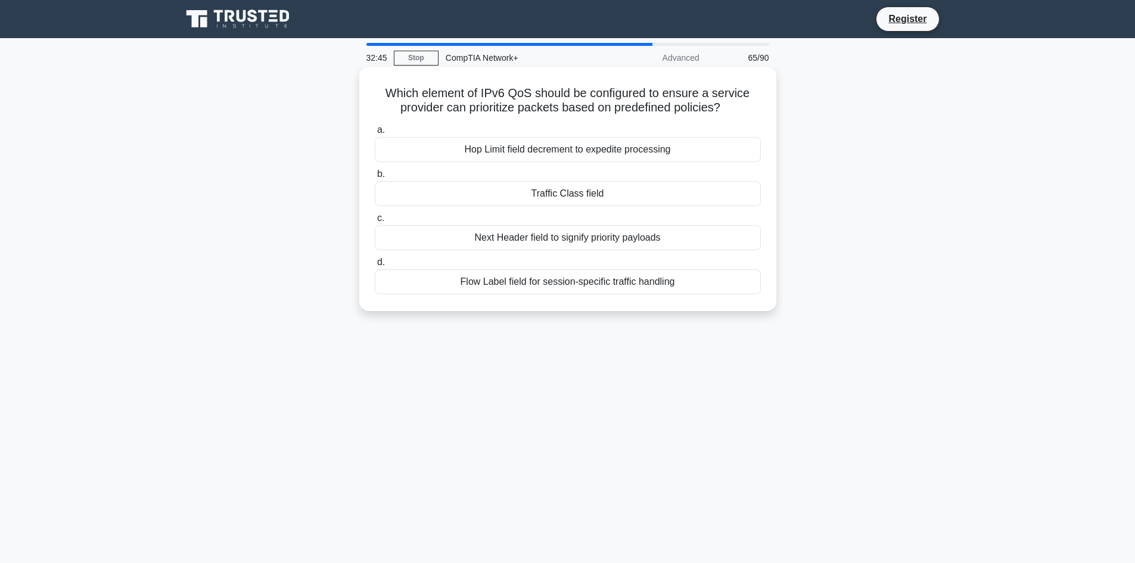
click at [579, 197] on div "Traffic Class field" at bounding box center [568, 193] width 386 height 25
click at [375, 178] on input "b. Traffic Class field" at bounding box center [375, 174] width 0 height 8
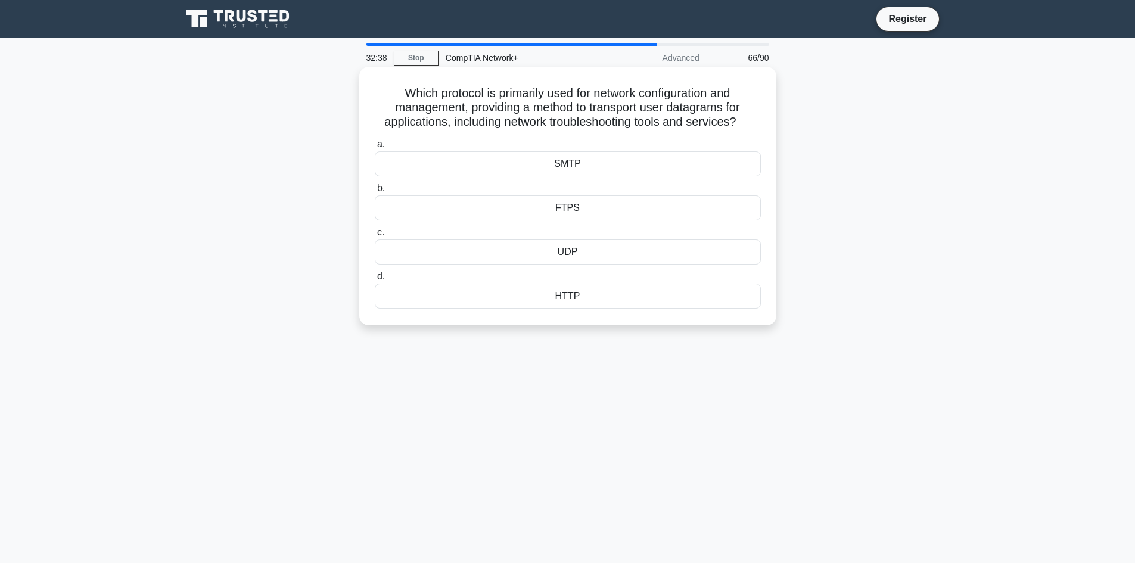
drag, startPoint x: 399, startPoint y: 92, endPoint x: 611, endPoint y: 304, distance: 300.0
click at [611, 304] on div "Which protocol is primarily used for network configuration and management, prov…" at bounding box center [568, 196] width 408 height 249
click at [567, 256] on div "UDP" at bounding box center [568, 252] width 386 height 25
click at [375, 237] on input "c. UDP" at bounding box center [375, 233] width 0 height 8
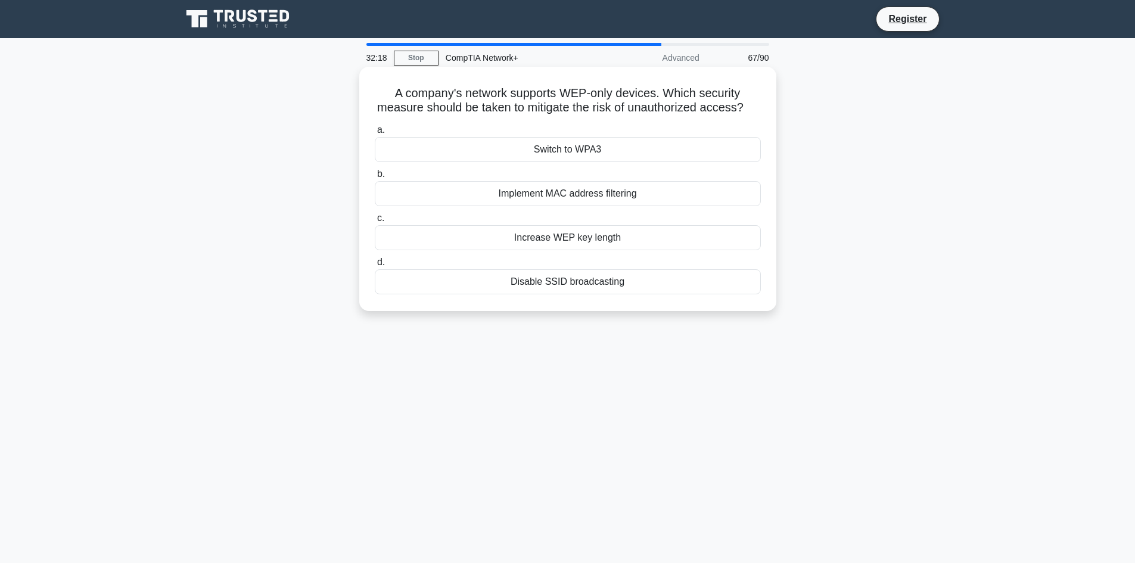
drag, startPoint x: 385, startPoint y: 91, endPoint x: 642, endPoint y: 323, distance: 346.4
click at [642, 311] on div "A company's network supports WEP-only devices. Which security measure should be…" at bounding box center [567, 189] width 417 height 244
click at [521, 206] on div "Implement MAC address filtering" at bounding box center [568, 193] width 386 height 25
click at [375, 178] on input "b. Implement MAC address filtering" at bounding box center [375, 174] width 0 height 8
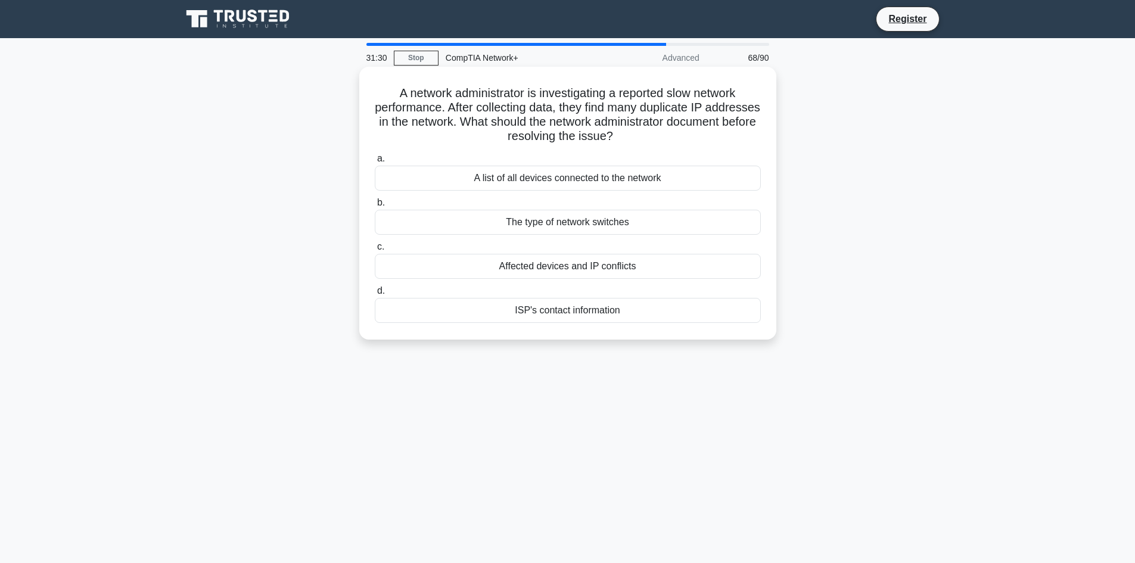
click at [620, 182] on div "A list of all devices connected to the network" at bounding box center [568, 178] width 386 height 25
click at [375, 163] on input "a. A list of all devices connected to the network" at bounding box center [375, 159] width 0 height 8
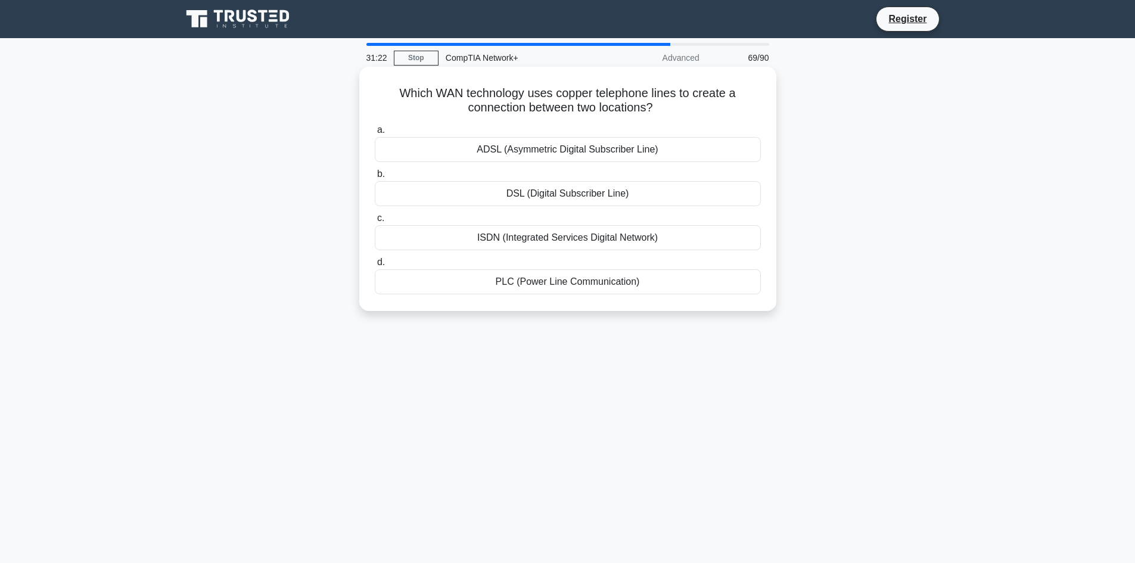
drag, startPoint x: 395, startPoint y: 88, endPoint x: 683, endPoint y: 312, distance: 365.2
click at [683, 311] on div "Which WAN technology uses copper telephone lines to create a connection between…" at bounding box center [567, 189] width 417 height 244
click at [497, 199] on div "DSL (Digital Subscriber Line)" at bounding box center [568, 193] width 386 height 25
click at [375, 178] on input "b. DSL (Digital Subscriber Line)" at bounding box center [375, 174] width 0 height 8
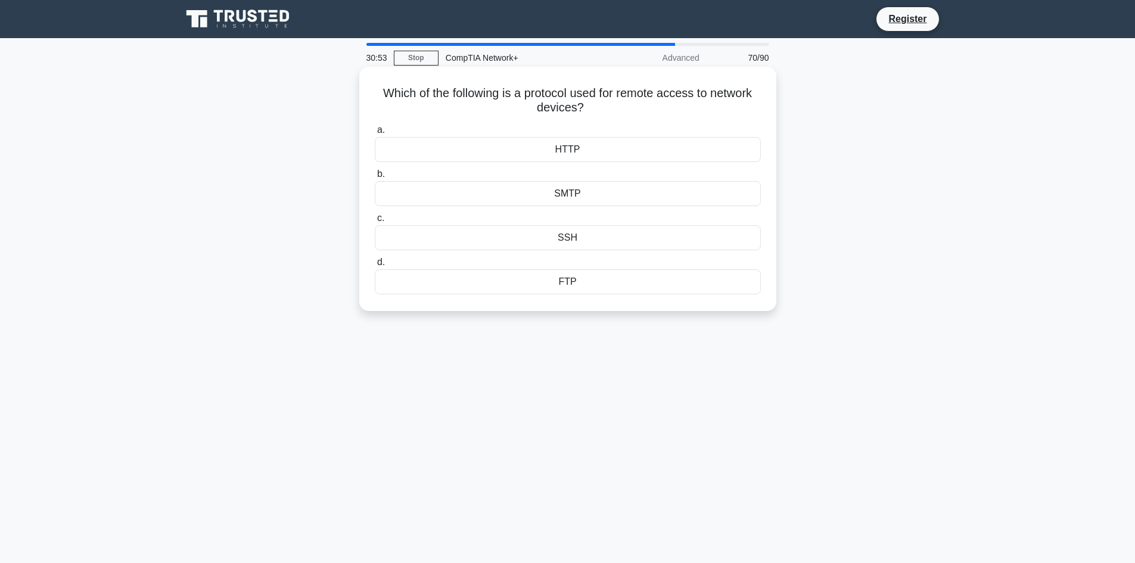
drag, startPoint x: 374, startPoint y: 91, endPoint x: 645, endPoint y: 281, distance: 330.3
click at [645, 281] on div "Which of the following is a protocol used for remote access to network devices?…" at bounding box center [568, 189] width 408 height 235
click at [544, 237] on div "SSH" at bounding box center [568, 237] width 386 height 25
click at [375, 222] on input "c. SSH" at bounding box center [375, 219] width 0 height 8
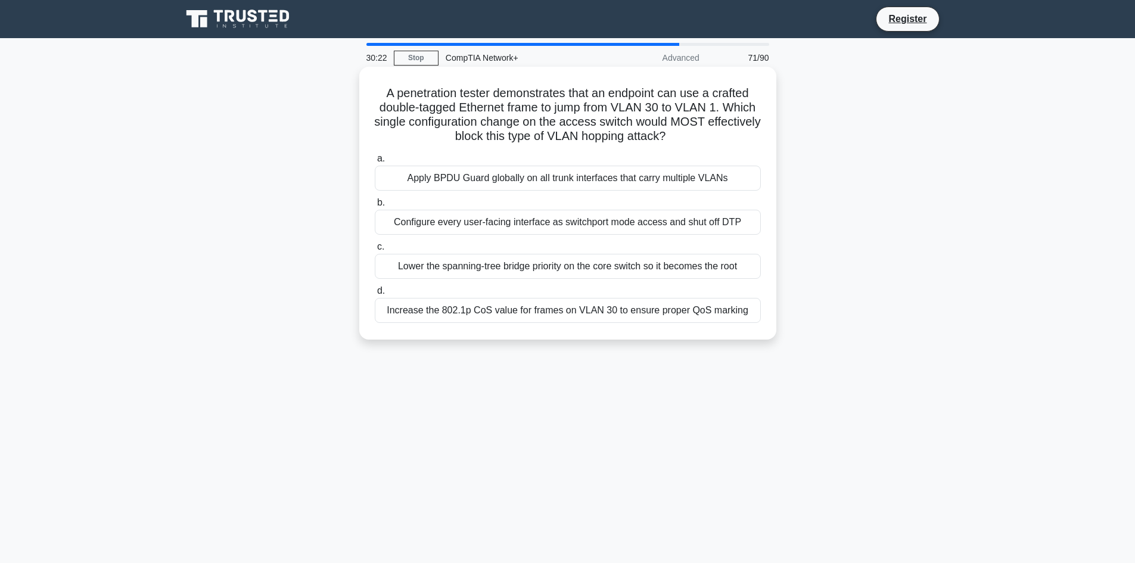
drag, startPoint x: 380, startPoint y: 91, endPoint x: 755, endPoint y: 313, distance: 436.6
click at [755, 313] on div "A penetration tester demonstrates that an endpoint can use a crafted double-tag…" at bounding box center [568, 203] width 408 height 263
click at [458, 227] on div "Configure every user-facing interface as switchport mode access and shut off DTP" at bounding box center [568, 222] width 386 height 25
click at [375, 207] on input "b. Configure every user-facing interface as switchport mode access and shut off…" at bounding box center [375, 203] width 0 height 8
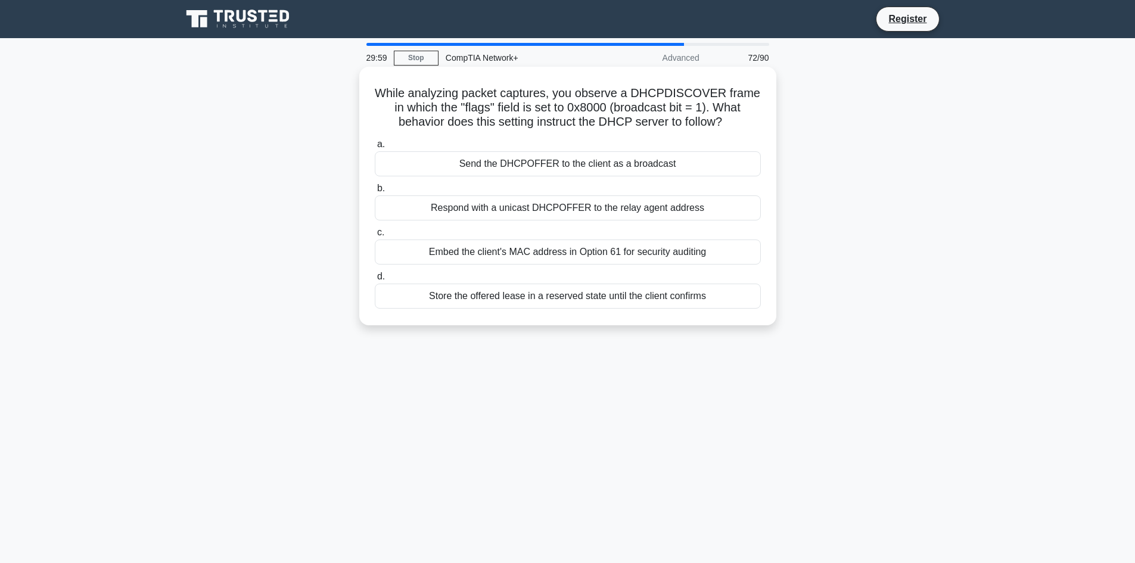
drag, startPoint x: 379, startPoint y: 92, endPoint x: 743, endPoint y: 308, distance: 423.2
click at [743, 308] on div "While analyzing packet captures, you observe a DHCPDISCOVER frame in which the …" at bounding box center [568, 196] width 408 height 249
click at [571, 163] on div "Send the DHCPOFFER to the client as a broadcast" at bounding box center [568, 163] width 386 height 25
click at [375, 148] on input "a. Send the DHCPOFFER to the client as a broadcast" at bounding box center [375, 145] width 0 height 8
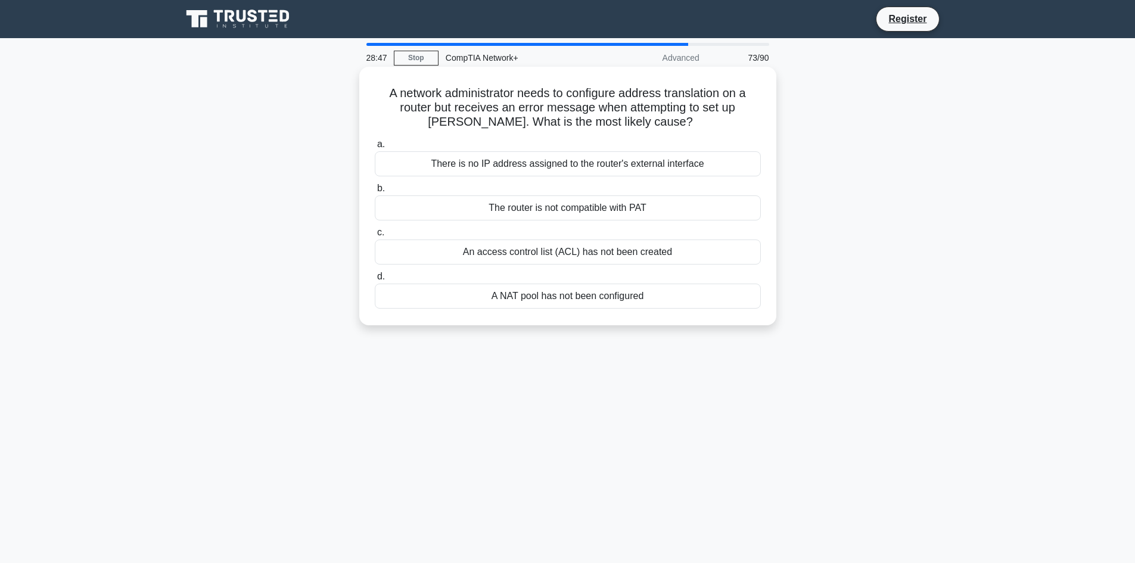
click at [560, 159] on div "There is no IP address assigned to the router's external interface" at bounding box center [568, 163] width 386 height 25
click at [375, 148] on input "a. There is no IP address assigned to the router's external interface" at bounding box center [375, 145] width 0 height 8
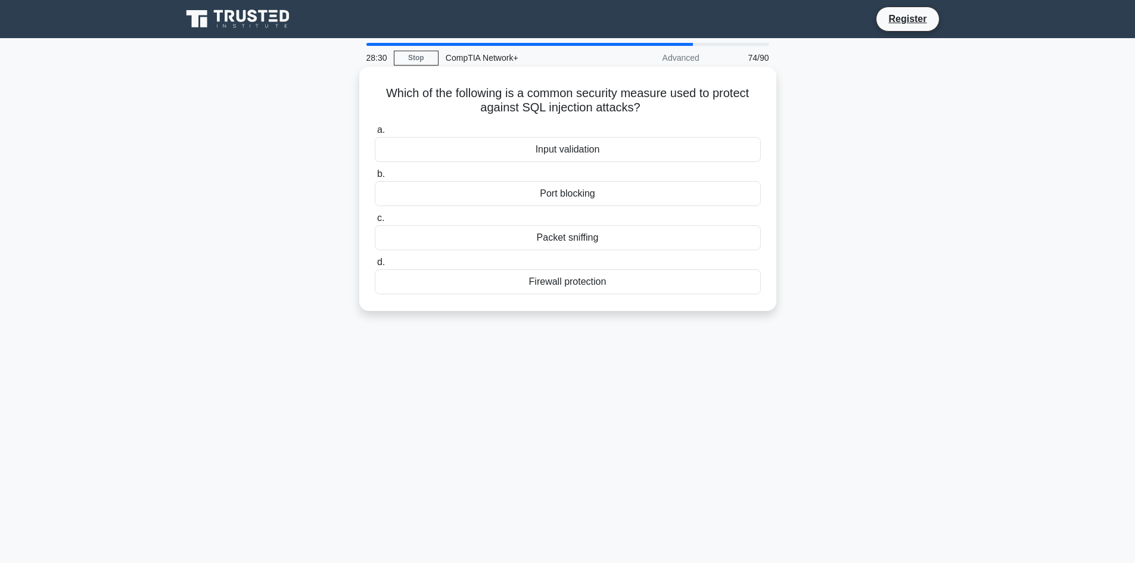
drag, startPoint x: 380, startPoint y: 91, endPoint x: 605, endPoint y: 292, distance: 302.6
click at [605, 292] on div "Which of the following is a common security measure used to protect against SQL…" at bounding box center [568, 189] width 408 height 235
click at [576, 147] on div "Input validation" at bounding box center [568, 149] width 386 height 25
click at [375, 134] on input "a. Input validation" at bounding box center [375, 130] width 0 height 8
drag, startPoint x: 394, startPoint y: 89, endPoint x: 613, endPoint y: 290, distance: 297.3
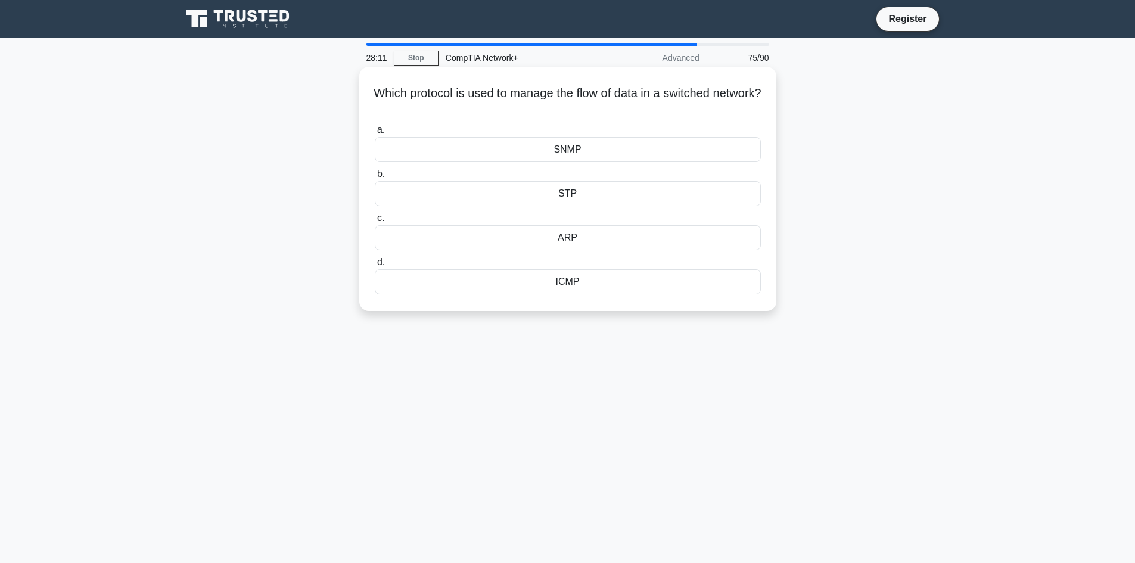
click at [613, 290] on div "Which protocol is used to manage the flow of data in a switched network? .spinn…" at bounding box center [568, 189] width 408 height 235
click at [523, 195] on div "STP" at bounding box center [568, 193] width 386 height 25
click at [375, 178] on input "b. STP" at bounding box center [375, 174] width 0 height 8
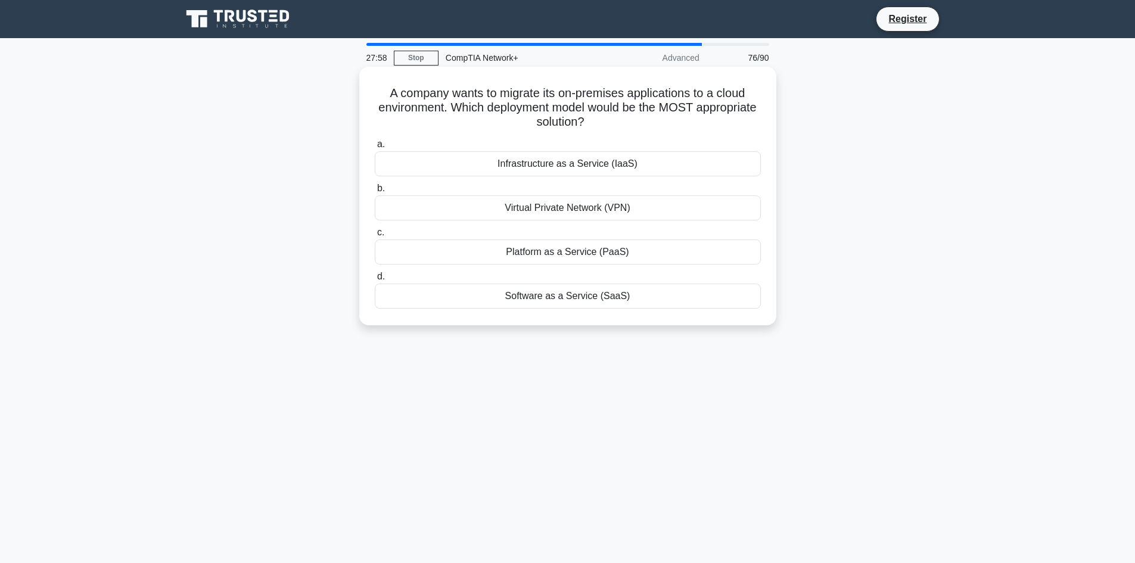
drag, startPoint x: 376, startPoint y: 89, endPoint x: 680, endPoint y: 305, distance: 372.7
click at [680, 305] on div "A company wants to migrate its on-premises applications to a cloud environment.…" at bounding box center [568, 196] width 408 height 249
click at [616, 171] on div "Infrastructure as a Service (IaaS)" at bounding box center [568, 163] width 386 height 25
click at [375, 148] on input "a. Infrastructure as a Service (IaaS)" at bounding box center [375, 145] width 0 height 8
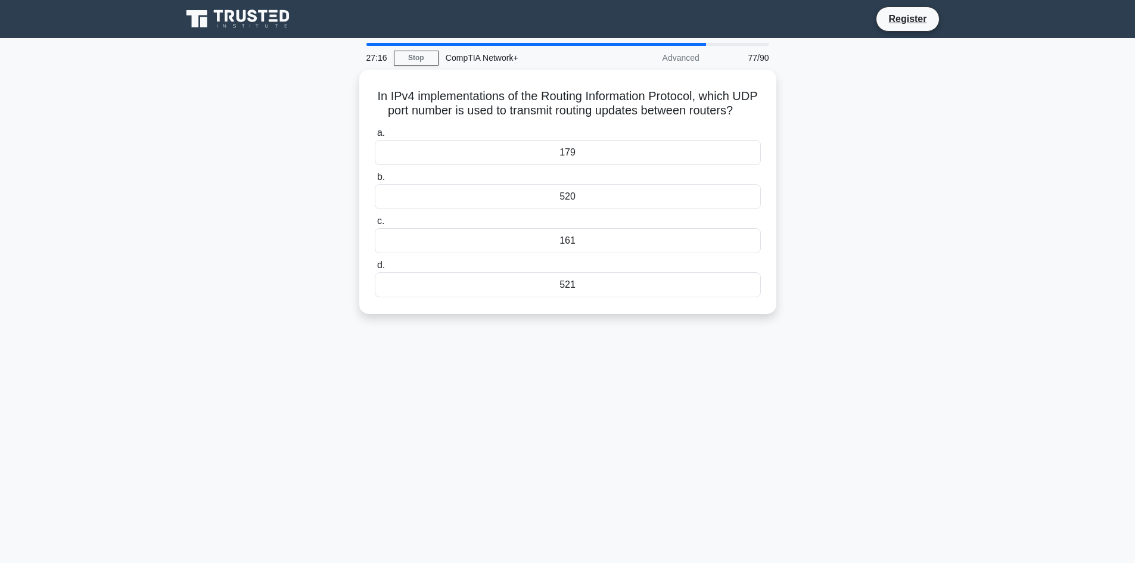
drag, startPoint x: 384, startPoint y: 94, endPoint x: 616, endPoint y: 350, distance: 346.4
click at [616, 350] on div "27:16 Stop CompTIA Network+ Advanced 77/90 In IPv4 implementations of the Routi…" at bounding box center [568, 341] width 787 height 596
click at [552, 206] on div "520" at bounding box center [568, 193] width 386 height 25
click at [375, 178] on input "b. 520" at bounding box center [375, 174] width 0 height 8
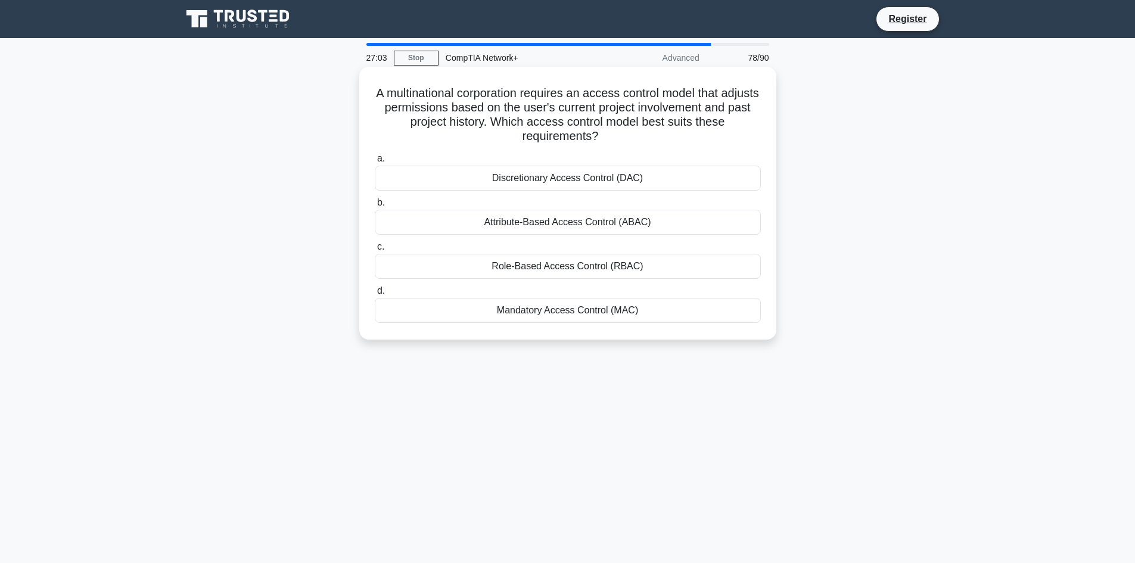
drag, startPoint x: 393, startPoint y: 91, endPoint x: 706, endPoint y: 316, distance: 386.0
click at [706, 316] on div "A multinational corporation requires an access control model that adjusts permi…" at bounding box center [568, 203] width 408 height 263
click at [530, 219] on div "Attribute-Based Access Control (ABAC)" at bounding box center [568, 222] width 386 height 25
click at [375, 207] on input "b. Attribute-Based Access Control (ABAC)" at bounding box center [375, 203] width 0 height 8
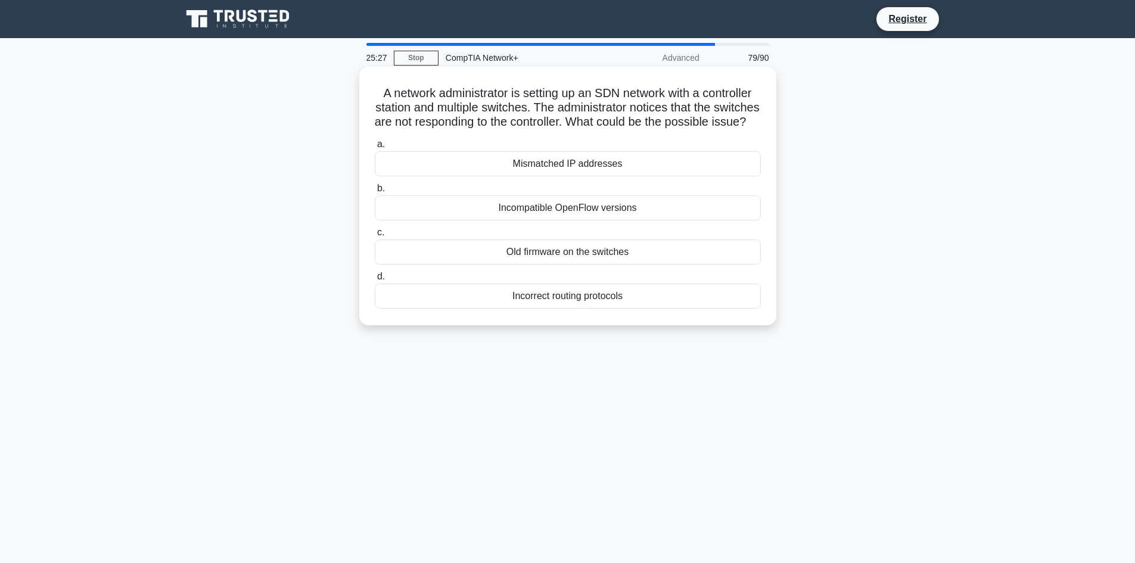
click at [513, 309] on div "Incorrect routing protocols" at bounding box center [568, 296] width 386 height 25
click at [375, 281] on input "d. Incorrect routing protocols" at bounding box center [375, 277] width 0 height 8
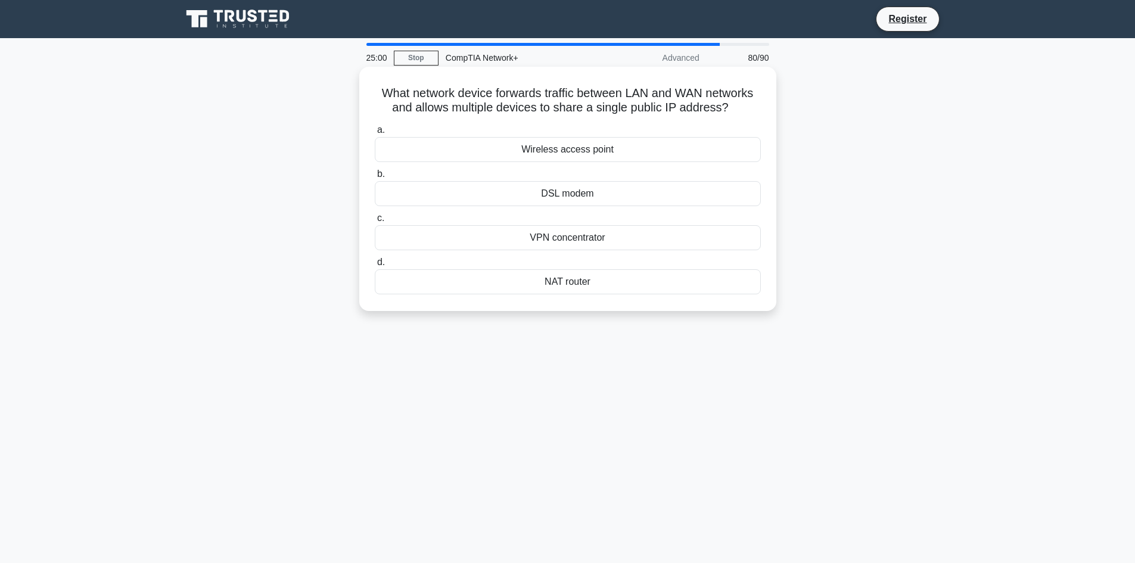
click at [587, 154] on div "Wireless access point" at bounding box center [568, 149] width 386 height 25
click at [375, 134] on input "a. Wireless access point" at bounding box center [375, 130] width 0 height 8
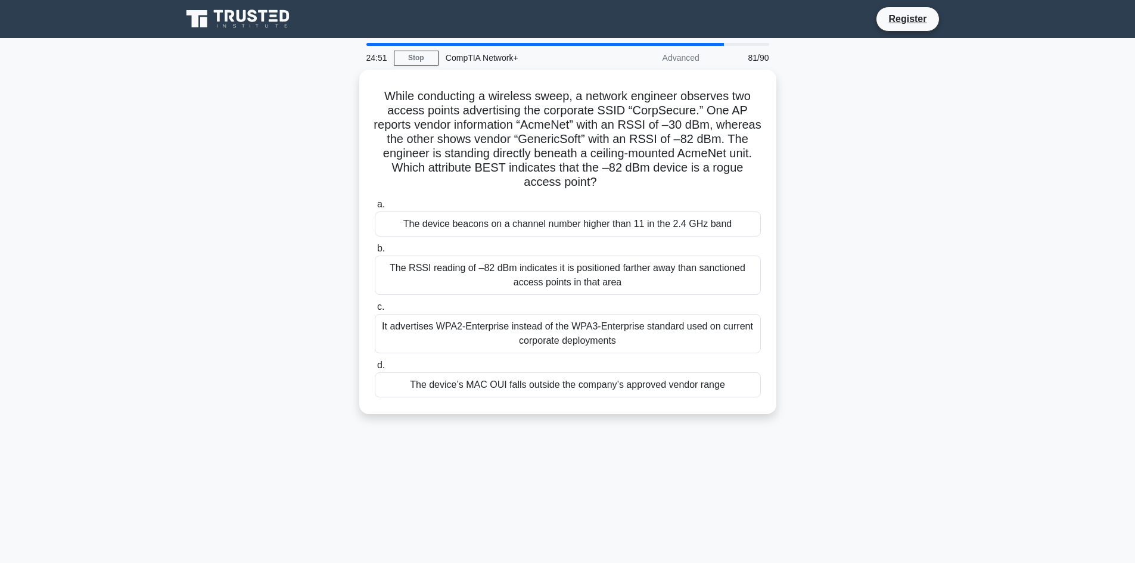
drag, startPoint x: 379, startPoint y: 91, endPoint x: 788, endPoint y: 448, distance: 542.3
click at [788, 448] on div "24:51 Stop CompTIA Network+ Advanced 81/90 While conducting a wireless sweep, a…" at bounding box center [568, 341] width 787 height 596
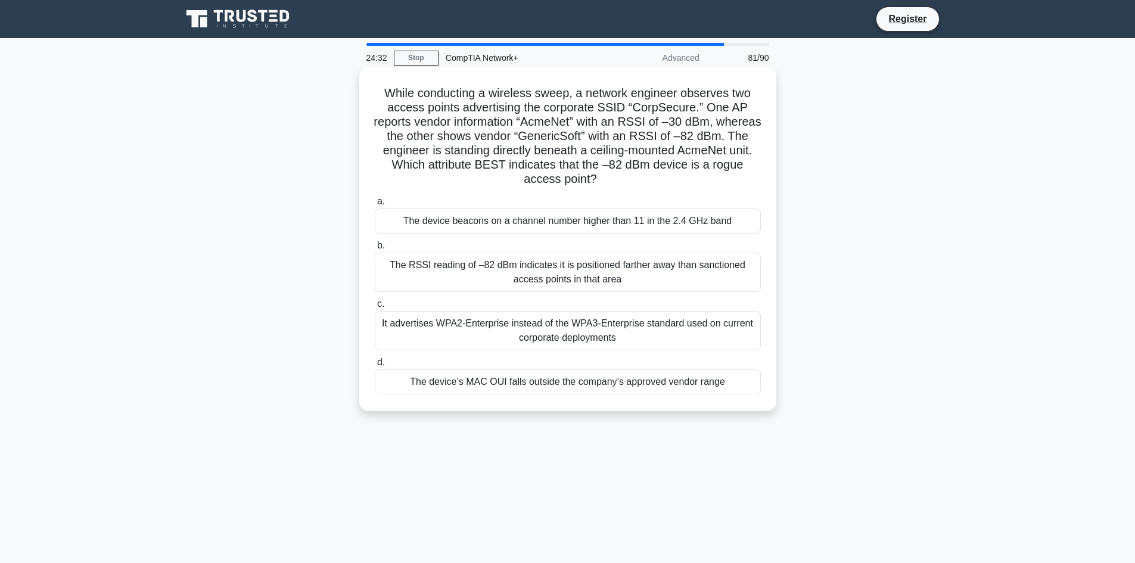
click at [470, 381] on div "The device’s MAC OUI falls outside the company’s approved vendor range" at bounding box center [568, 381] width 386 height 25
click at [375, 367] on input "d. The device’s MAC OUI falls outside the company’s approved vendor range" at bounding box center [375, 363] width 0 height 8
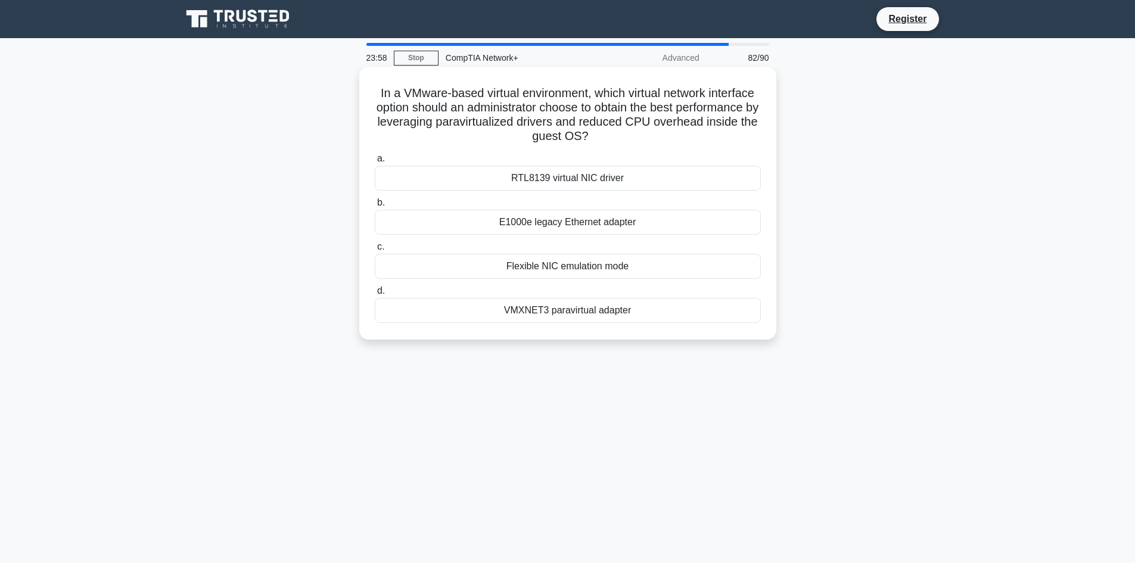
click at [590, 269] on div "Flexible NIC emulation mode" at bounding box center [568, 266] width 386 height 25
click at [375, 251] on input "c. Flexible NIC emulation mode" at bounding box center [375, 247] width 0 height 8
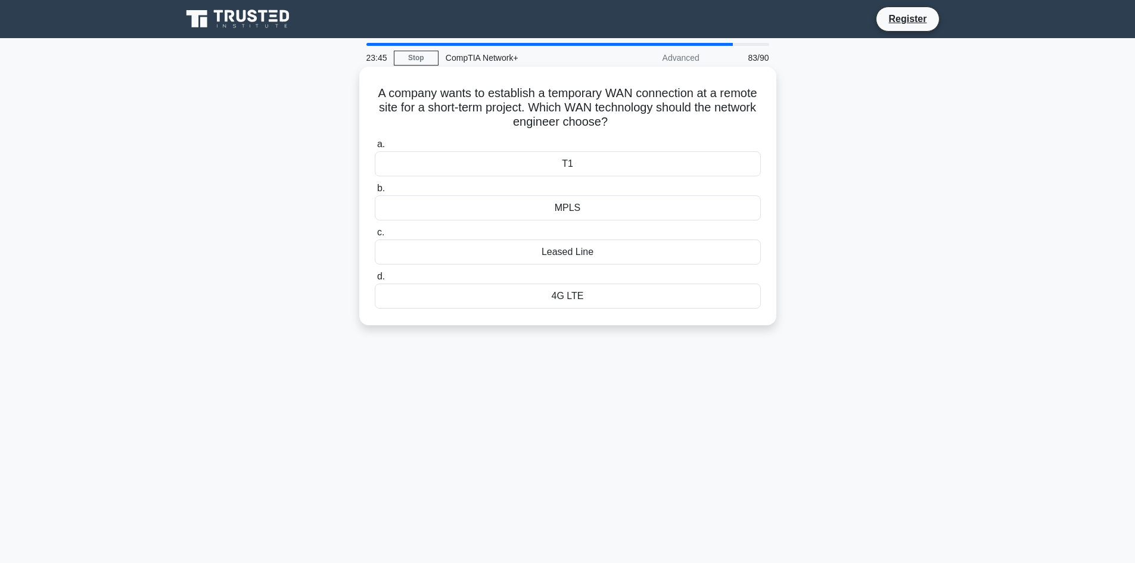
click at [533, 254] on div "Leased Line" at bounding box center [568, 252] width 386 height 25
click at [375, 237] on input "c. Leased Line" at bounding box center [375, 233] width 0 height 8
click at [598, 157] on div "Anycast address assignment" at bounding box center [568, 163] width 386 height 25
click at [375, 148] on input "a. Anycast address assignment" at bounding box center [375, 145] width 0 height 8
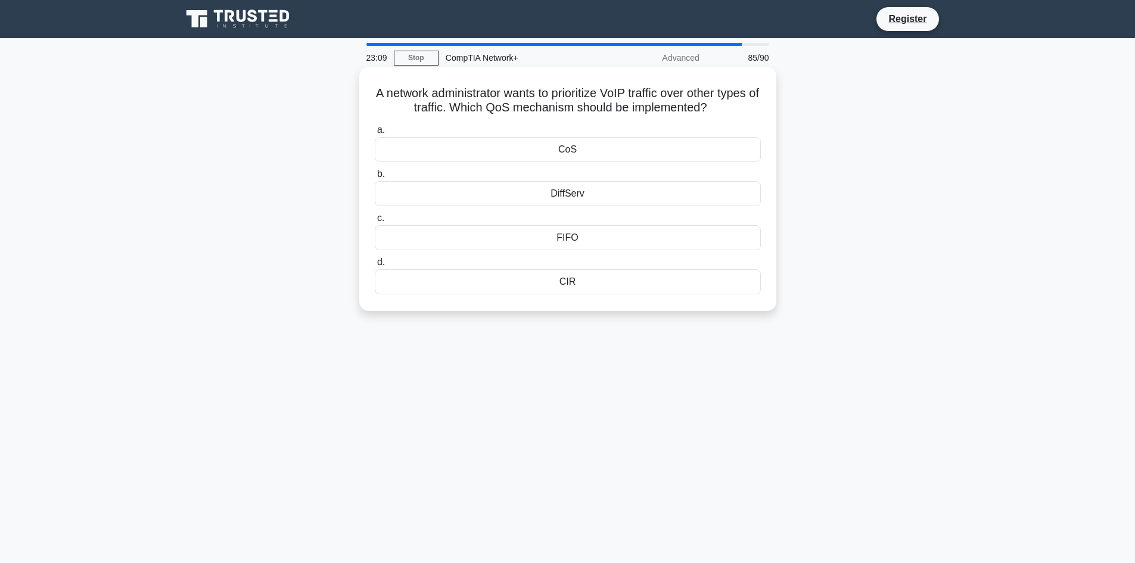
click at [576, 149] on div "CoS" at bounding box center [568, 149] width 386 height 25
click at [375, 134] on input "a. CoS" at bounding box center [375, 130] width 0 height 8
click at [611, 241] on div "DiffServ (Differentiated Services)" at bounding box center [568, 237] width 386 height 25
click at [375, 222] on input "c. DiffServ (Differentiated Services)" at bounding box center [375, 219] width 0 height 8
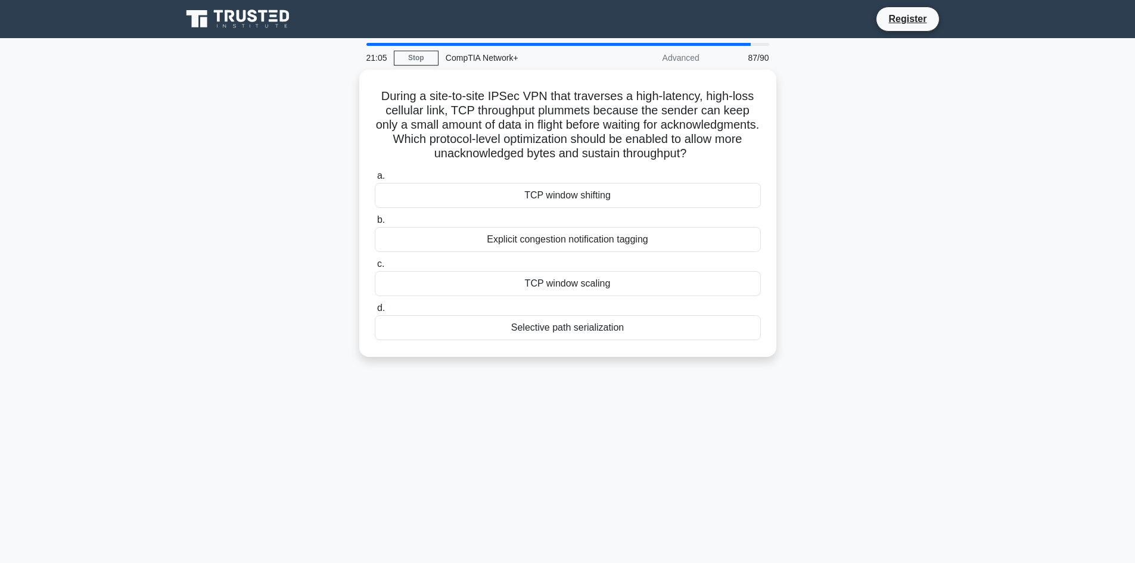
drag, startPoint x: 373, startPoint y: 86, endPoint x: 673, endPoint y: 377, distance: 418.5
click at [674, 371] on div "During a site-to-site IPSec VPN that traverses a high-latency, high-loss cellul…" at bounding box center [568, 221] width 787 height 302
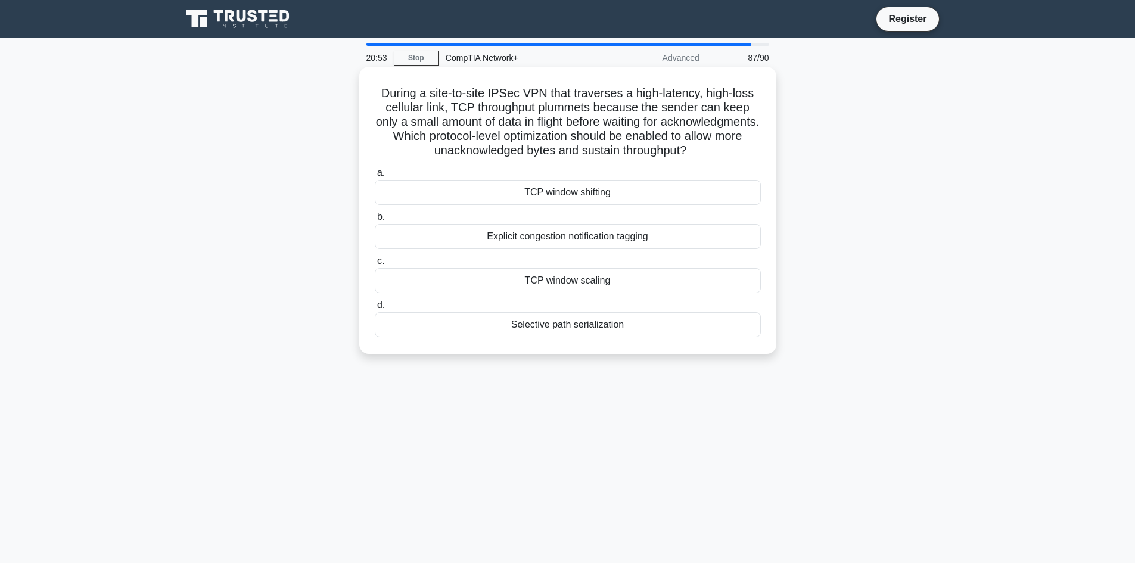
click at [592, 205] on div "TCP window shifting" at bounding box center [568, 192] width 386 height 25
click at [375, 177] on input "a. TCP window shifting" at bounding box center [375, 173] width 0 height 8
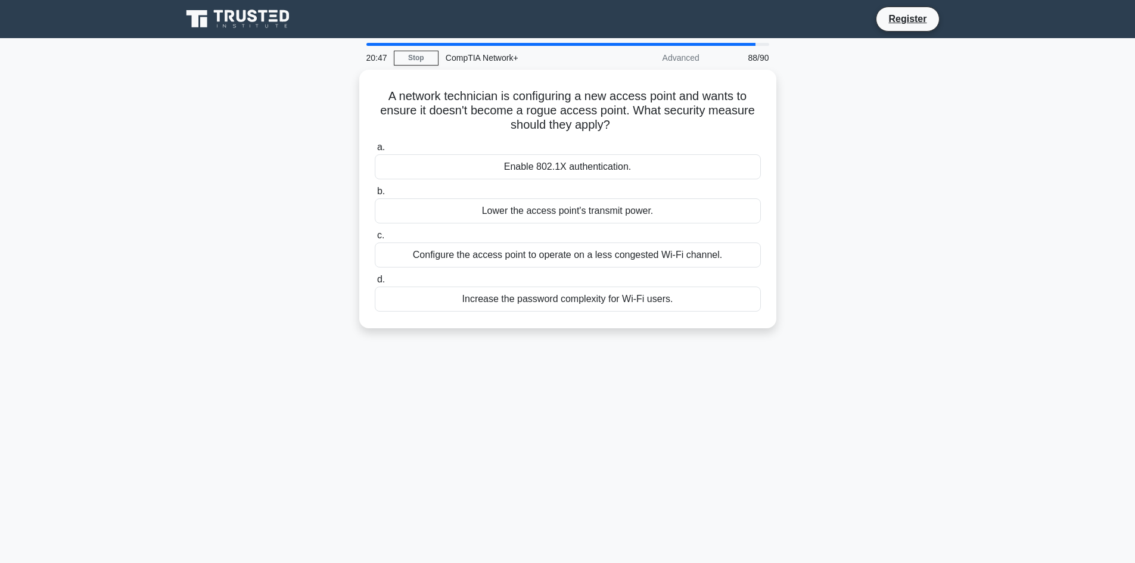
drag, startPoint x: 383, startPoint y: 93, endPoint x: 729, endPoint y: 336, distance: 423.1
click at [729, 336] on div "A network technician is configuring a new access point and wants to ensure it d…" at bounding box center [568, 206] width 787 height 273
click at [538, 160] on div "Enable 802.1X authentication." at bounding box center [568, 163] width 386 height 25
click at [375, 148] on input "a. Enable 802.1X authentication." at bounding box center [375, 145] width 0 height 8
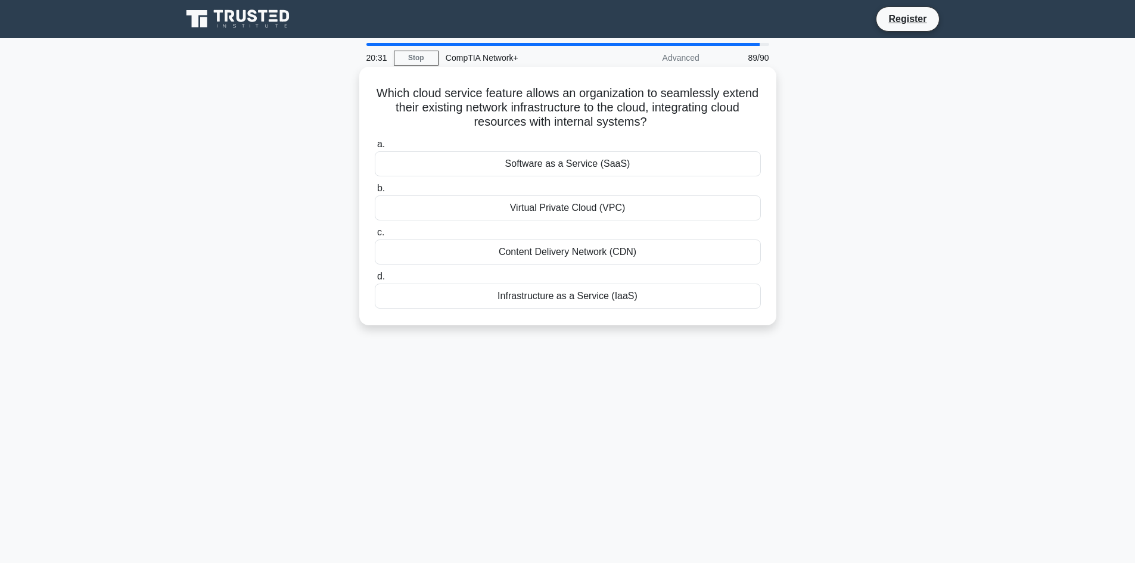
drag, startPoint x: 389, startPoint y: 91, endPoint x: 684, endPoint y: 317, distance: 371.1
click at [684, 317] on div "Which cloud service feature allows an organization to seamlessly extend their e…" at bounding box center [568, 196] width 408 height 249
click at [533, 210] on div "Virtual Private Cloud (VPC)" at bounding box center [568, 207] width 386 height 25
click at [375, 192] on input "b. Virtual Private Cloud (VPC)" at bounding box center [375, 189] width 0 height 8
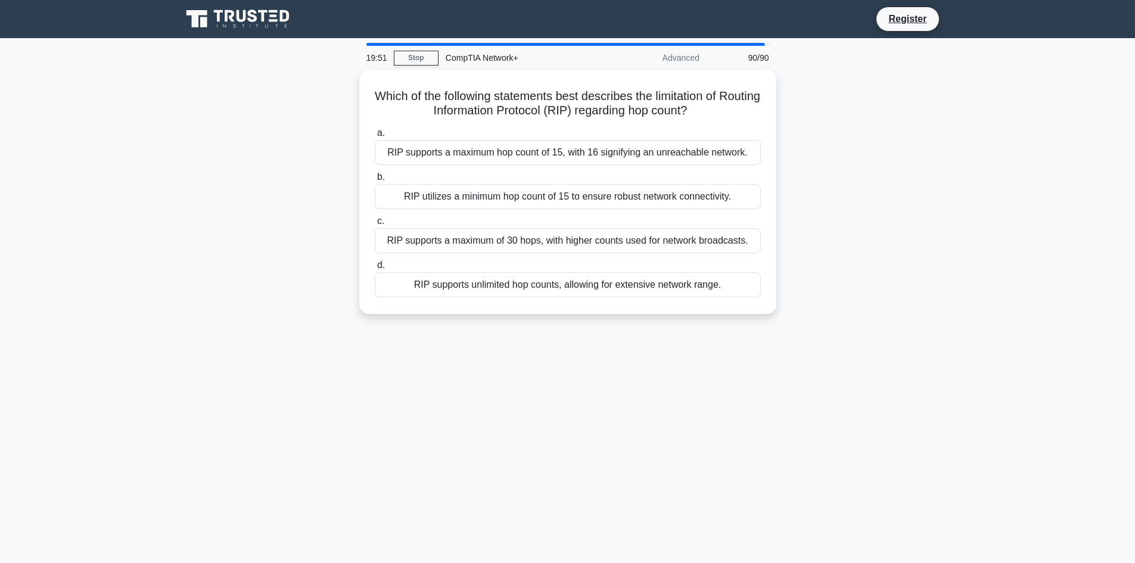
drag, startPoint x: 388, startPoint y: 91, endPoint x: 836, endPoint y: 383, distance: 535.2
click at [836, 383] on div "19:51 Stop CompTIA Network+ Advanced 90/90 Which of the following statements be…" at bounding box center [568, 341] width 787 height 596
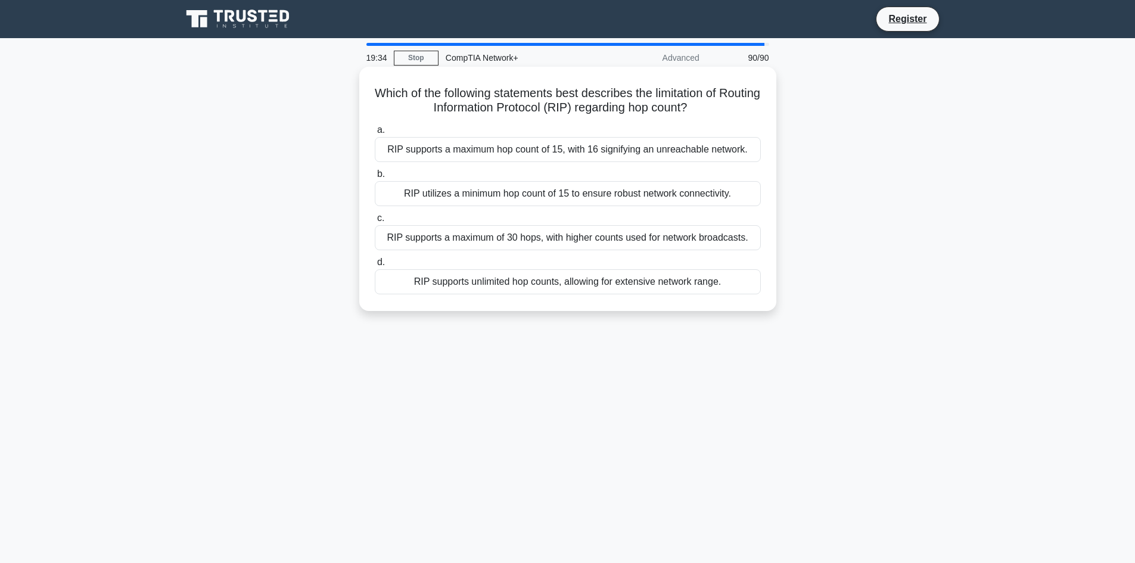
click at [521, 151] on div "RIP supports a maximum hop count of 15, with 16 signifying an unreachable netwo…" at bounding box center [568, 149] width 386 height 25
click at [375, 134] on input "a. RIP supports a maximum hop count of 15, with 16 signifying an unreachable ne…" at bounding box center [375, 130] width 0 height 8
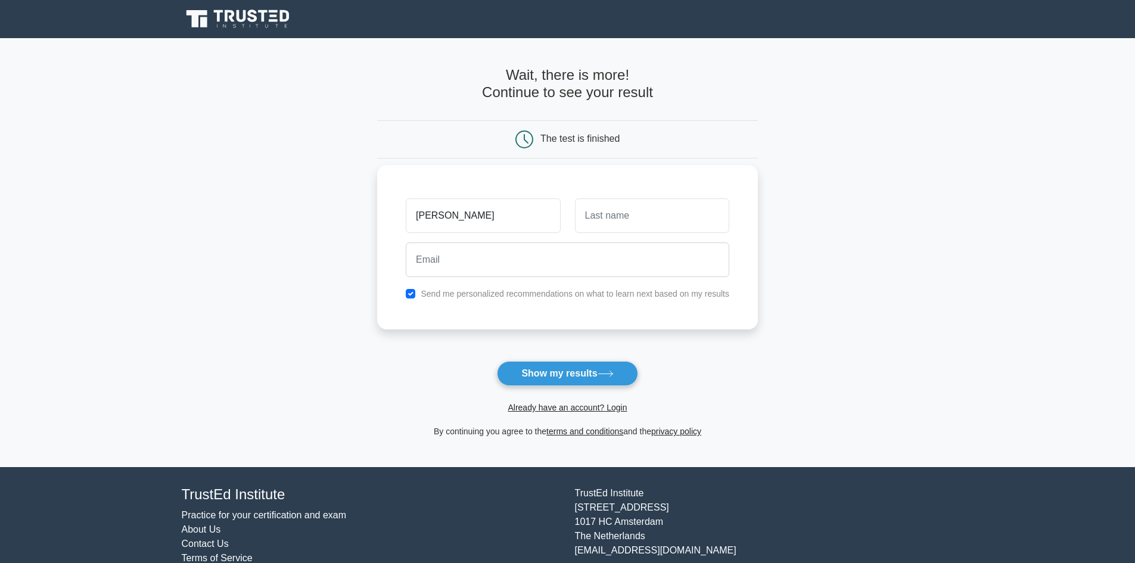
type input "riya"
click at [650, 214] on input "text" at bounding box center [652, 215] width 154 height 35
type input "gupta"
click at [577, 265] on input "email" at bounding box center [568, 260] width 324 height 35
type input "m"
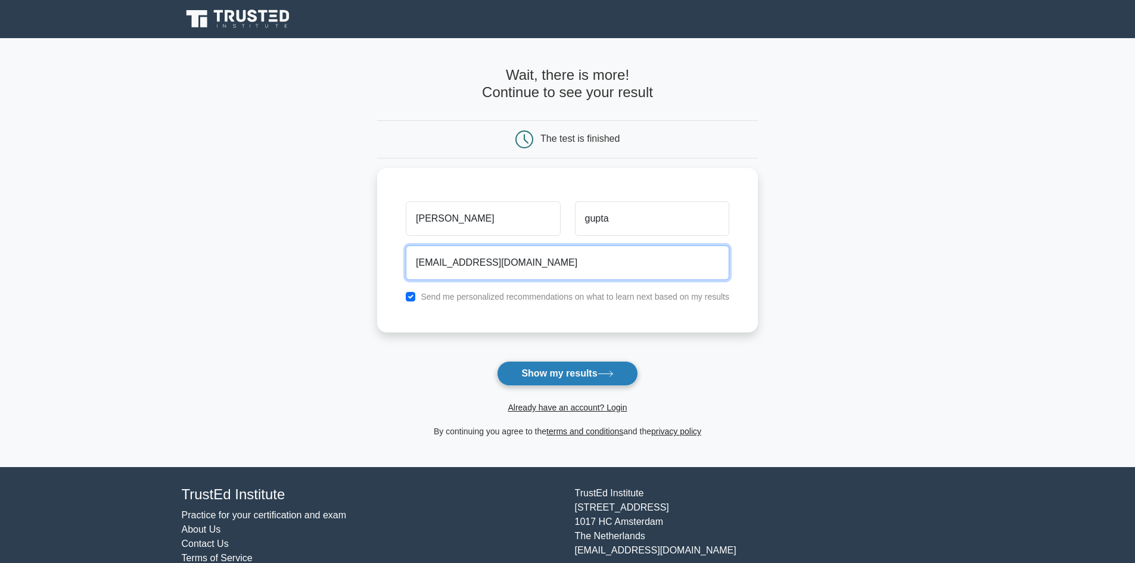
type input "guptariya57@gmail.com"
click at [604, 377] on icon at bounding box center [606, 374] width 16 height 7
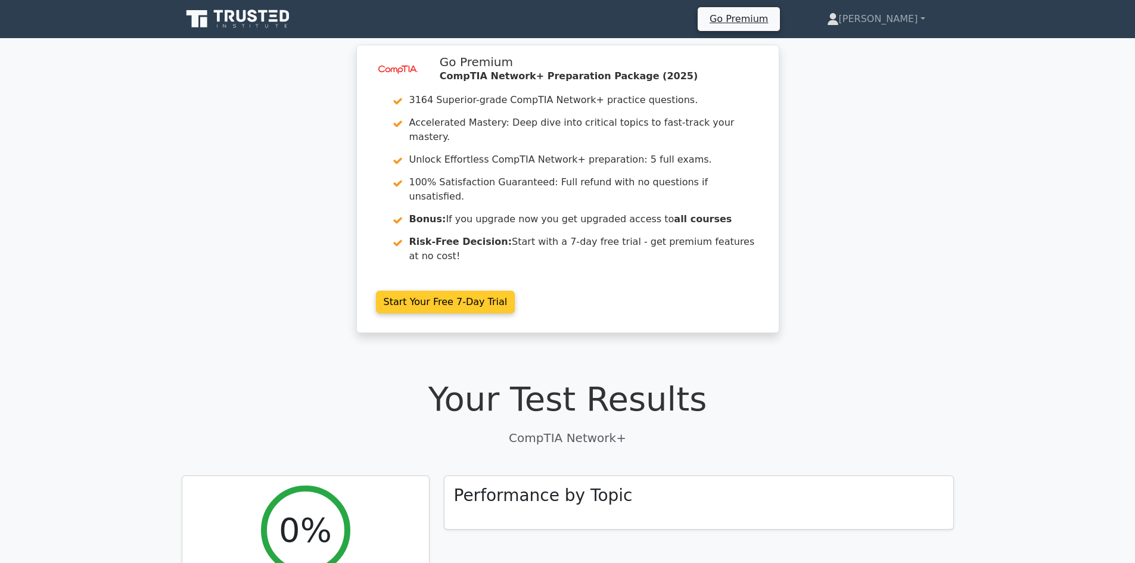
click at [515, 291] on link "Start Your Free 7-Day Trial" at bounding box center [445, 302] width 139 height 23
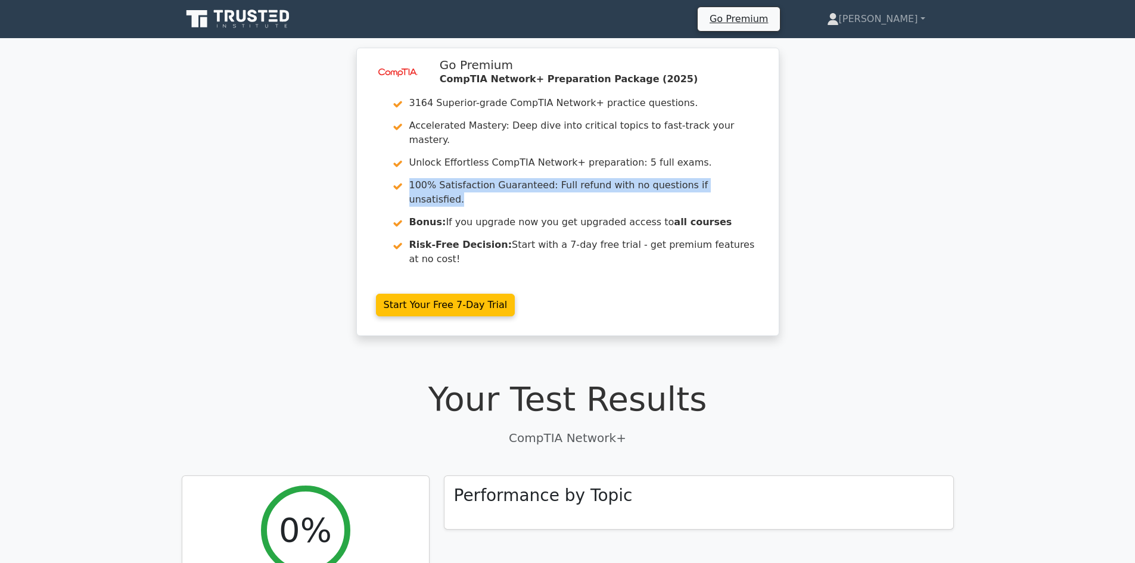
drag, startPoint x: 1018, startPoint y: 163, endPoint x: 1008, endPoint y: 196, distance: 34.3
click at [1015, 172] on div "image/svg+xml Go Premium CompTIA Network+ Preparation Package (2025) 3164 Super…" at bounding box center [567, 199] width 1135 height 303
drag, startPoint x: 1008, startPoint y: 196, endPoint x: 1144, endPoint y: 77, distance: 180.3
click at [1002, 198] on div "image/svg+xml Go Premium CompTIA Network+ Preparation Package (2025) 3164 Super…" at bounding box center [567, 199] width 1135 height 303
